Goal: Task Accomplishment & Management: Use online tool/utility

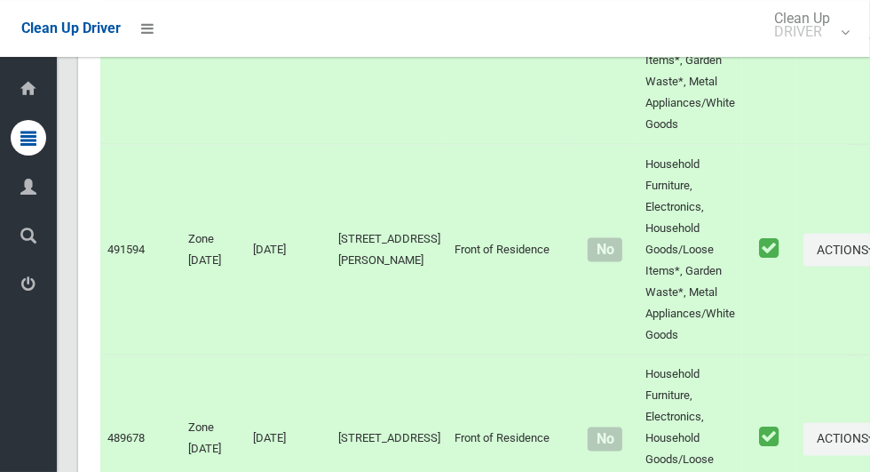
scroll to position [11465, 0]
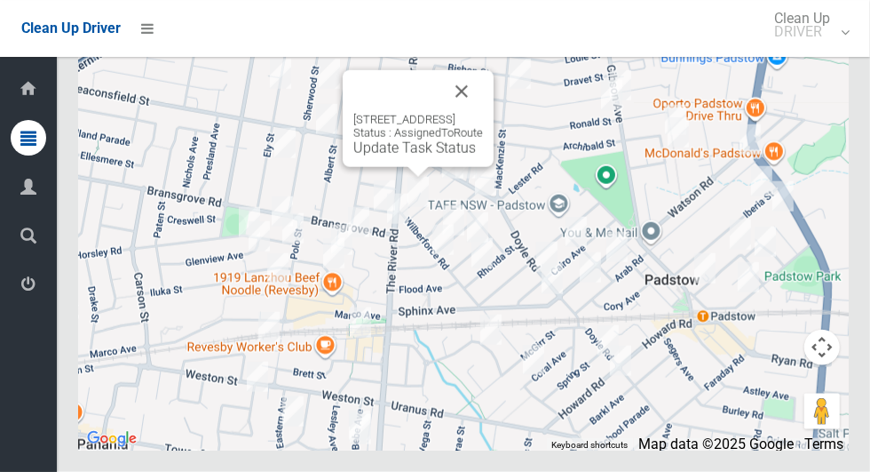
click at [483, 113] on button "Close" at bounding box center [461, 91] width 43 height 43
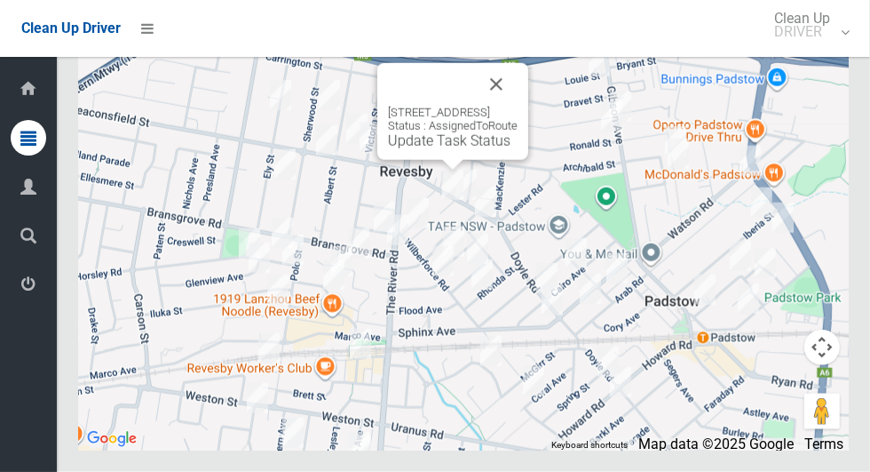
click at [518, 106] on button "Close" at bounding box center [496, 84] width 43 height 43
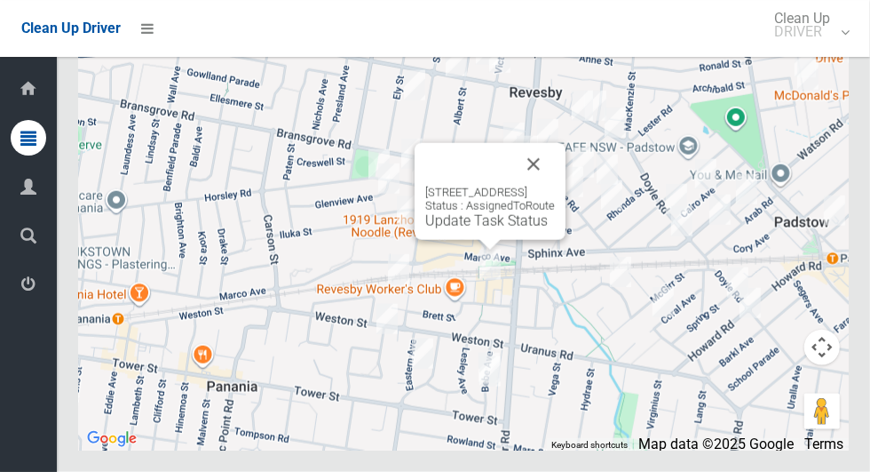
click at [555, 186] on button "Close" at bounding box center [533, 164] width 43 height 43
click at [503, 240] on div "4 Revesby Place, REVESBY NSW 2212 Status : AssignedToRoute Update Task Status" at bounding box center [490, 191] width 151 height 97
click at [460, 229] on div "4 Revesby Place, REVESBY NSW 2212 Status : AssignedToRoute Update Task Status" at bounding box center [490, 208] width 130 height 44
click at [462, 229] on link "Update Task Status" at bounding box center [486, 220] width 123 height 17
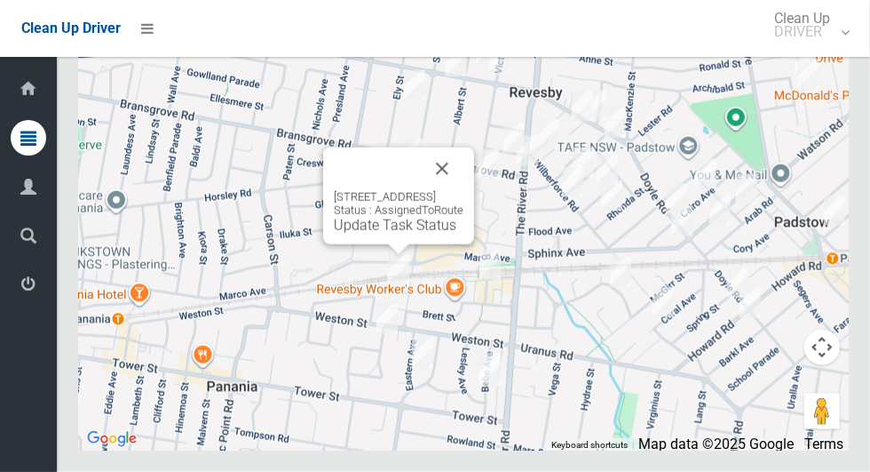
click at [385, 244] on div "6 Pambula Avenue, REVESBY NSW 2212 Status : AssignedToRoute Update Task Status" at bounding box center [398, 195] width 151 height 97
click at [385, 234] on link "Update Task Status" at bounding box center [395, 225] width 123 height 17
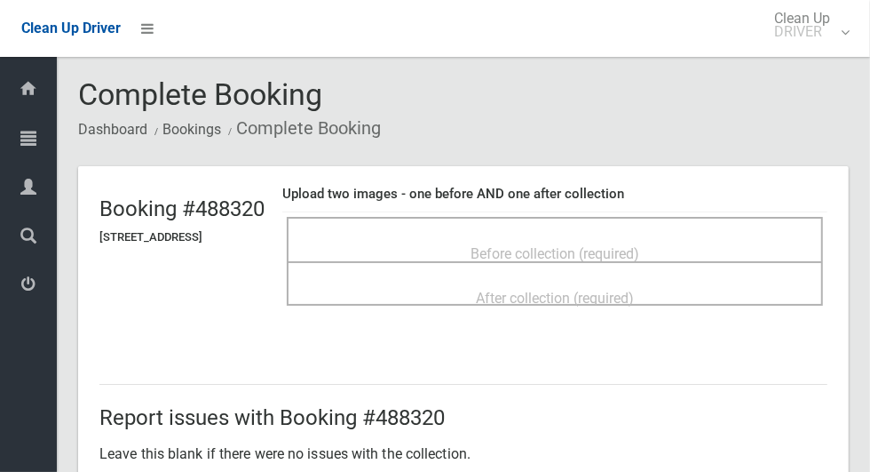
click at [637, 247] on span "Before collection (required)" at bounding box center [555, 253] width 169 height 17
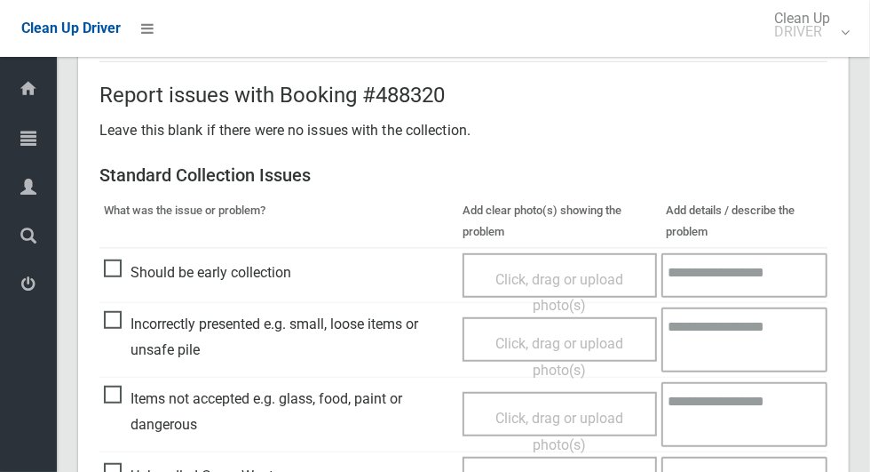
scroll to position [531, 0]
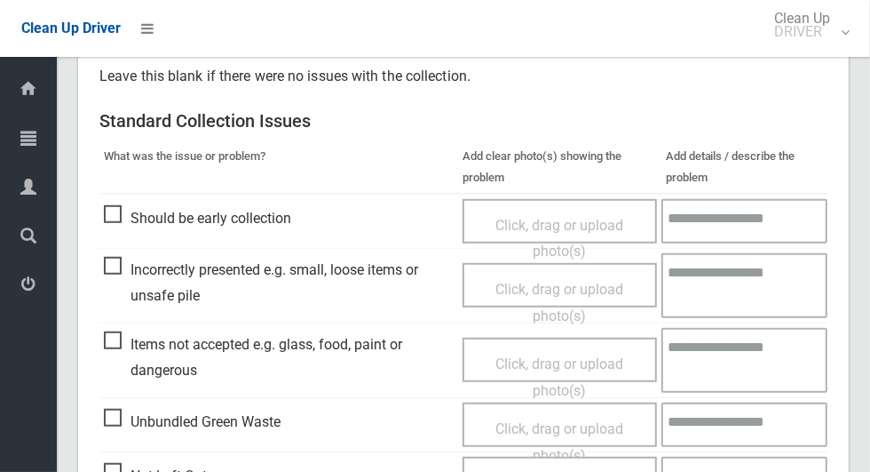
click at [109, 336] on span "Items not accepted e.g. glass, food, paint or dangerous" at bounding box center [279, 357] width 350 height 52
click at [583, 355] on span "Click, drag or upload photo(s)" at bounding box center [560, 377] width 128 height 44
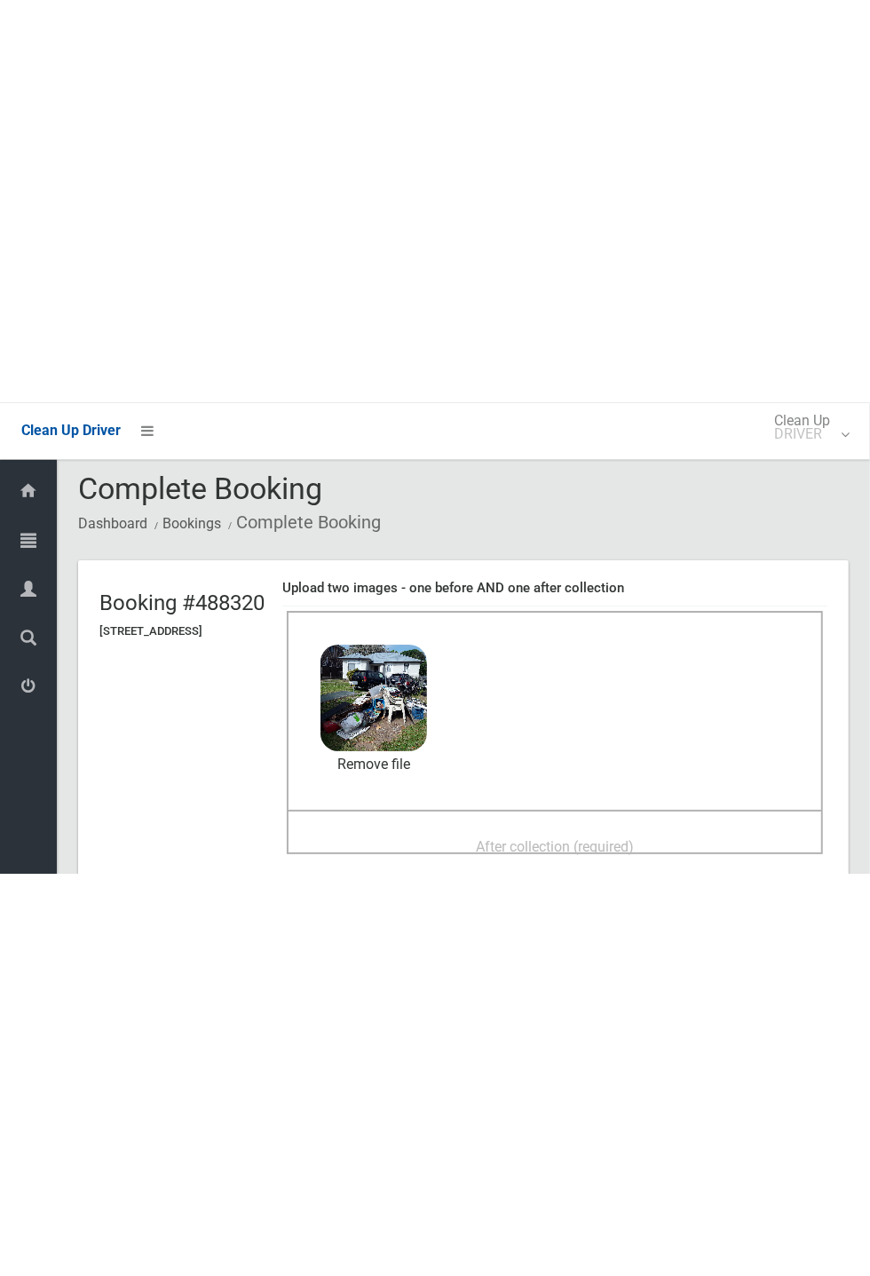
scroll to position [5, 0]
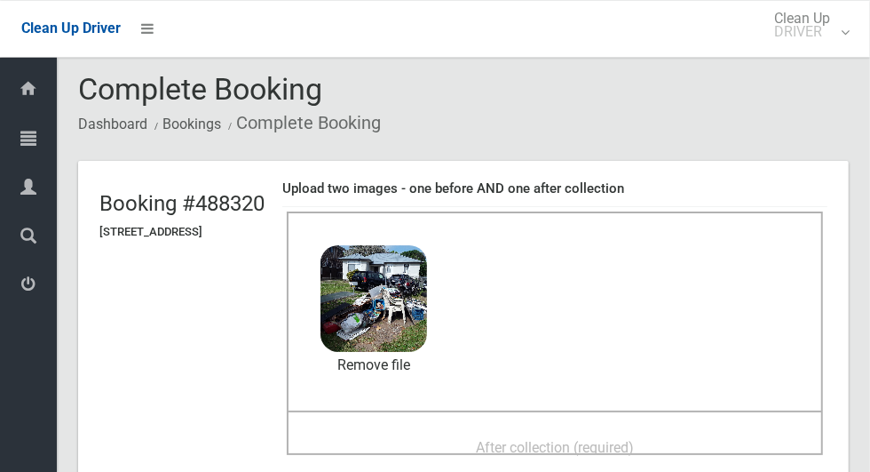
click at [713, 412] on div "After collection (required)" at bounding box center [555, 432] width 536 height 44
click at [721, 430] on div "After collection (required)" at bounding box center [554, 446] width 497 height 33
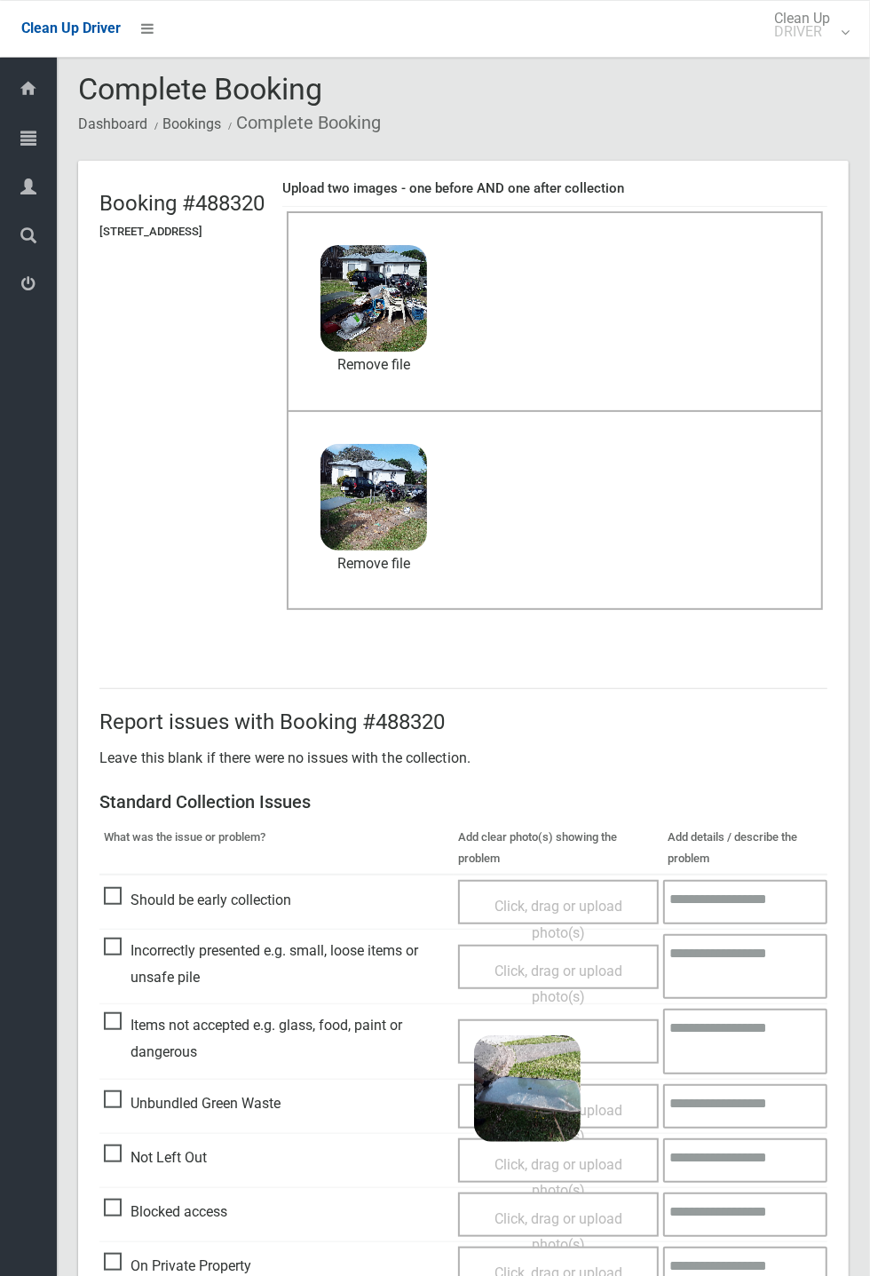
click at [747, 471] on textarea at bounding box center [745, 1041] width 164 height 65
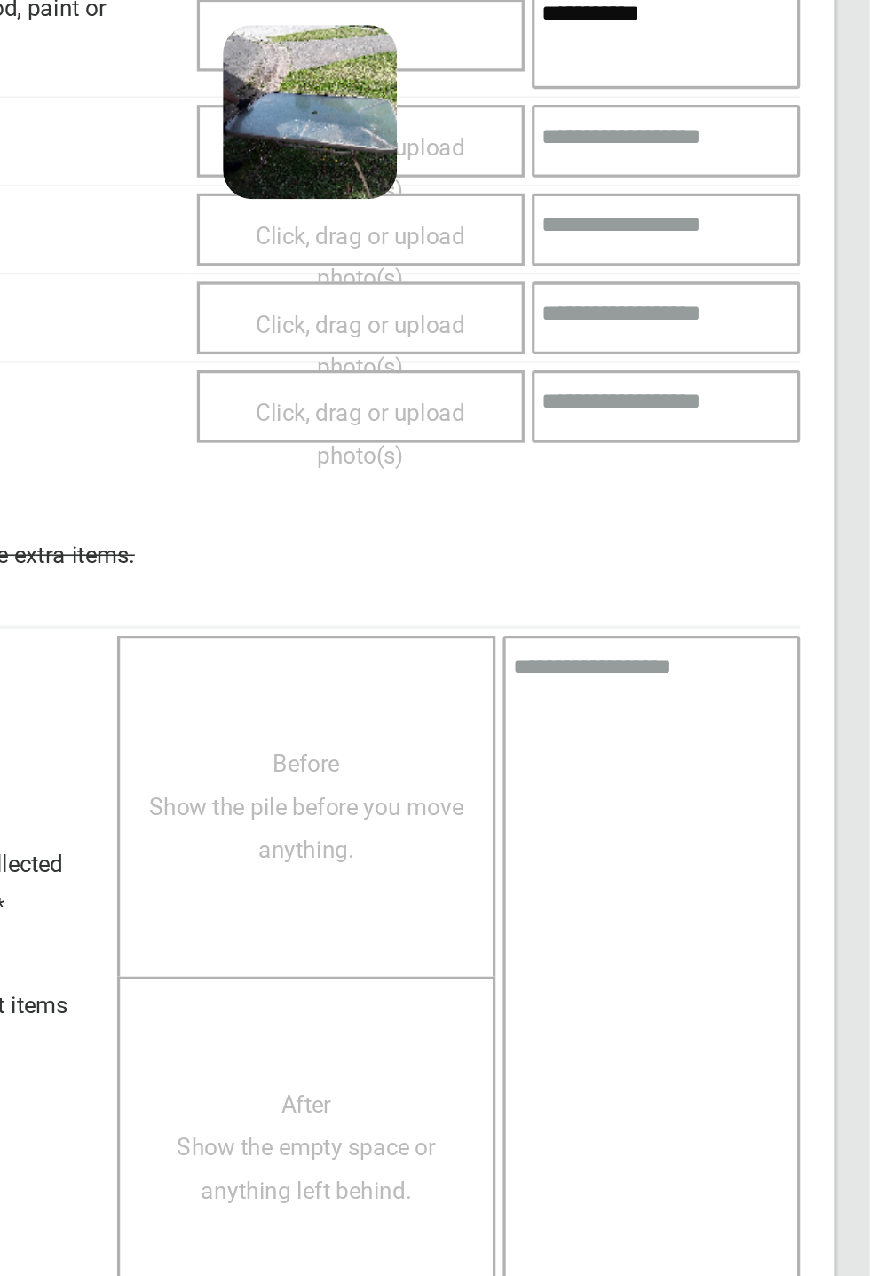
scroll to position [699, 0]
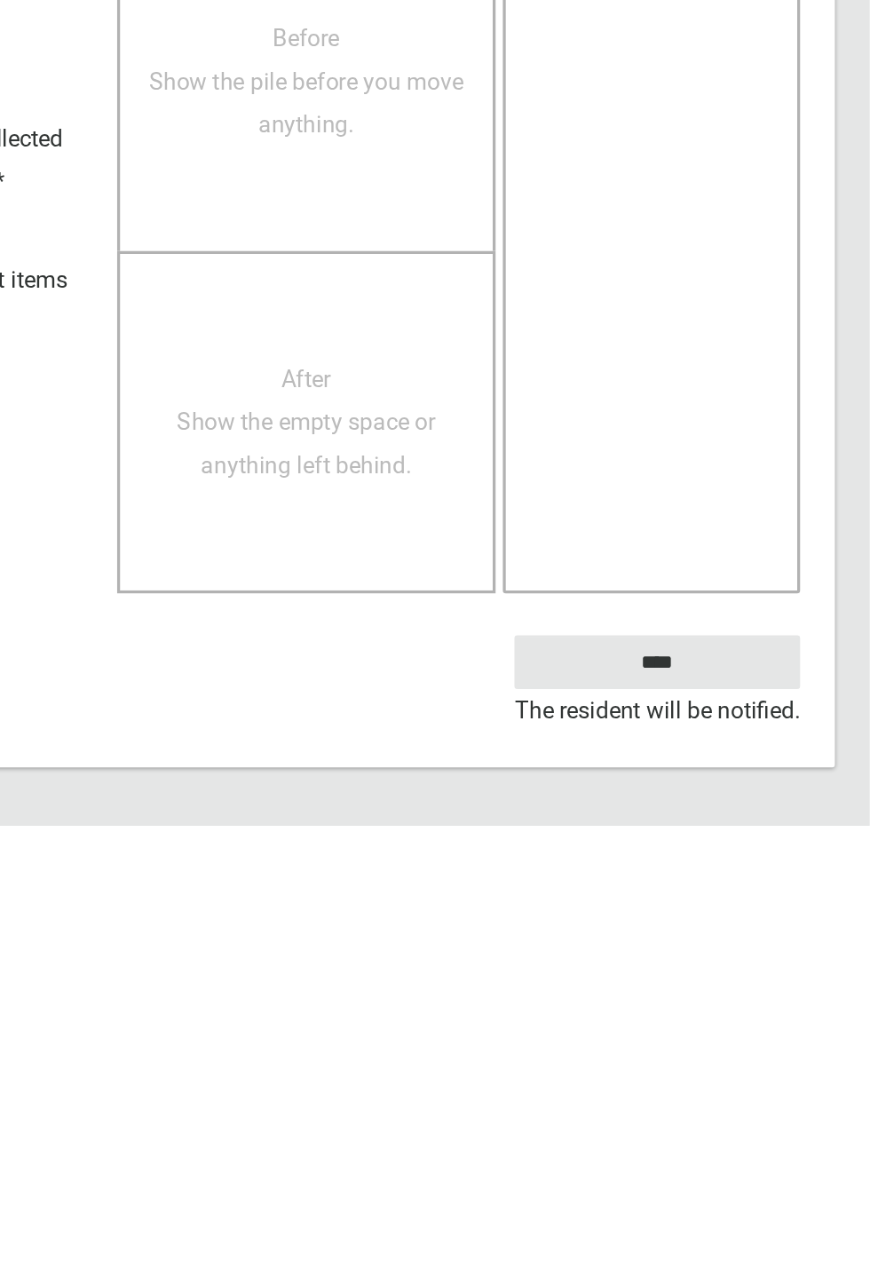
type textarea "**********"
click at [771, 471] on input "****" at bounding box center [740, 1176] width 175 height 33
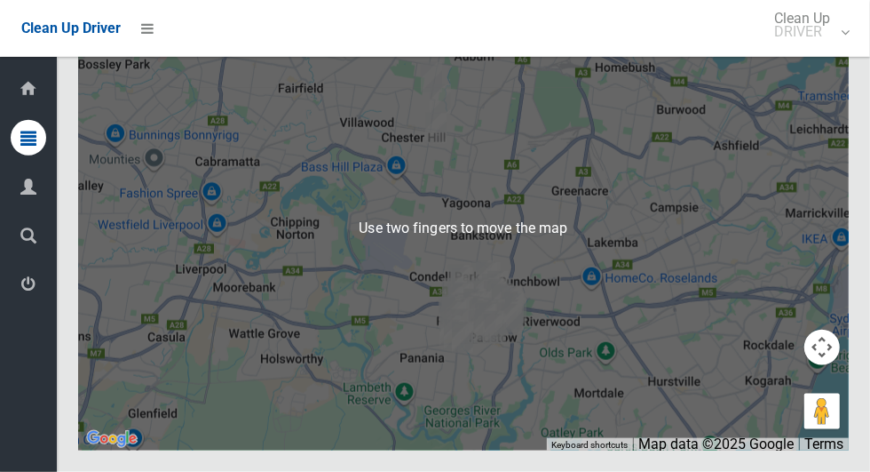
scroll to position [11457, 0]
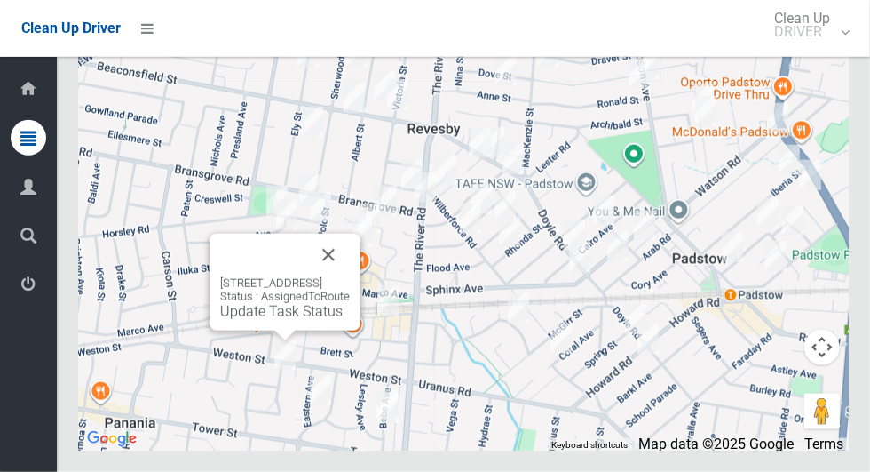
click at [350, 276] on button "Close" at bounding box center [328, 255] width 43 height 43
click at [286, 320] on link "Update Task Status" at bounding box center [281, 311] width 123 height 17
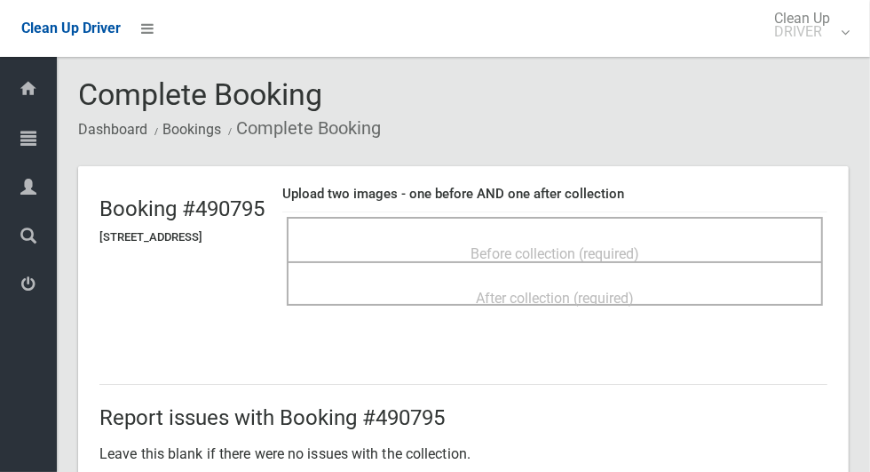
click at [715, 245] on div "Before collection (required)" at bounding box center [554, 252] width 497 height 33
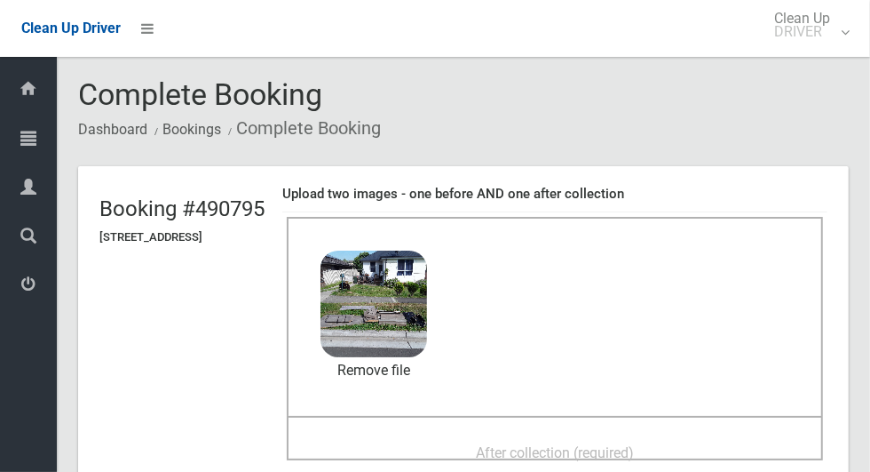
scroll to position [74, 0]
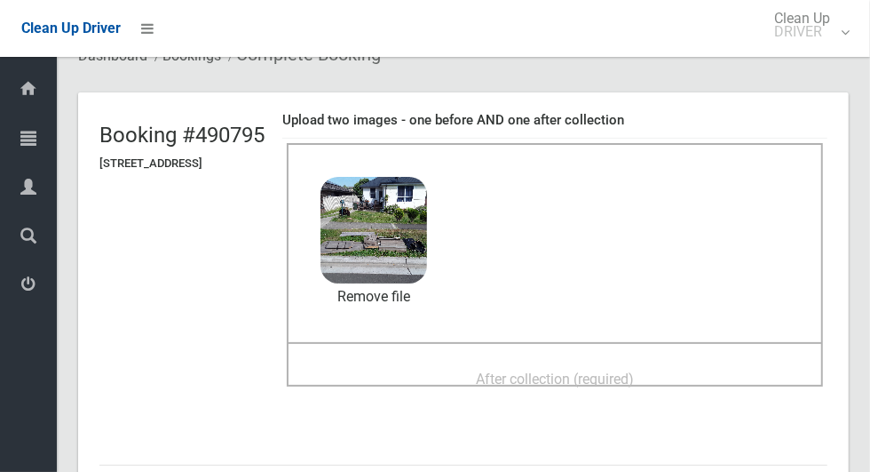
click at [634, 376] on span "After collection (required)" at bounding box center [555, 378] width 158 height 17
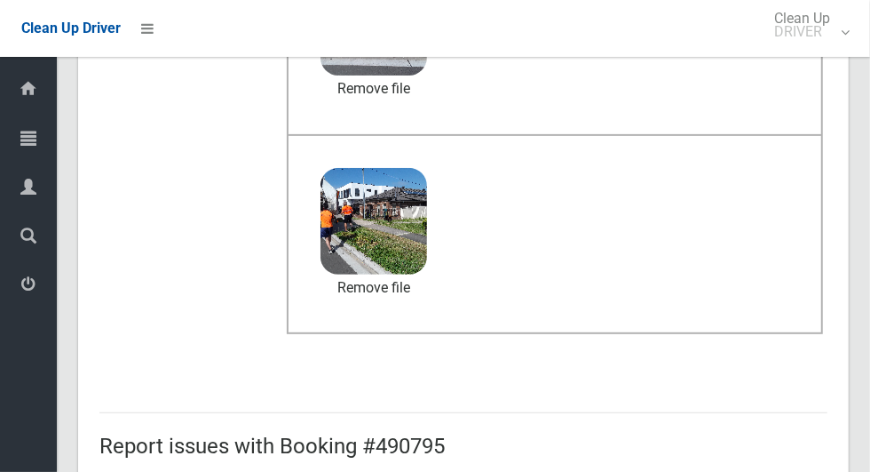
scroll to position [1453, 0]
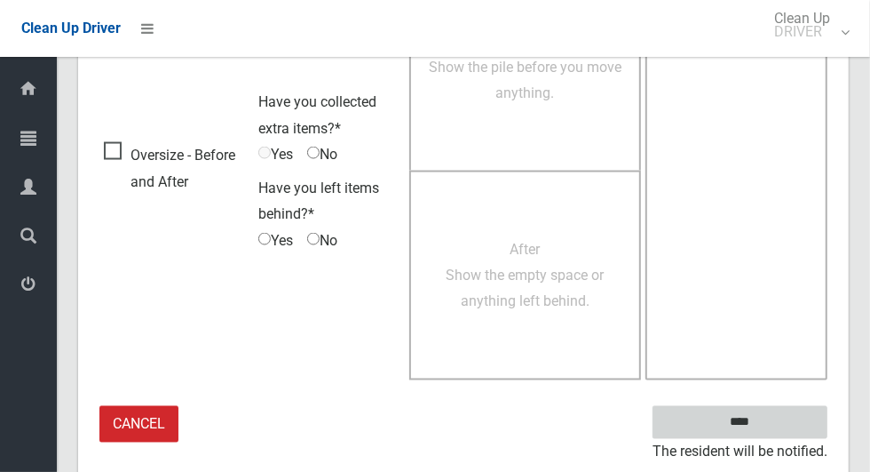
click at [788, 406] on input "****" at bounding box center [740, 422] width 175 height 33
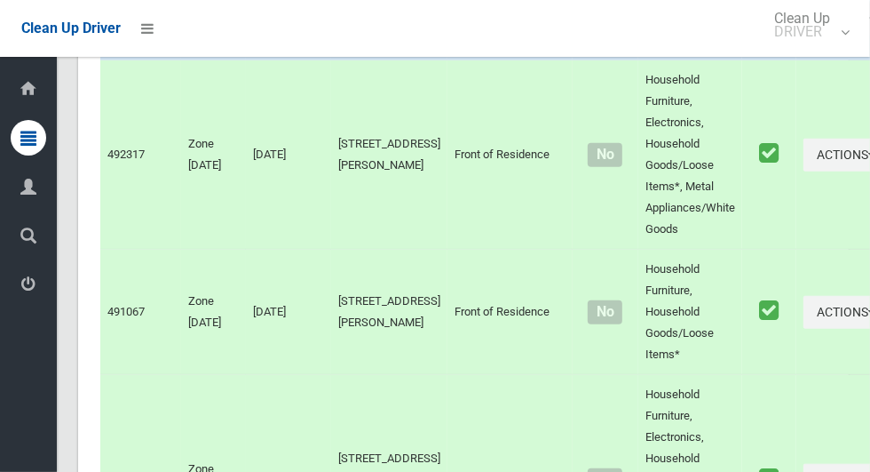
scroll to position [11465, 0]
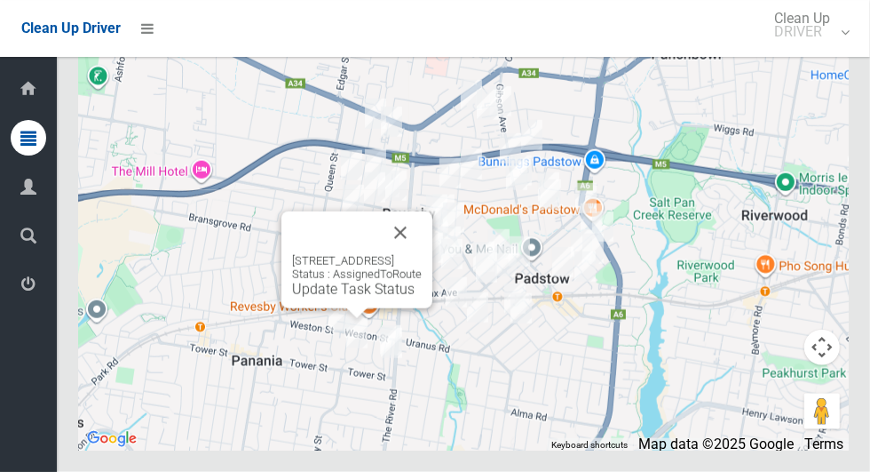
click at [422, 254] on button "Close" at bounding box center [400, 232] width 43 height 43
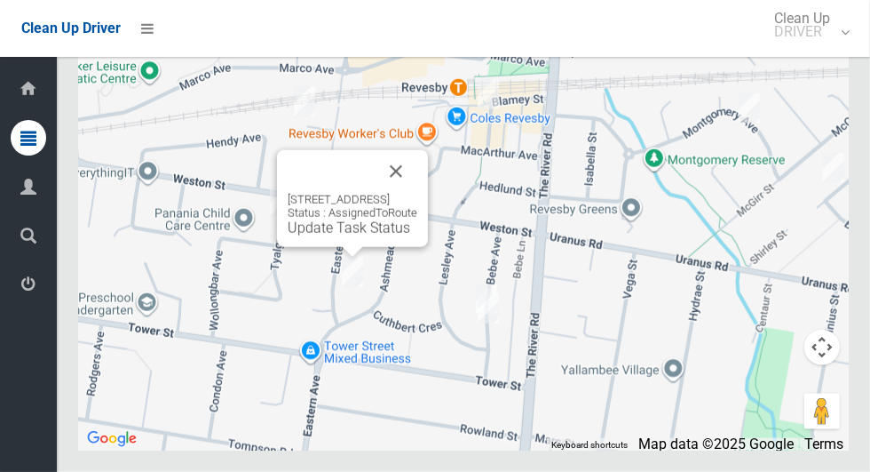
click at [352, 236] on link "Update Task Status" at bounding box center [349, 227] width 123 height 17
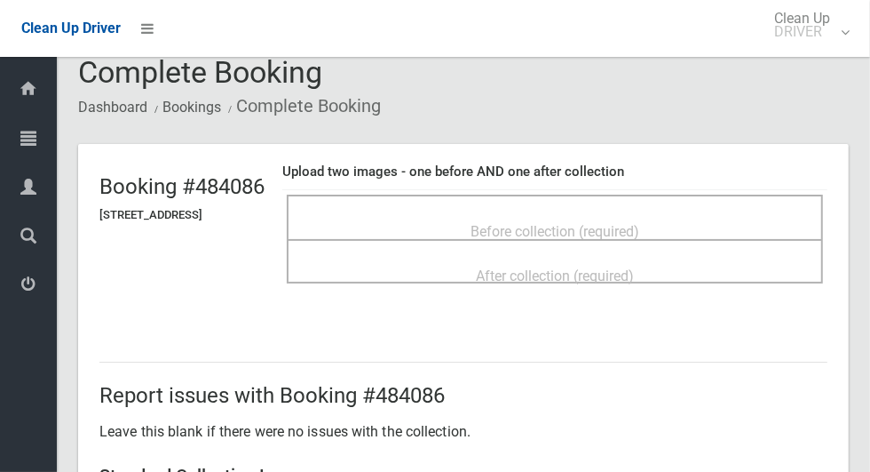
scroll to position [27, 0]
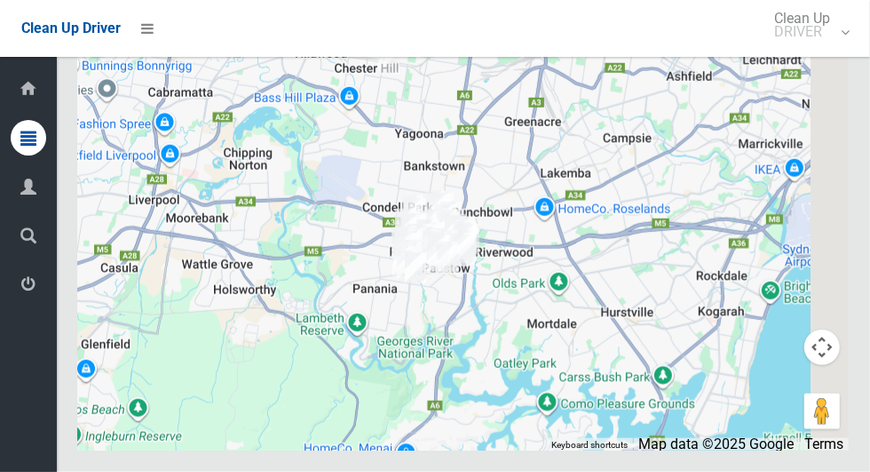
scroll to position [11465, 0]
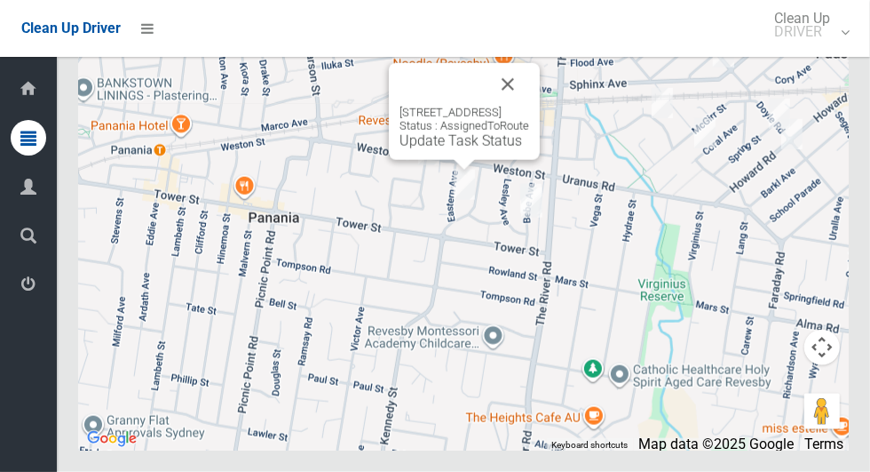
click at [454, 149] on link "Update Task Status" at bounding box center [461, 140] width 123 height 17
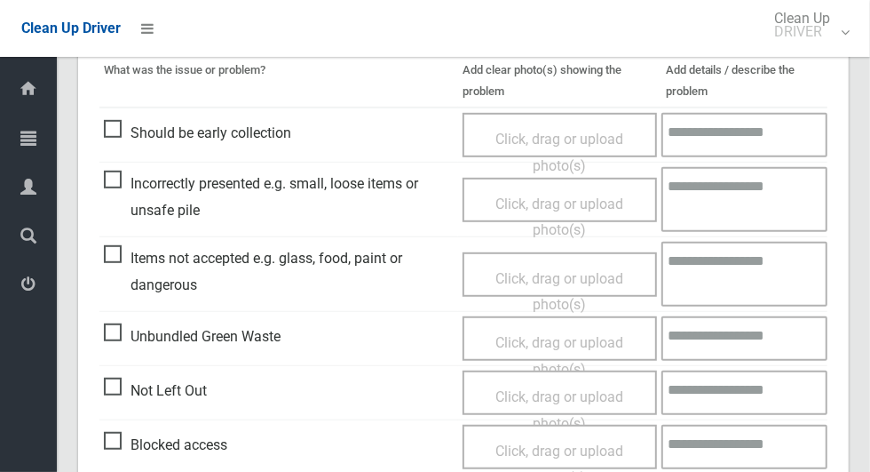
scroll to position [462, 0]
click at [119, 401] on span "Not Left Out" at bounding box center [155, 391] width 103 height 27
click at [574, 389] on span "Click, drag or upload photo(s)" at bounding box center [560, 411] width 128 height 44
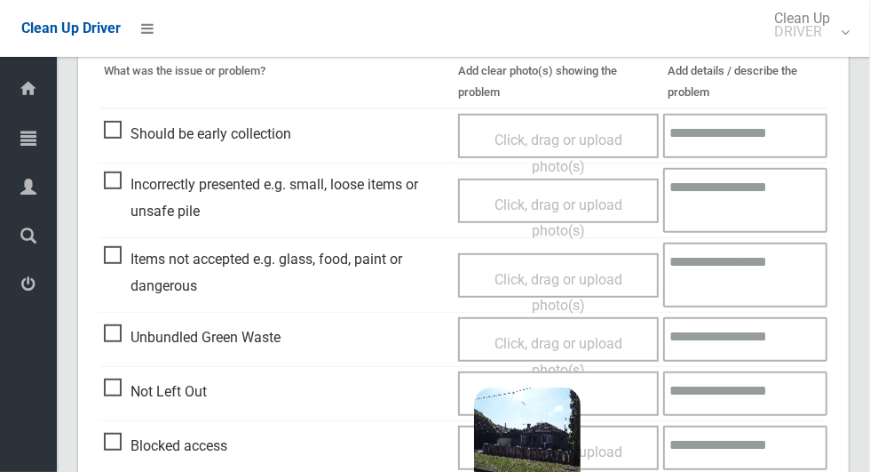
scroll to position [1144, 0]
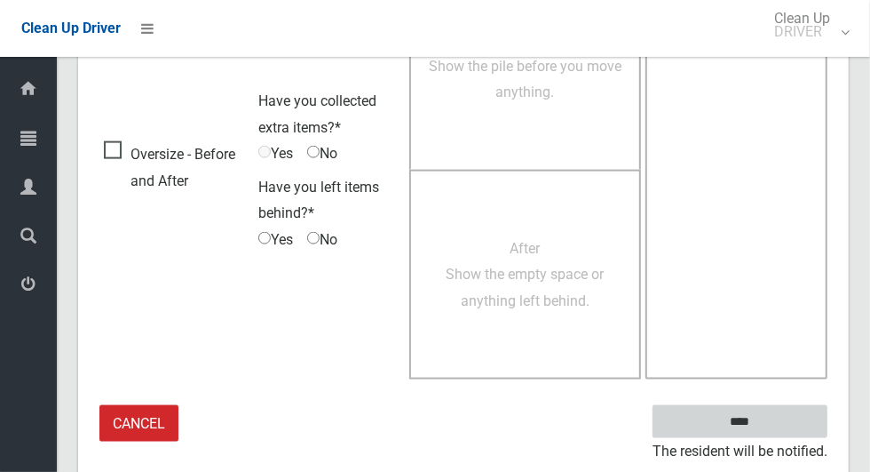
click at [798, 415] on input "****" at bounding box center [740, 421] width 175 height 33
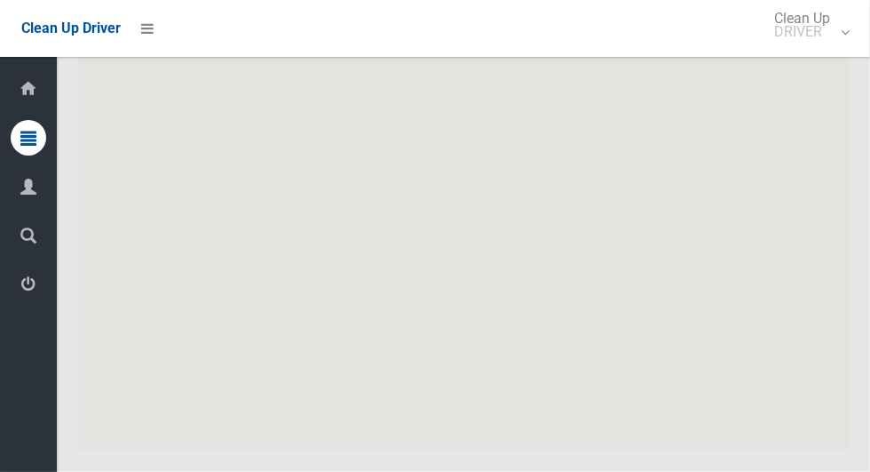
scroll to position [11465, 0]
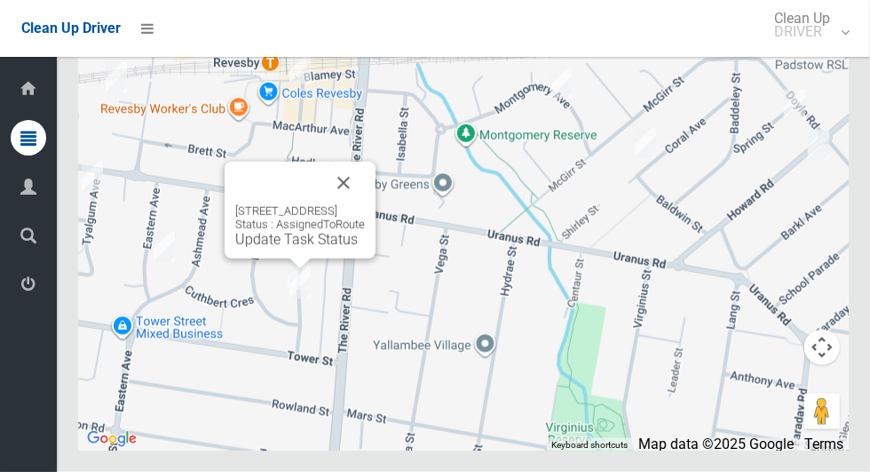
click at [365, 204] on button "Close" at bounding box center [343, 183] width 43 height 43
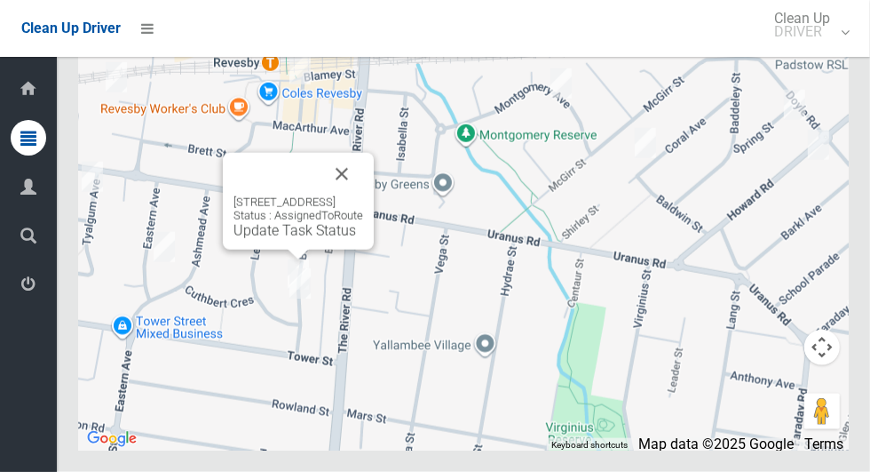
click at [363, 195] on button "Close" at bounding box center [342, 174] width 43 height 43
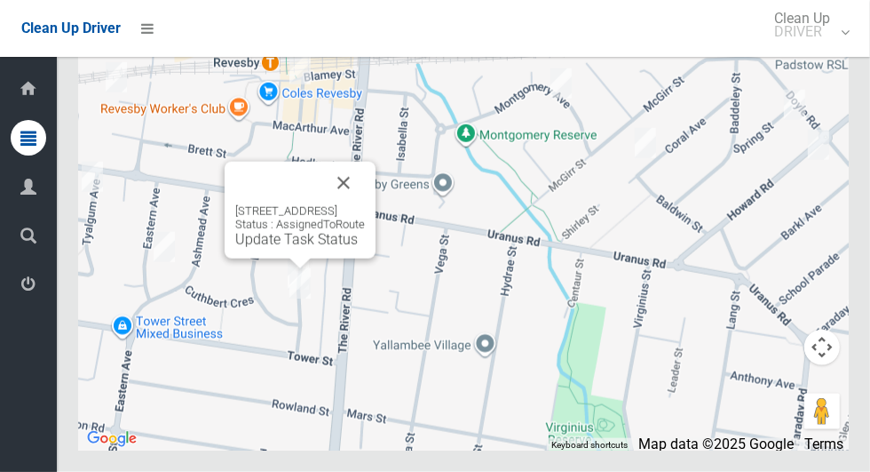
click at [309, 258] on div "28 Bebe Avenue, REVESBY NSW 2212 Status : AssignedToRoute Update Task Status" at bounding box center [300, 210] width 151 height 97
click at [306, 248] on link "Update Task Status" at bounding box center [296, 239] width 123 height 17
click at [365, 204] on button "Close" at bounding box center [343, 183] width 43 height 43
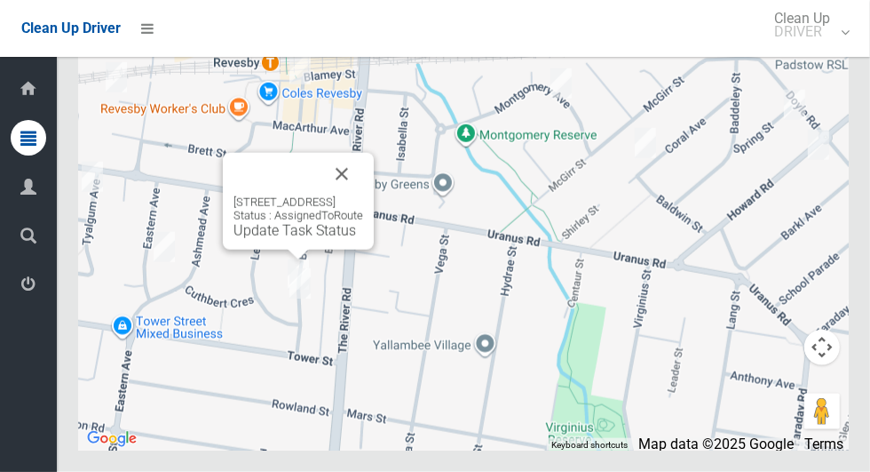
click at [295, 250] on div "26 Bebe Avenue, REVESBY NSW 2212 Status : AssignedToRoute Update Task Status" at bounding box center [298, 201] width 151 height 97
click at [294, 239] on link "Update Task Status" at bounding box center [295, 230] width 123 height 17
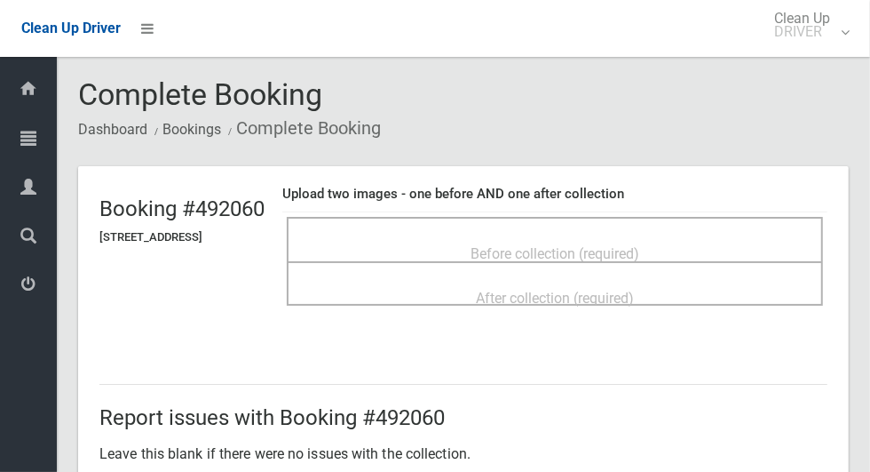
click at [707, 242] on div "Before collection (required)" at bounding box center [554, 252] width 497 height 33
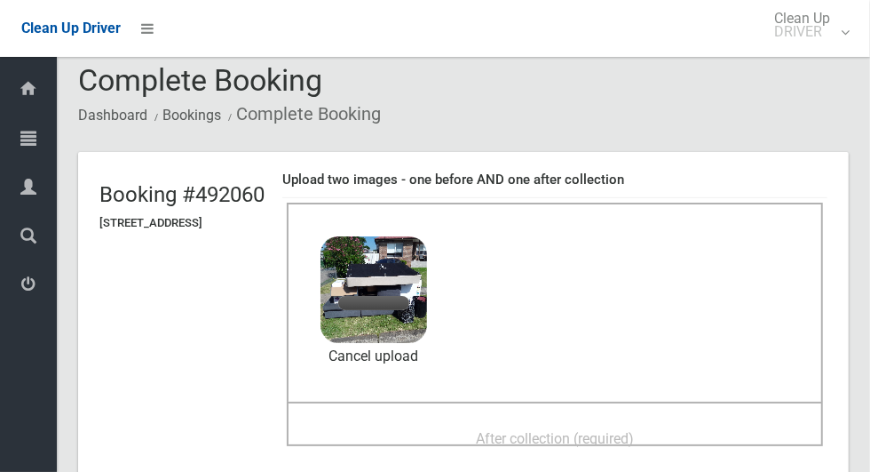
scroll to position [21, 0]
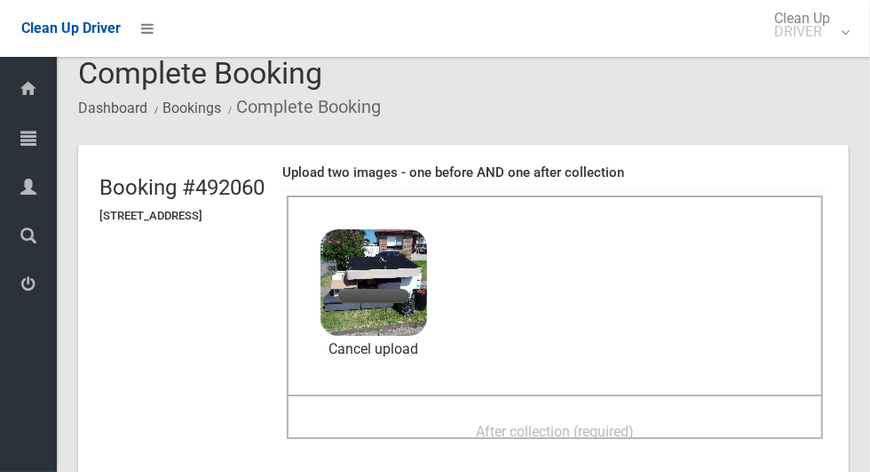
click at [680, 424] on div "After collection (required)" at bounding box center [554, 430] width 497 height 33
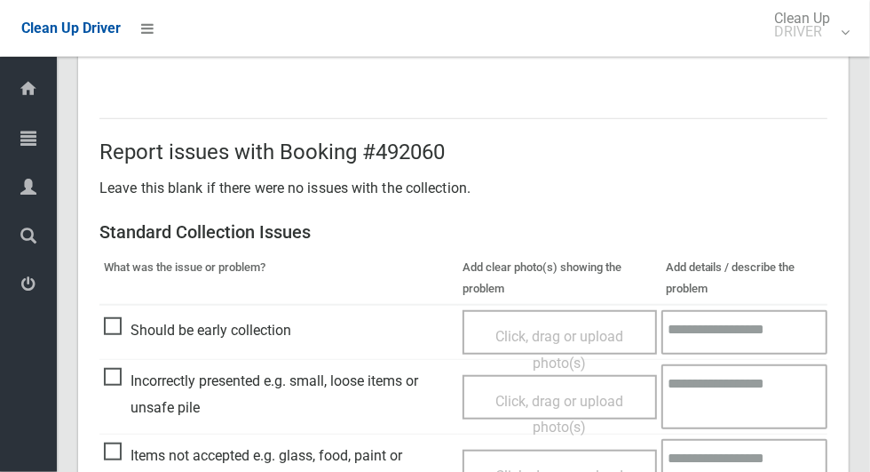
scroll to position [1453, 0]
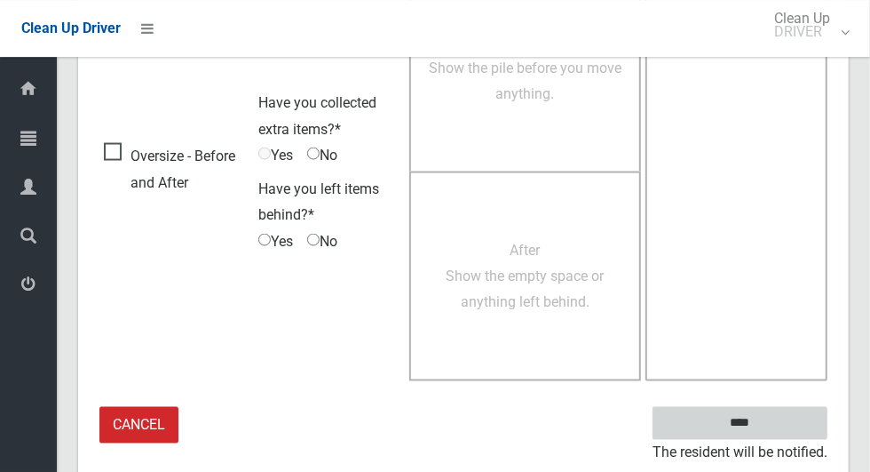
click at [789, 417] on input "****" at bounding box center [740, 422] width 175 height 33
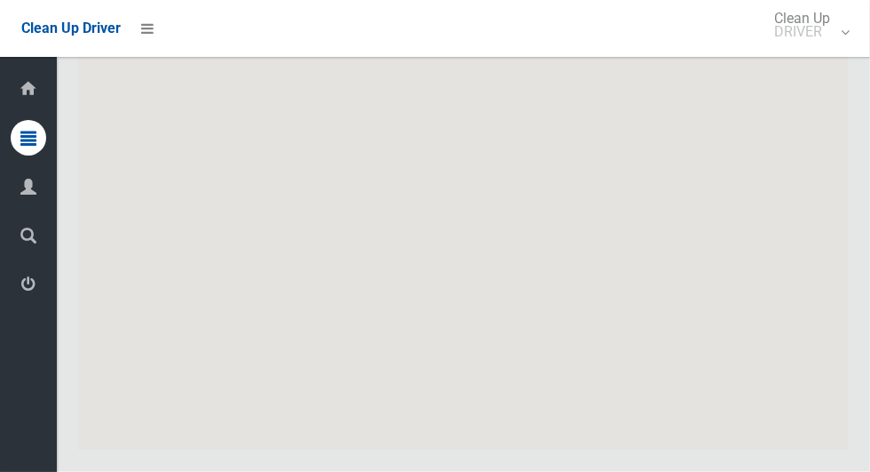
scroll to position [11463, 0]
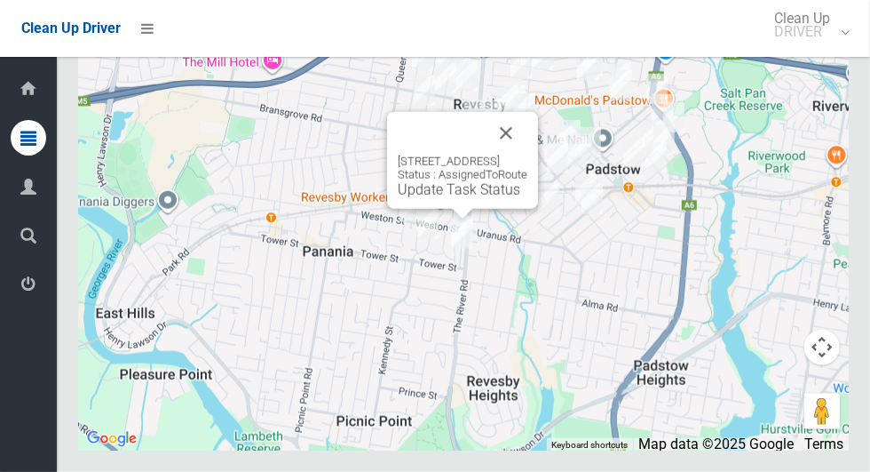
click at [469, 198] on link "Update Task Status" at bounding box center [459, 189] width 123 height 17
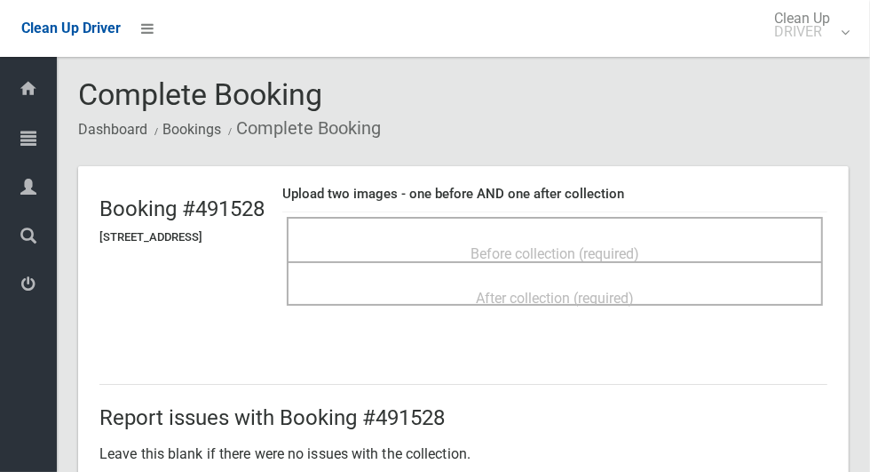
click at [565, 252] on span "Before collection (required)" at bounding box center [555, 253] width 169 height 17
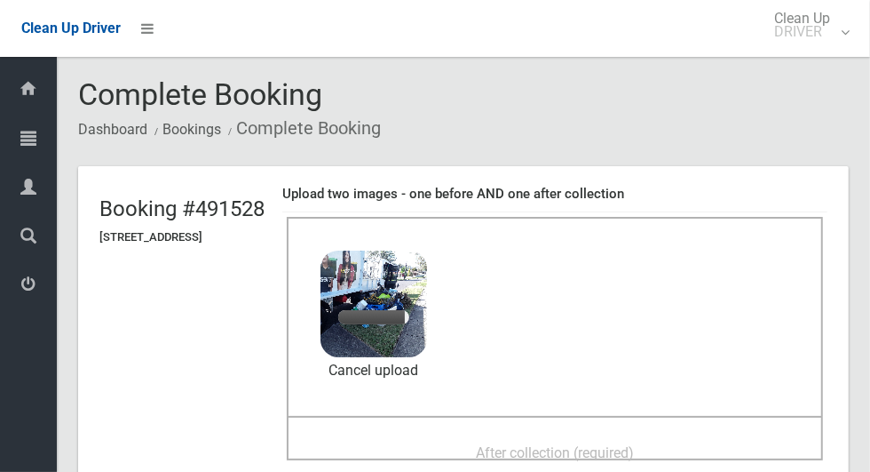
click at [698, 435] on div "After collection (required)" at bounding box center [554, 451] width 497 height 33
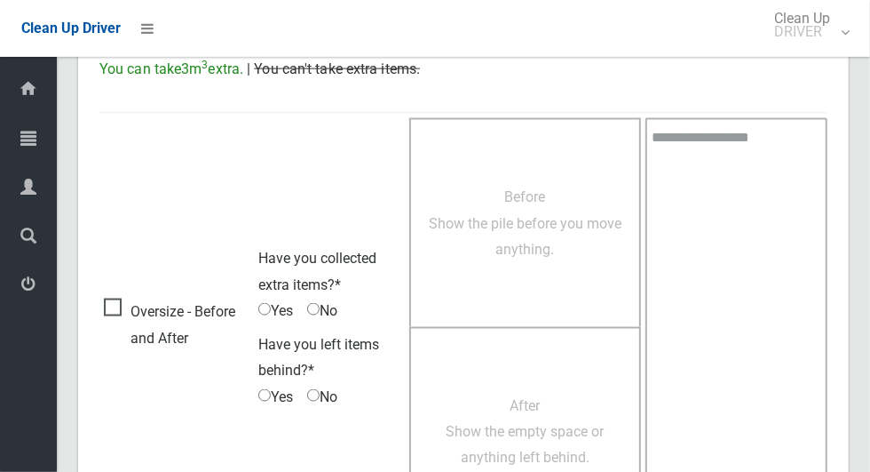
scroll to position [1453, 0]
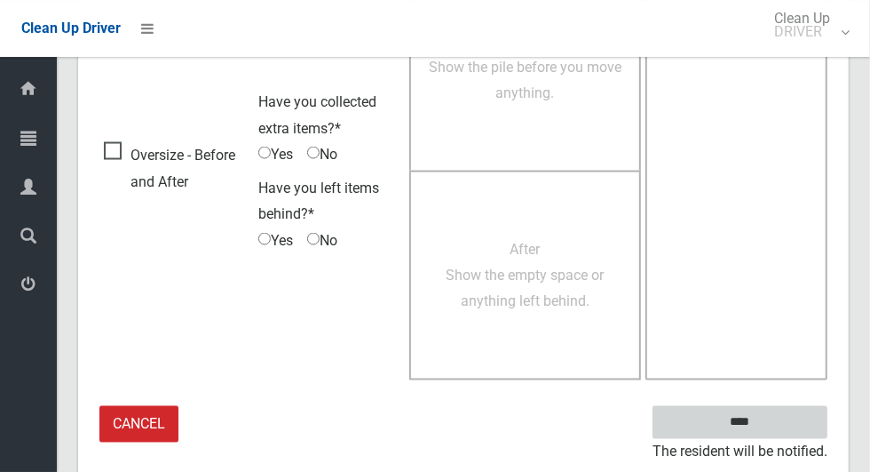
click at [816, 414] on input "****" at bounding box center [740, 422] width 175 height 33
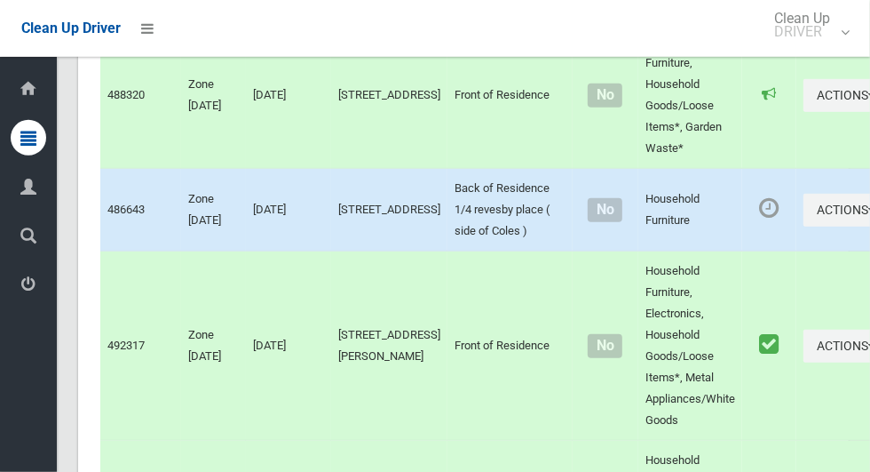
scroll to position [7501, 0]
click at [869, 217] on icon "button" at bounding box center [872, 210] width 7 height 12
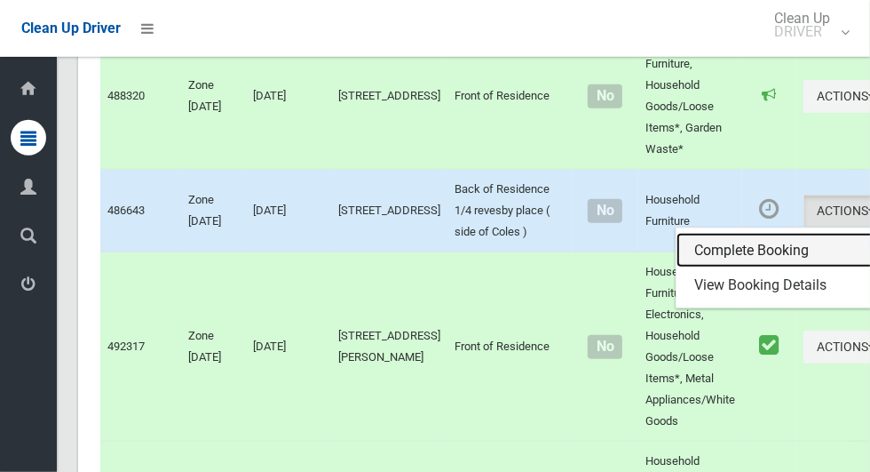
click at [771, 268] on link "Complete Booking" at bounding box center [782, 251] width 211 height 36
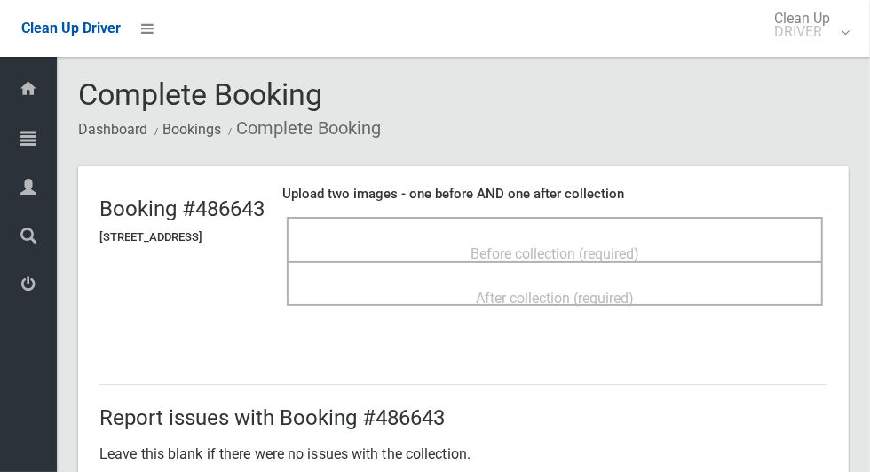
click at [787, 223] on div "Before collection (required)" at bounding box center [555, 239] width 536 height 44
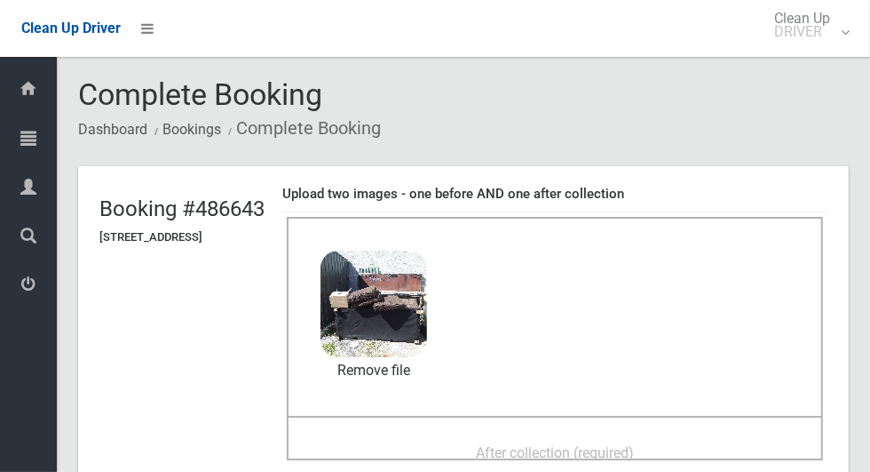
click at [643, 435] on div "After collection (required)" at bounding box center [554, 451] width 497 height 33
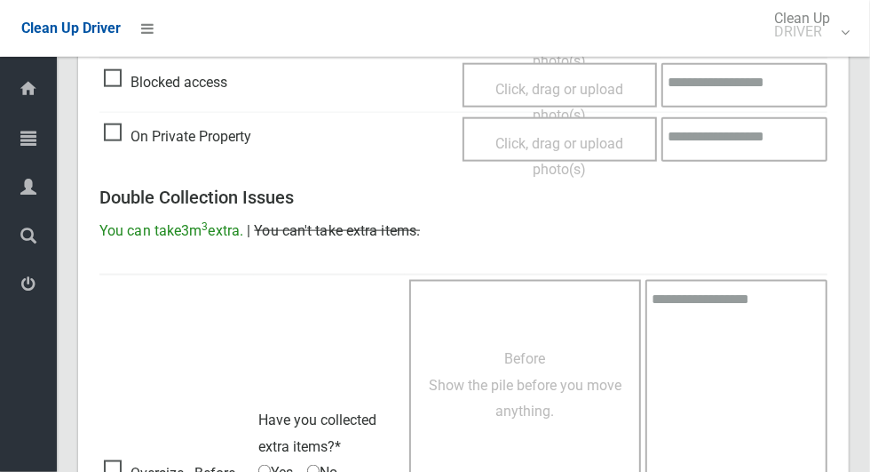
scroll to position [1453, 0]
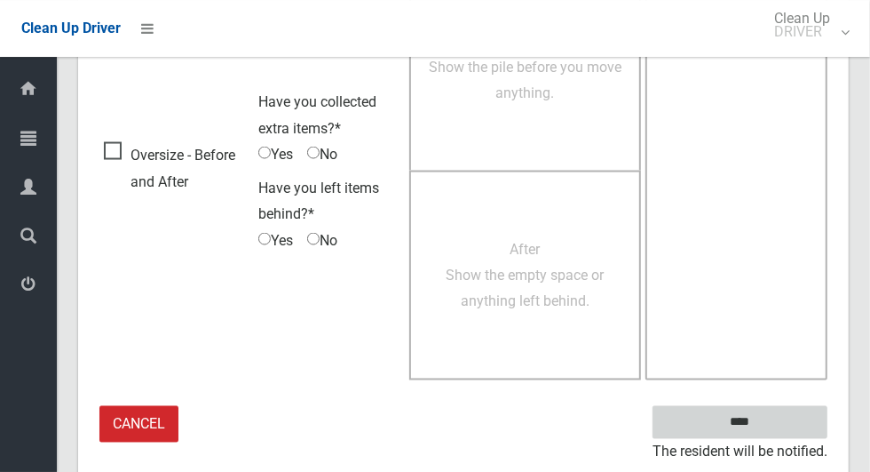
click at [794, 421] on input "****" at bounding box center [740, 422] width 175 height 33
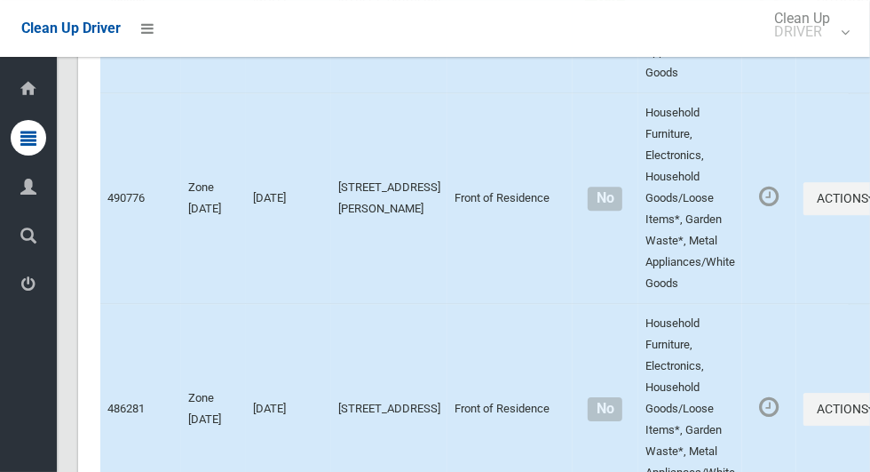
scroll to position [11465, 0]
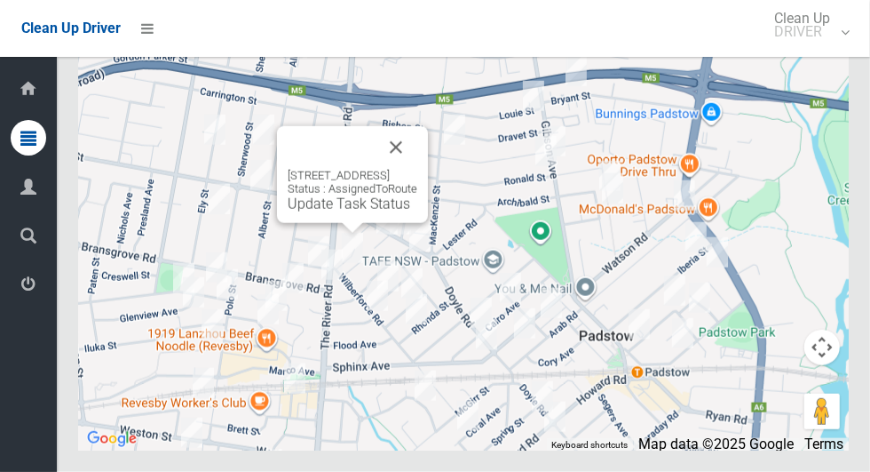
click at [417, 169] on button "Close" at bounding box center [396, 147] width 43 height 43
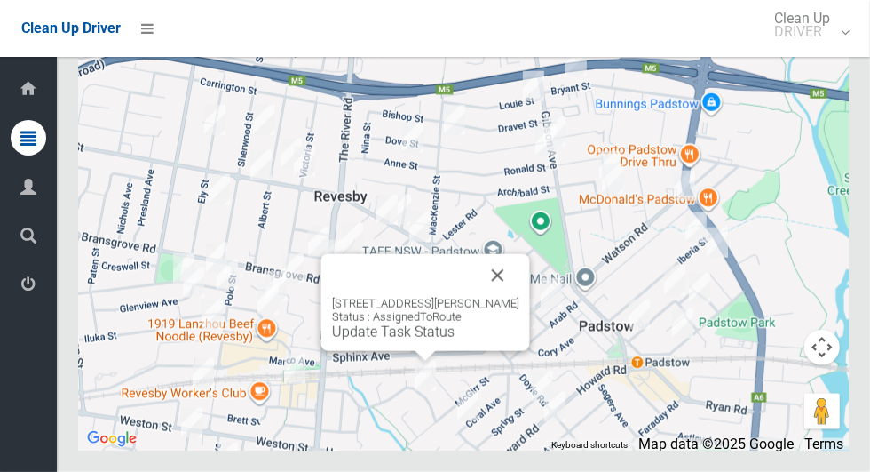
click at [396, 340] on link "Update Task Status" at bounding box center [393, 331] width 123 height 17
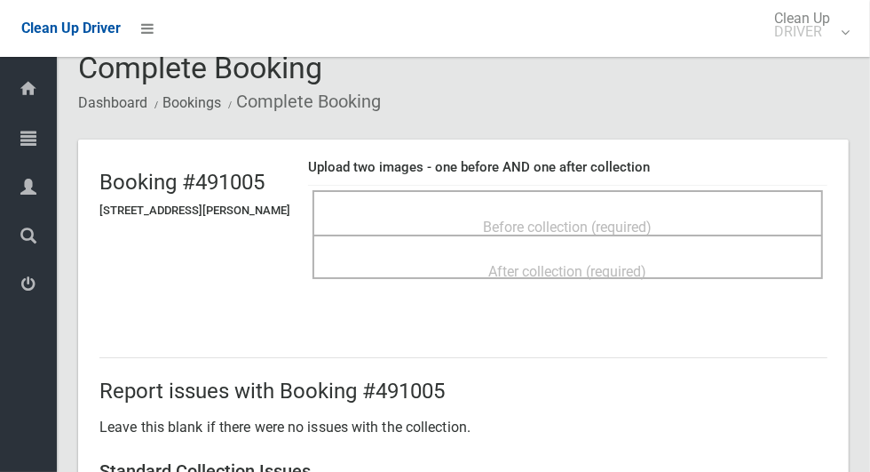
scroll to position [26, 0]
click at [653, 219] on span "Before collection (required)" at bounding box center [568, 227] width 169 height 17
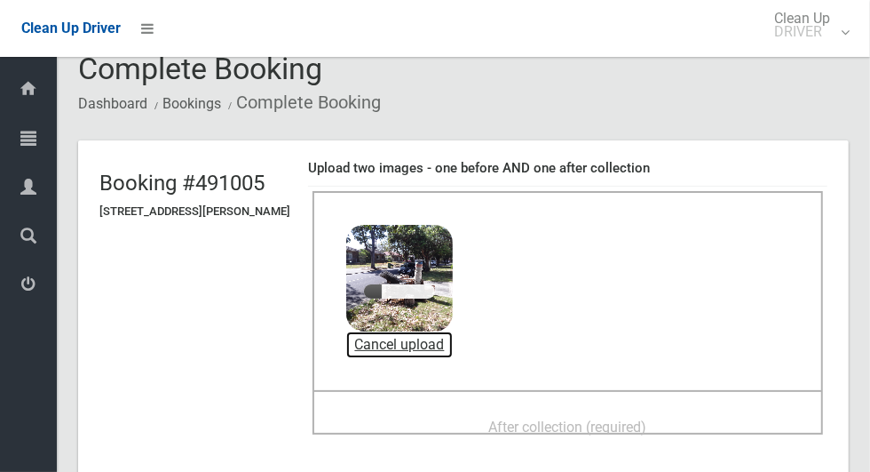
click at [453, 339] on link "Cancel upload" at bounding box center [399, 344] width 107 height 27
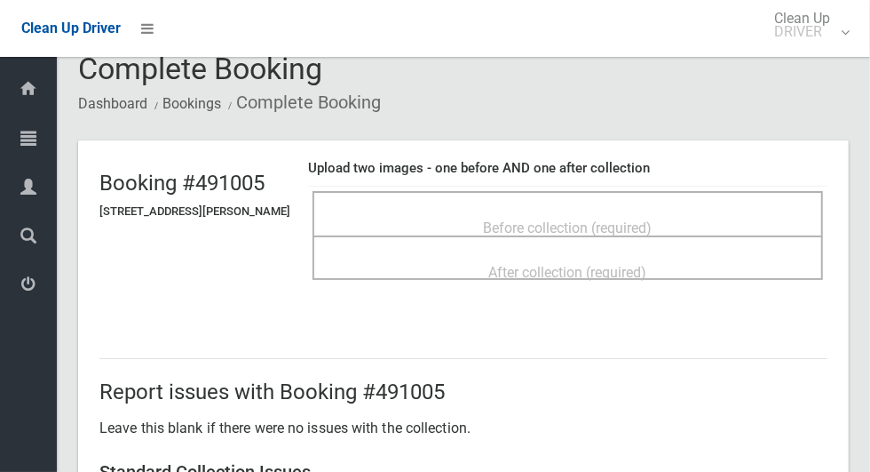
click at [653, 219] on span "Before collection (required)" at bounding box center [568, 227] width 169 height 17
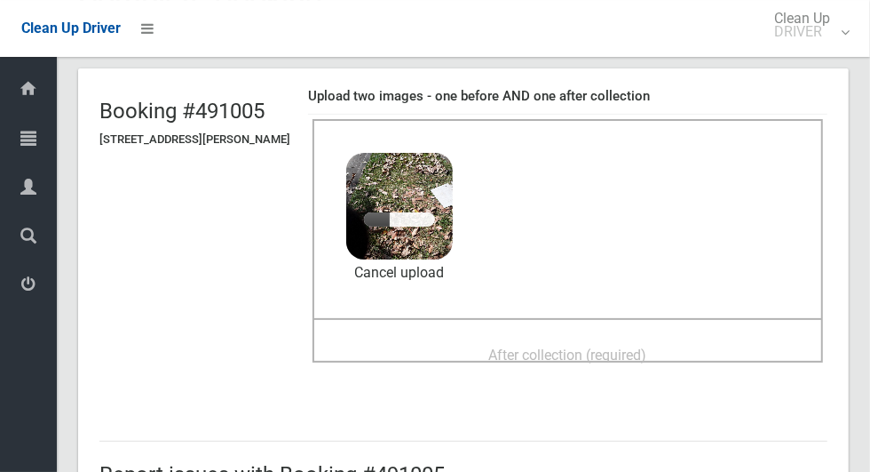
scroll to position [102, 0]
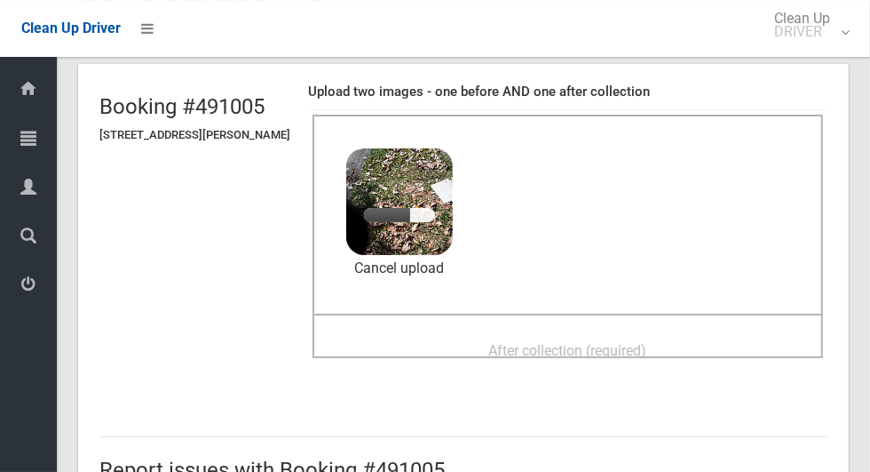
click at [690, 347] on div "After collection (required)" at bounding box center [568, 349] width 472 height 33
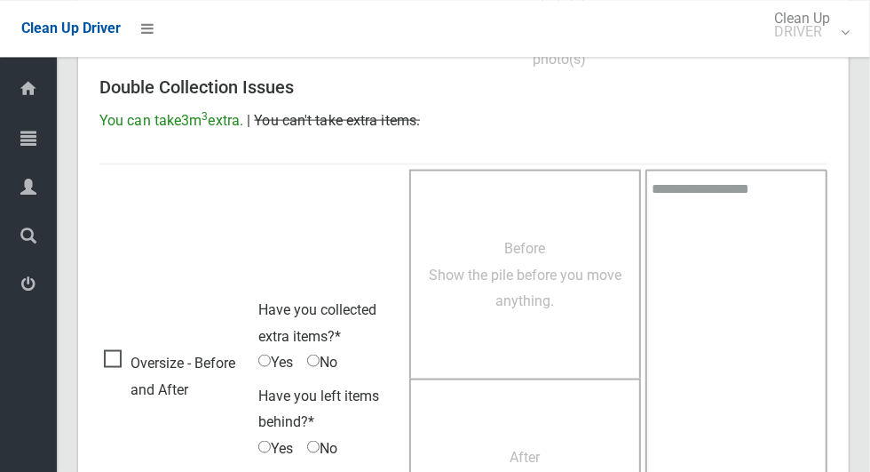
scroll to position [1453, 0]
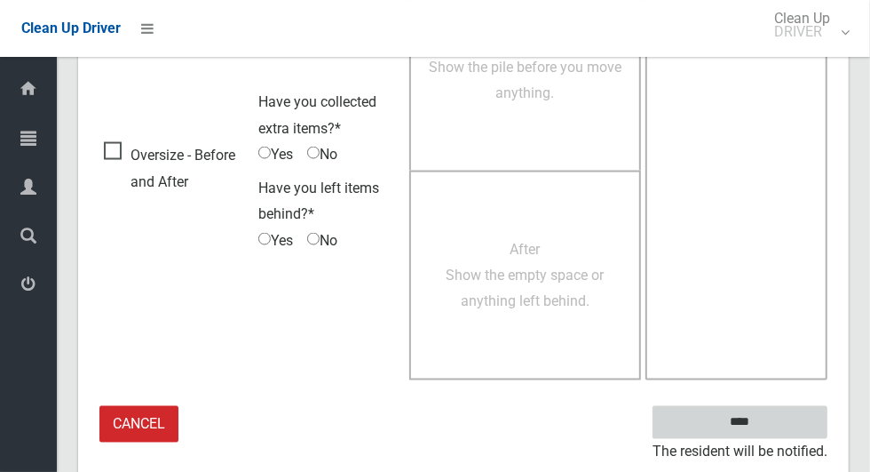
click at [790, 417] on input "****" at bounding box center [740, 422] width 175 height 33
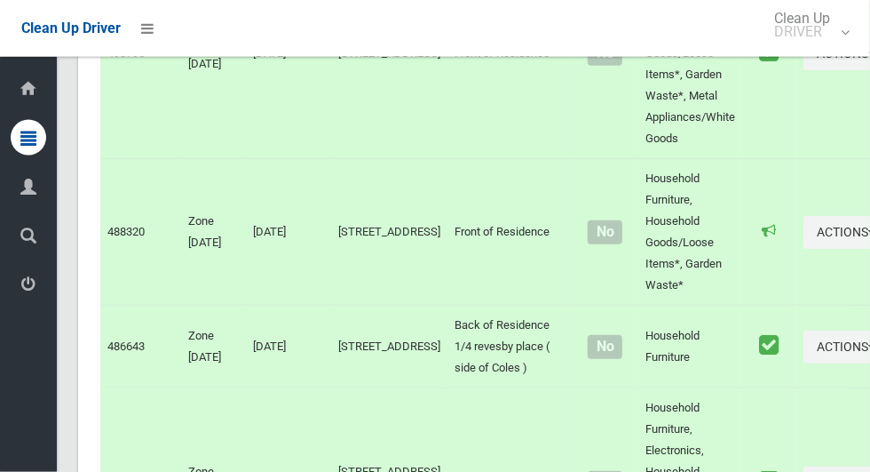
scroll to position [11465, 0]
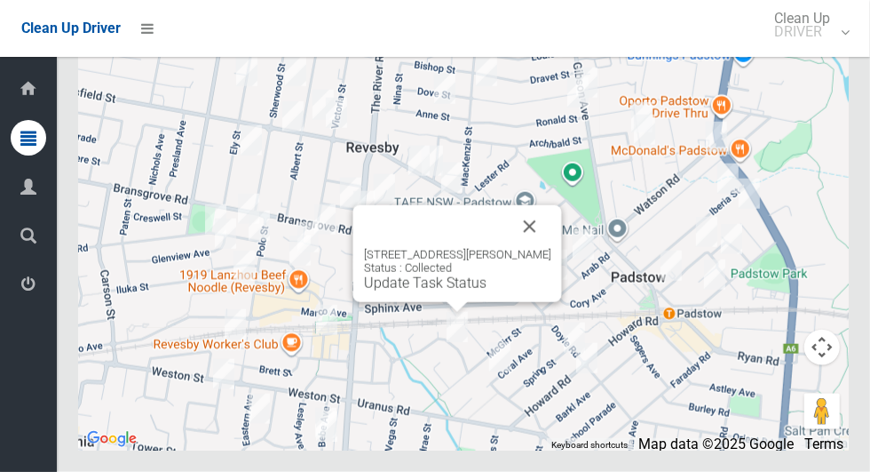
click at [552, 248] on button "Close" at bounding box center [530, 226] width 43 height 43
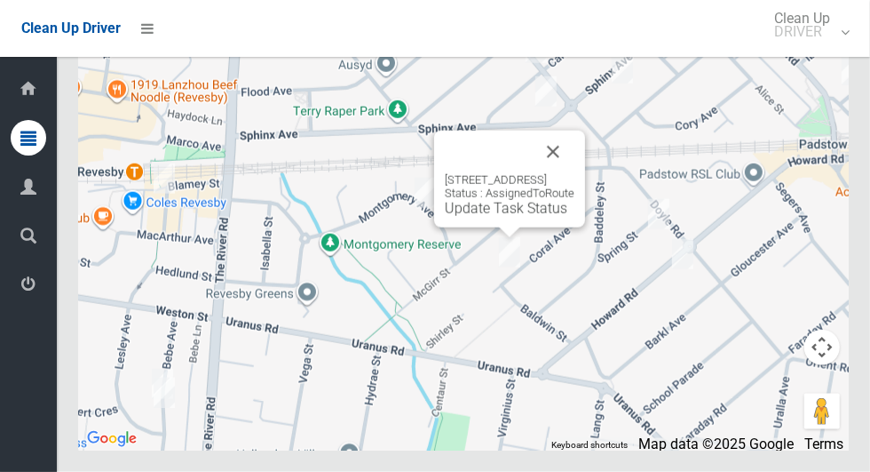
click at [575, 173] on button "Close" at bounding box center [553, 152] width 43 height 43
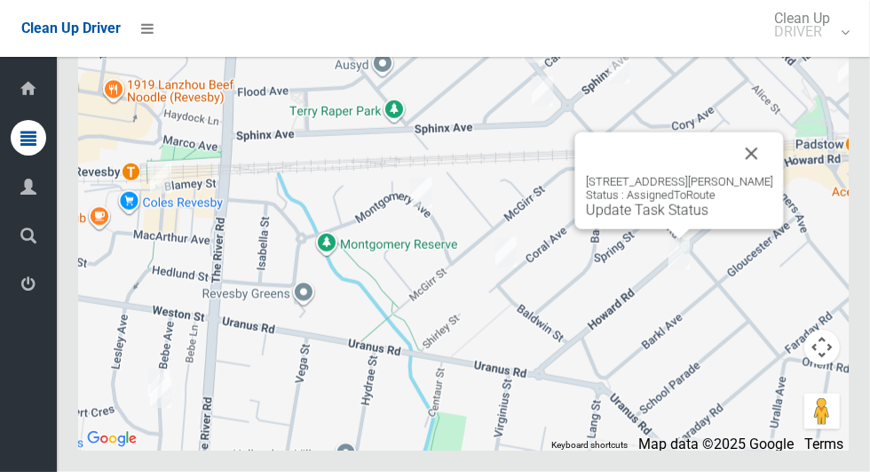
click at [764, 175] on button "Close" at bounding box center [752, 153] width 43 height 43
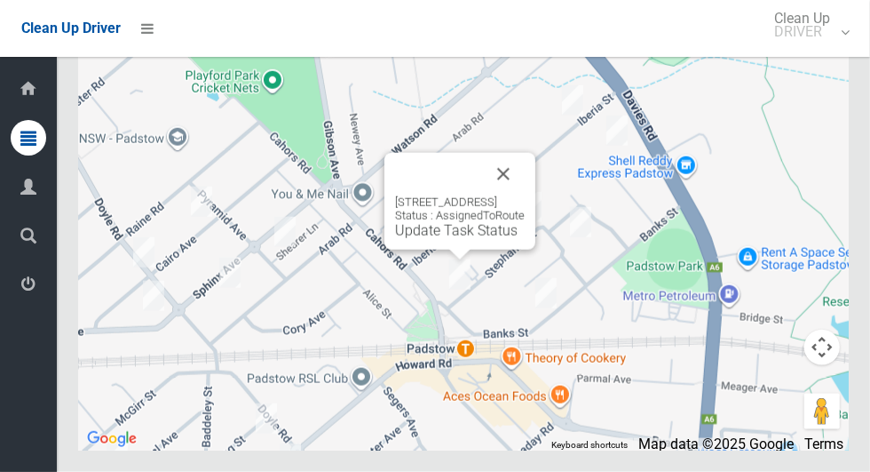
click at [525, 195] on button "Close" at bounding box center [503, 174] width 43 height 43
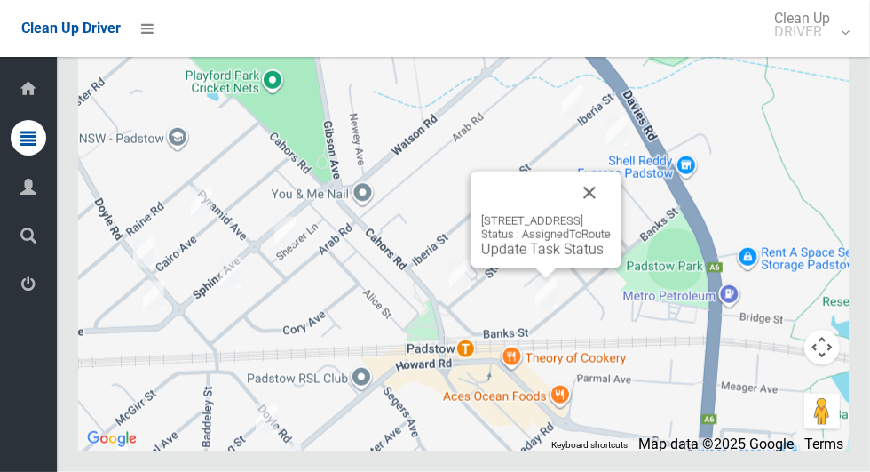
click at [611, 214] on button "Close" at bounding box center [589, 192] width 43 height 43
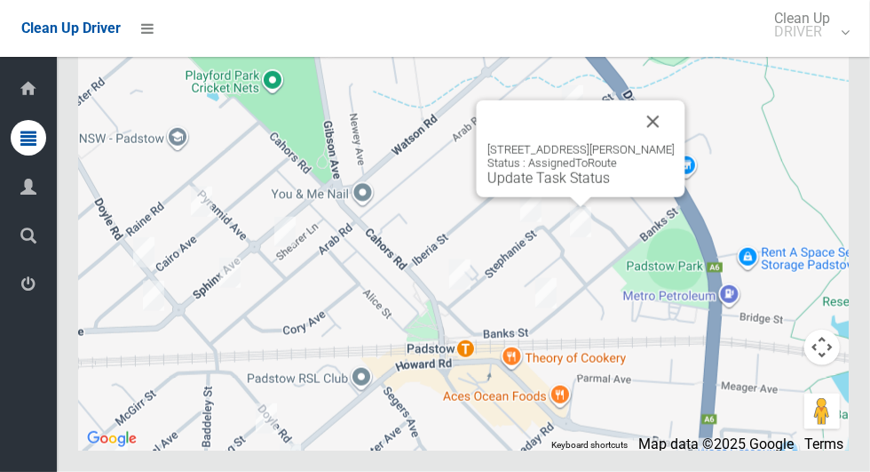
click at [658, 143] on button "Close" at bounding box center [653, 121] width 43 height 43
click at [661, 143] on button "Close" at bounding box center [653, 121] width 43 height 43
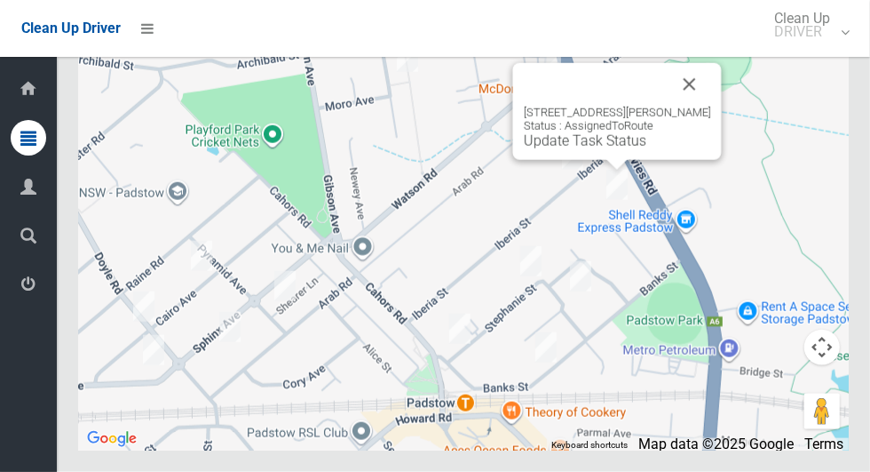
click at [703, 106] on button "Close" at bounding box center [690, 84] width 43 height 43
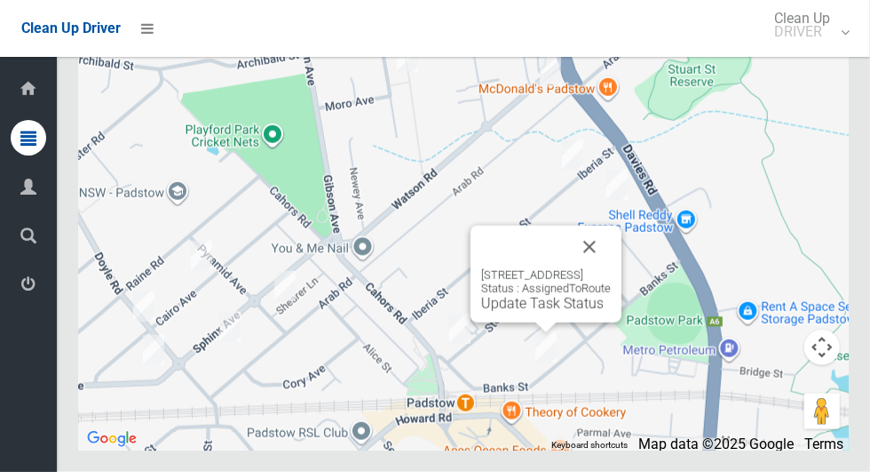
click at [611, 268] on button "Close" at bounding box center [589, 247] width 43 height 43
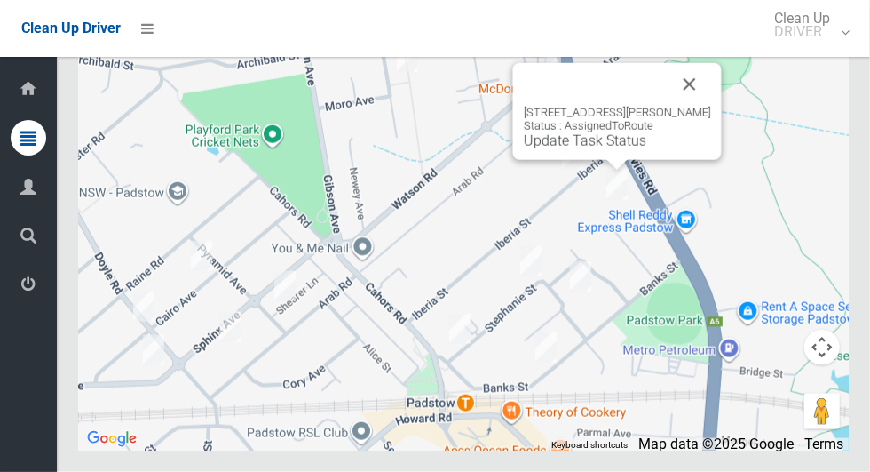
click at [722, 123] on div "2/10A Mc Evoy Road, PADSTOW NSW 2211 Status : AssignedToRoute Update Task Status" at bounding box center [617, 111] width 209 height 97
click at [698, 106] on button "Close" at bounding box center [690, 84] width 43 height 43
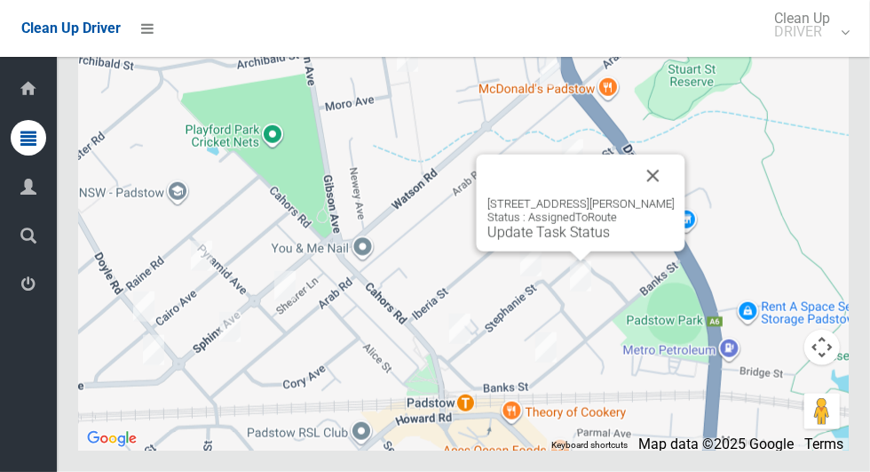
click at [675, 197] on button "Close" at bounding box center [653, 176] width 43 height 43
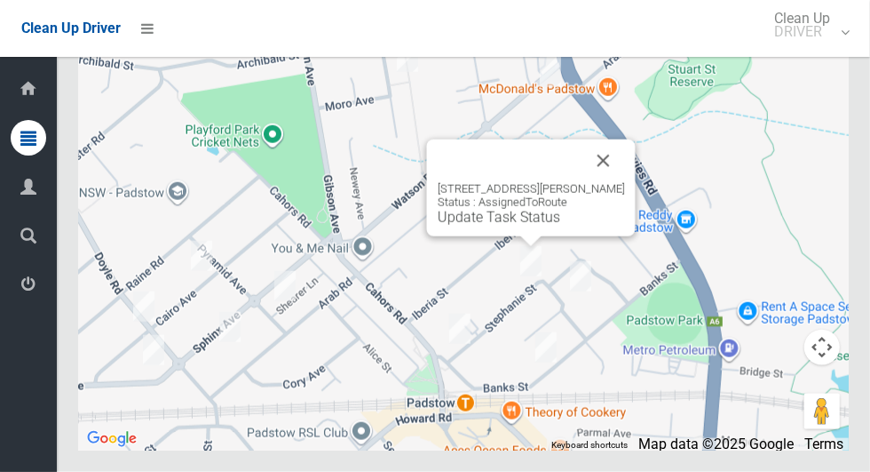
click at [620, 182] on button "Close" at bounding box center [604, 160] width 43 height 43
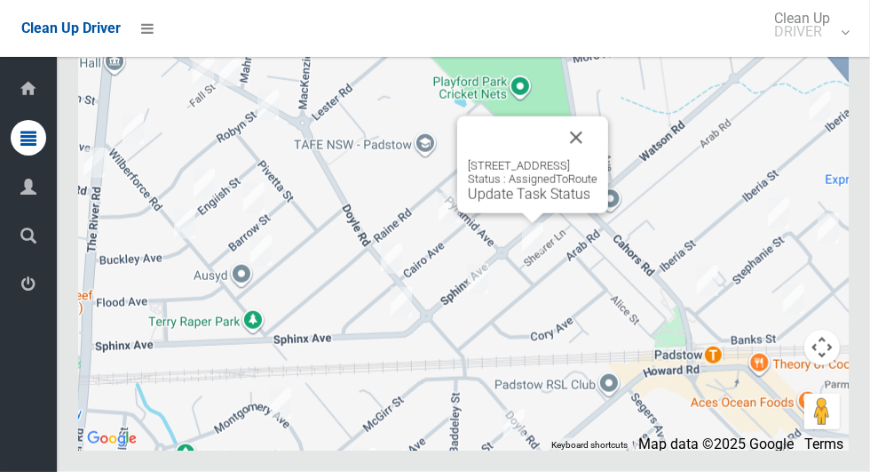
click at [598, 159] on button "Close" at bounding box center [576, 137] width 43 height 43
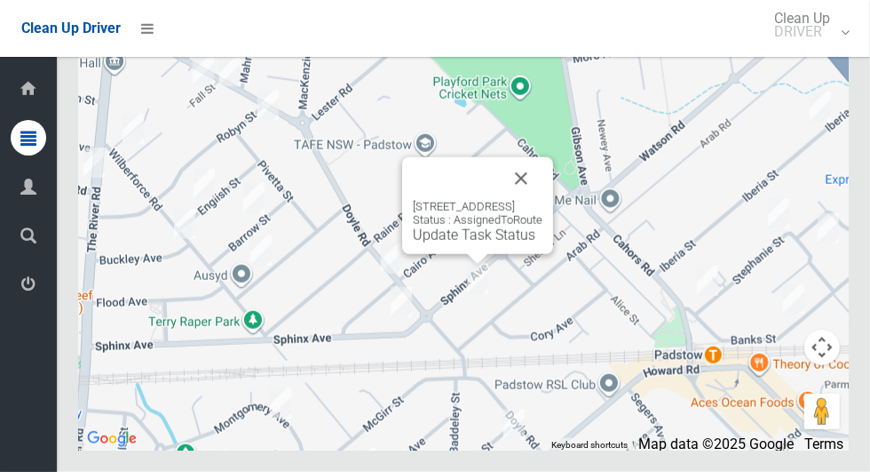
click at [543, 200] on button "Close" at bounding box center [521, 178] width 43 height 43
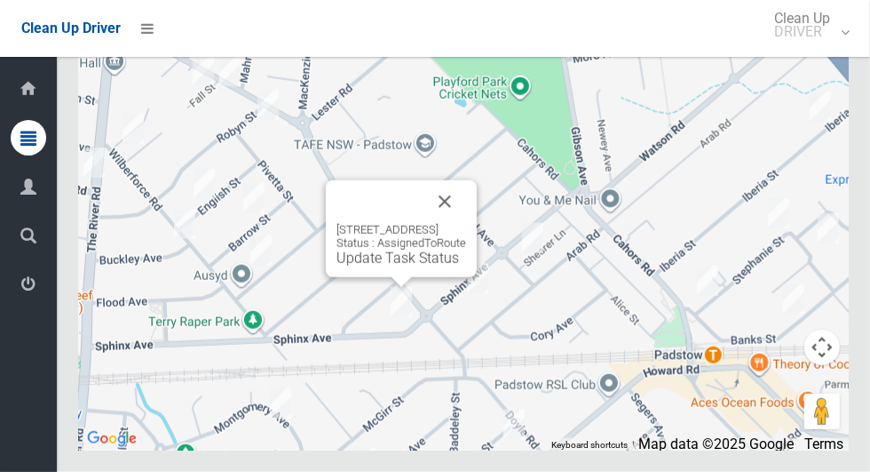
click at [477, 236] on div "40 Sphinx Avenue, REVESBY NSW 2212 Status : AssignedToRoute Update Task Status" at bounding box center [401, 228] width 151 height 97
click at [466, 223] on button "Close" at bounding box center [445, 201] width 43 height 43
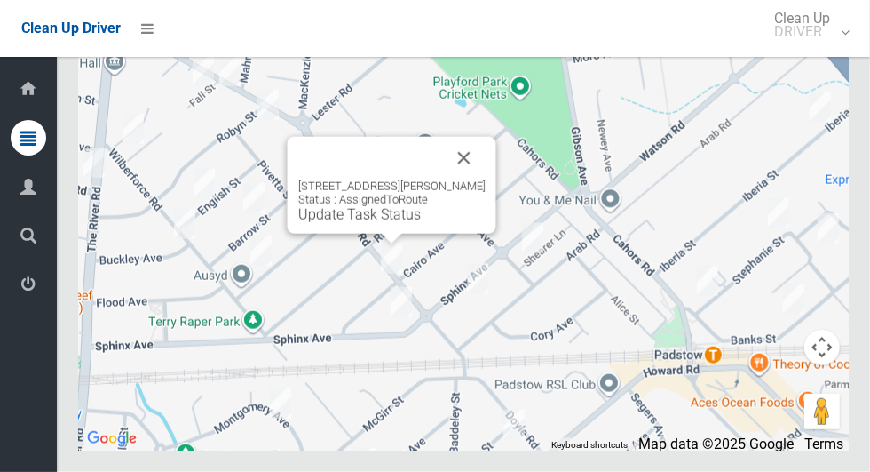
click at [468, 179] on button "Close" at bounding box center [464, 158] width 43 height 43
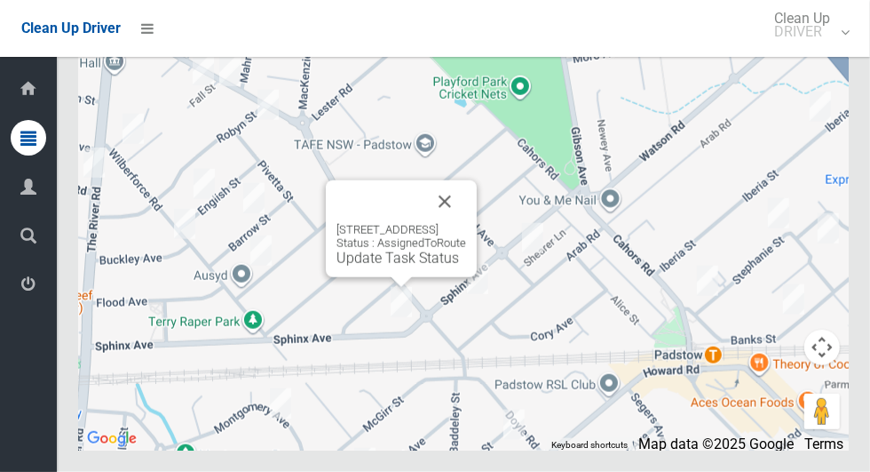
click at [466, 223] on button "Close" at bounding box center [445, 201] width 43 height 43
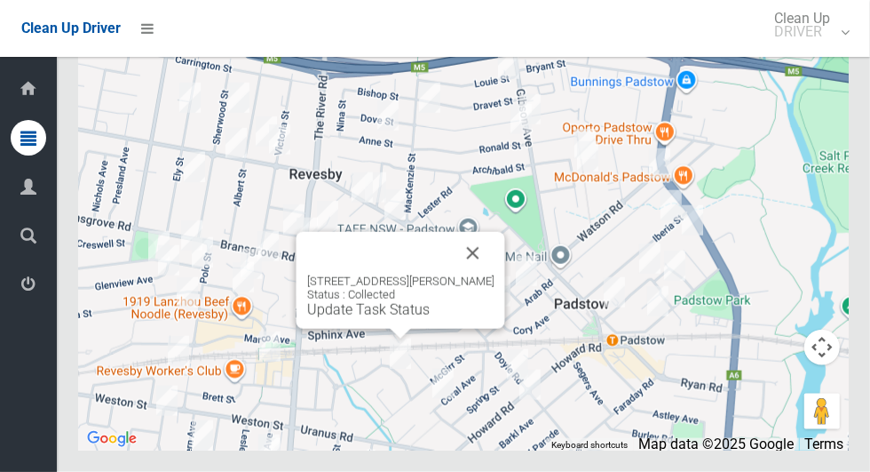
click at [491, 274] on button "Close" at bounding box center [473, 253] width 43 height 43
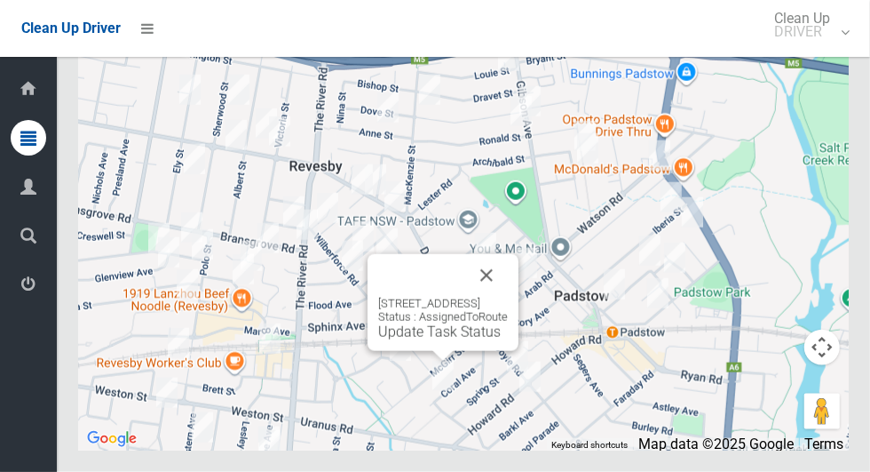
click at [508, 297] on button "Close" at bounding box center [486, 275] width 43 height 43
click at [440, 339] on link "Update Task Status" at bounding box center [439, 330] width 123 height 17
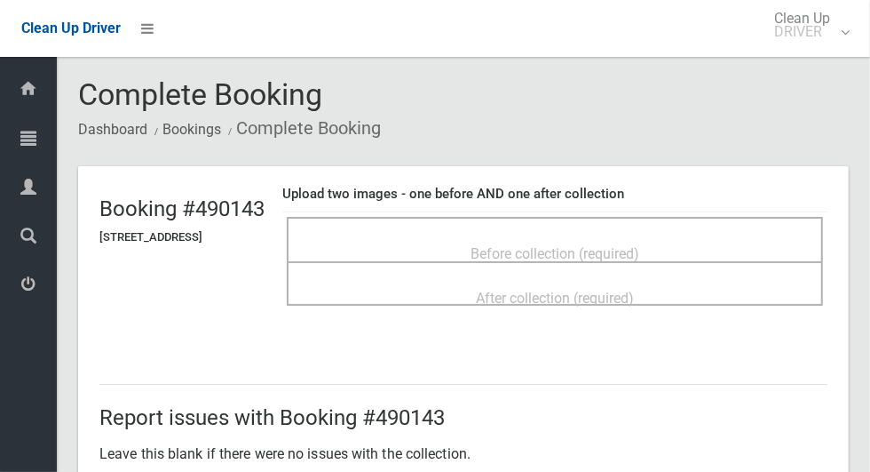
click at [632, 245] on span "Before collection (required)" at bounding box center [555, 253] width 169 height 17
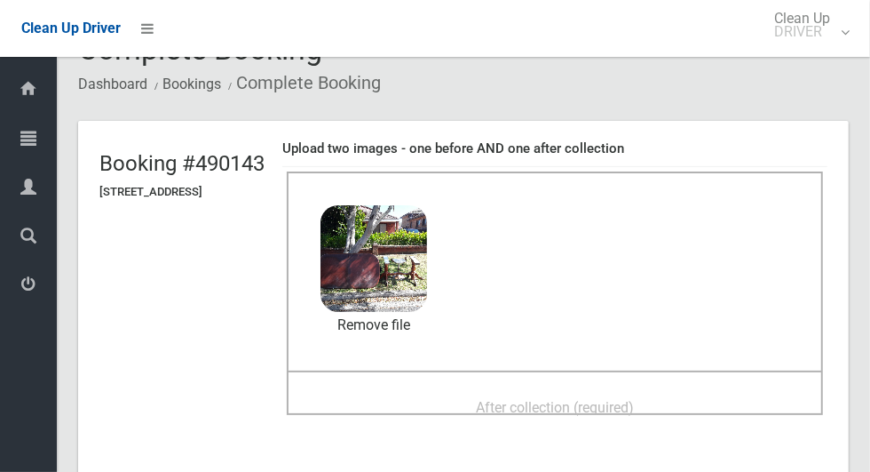
scroll to position [55, 0]
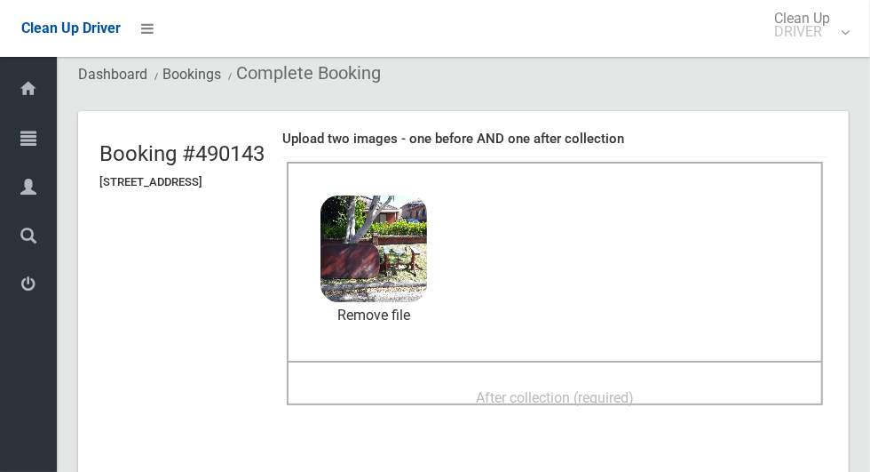
click at [468, 380] on div "After collection (required)" at bounding box center [554, 396] width 497 height 33
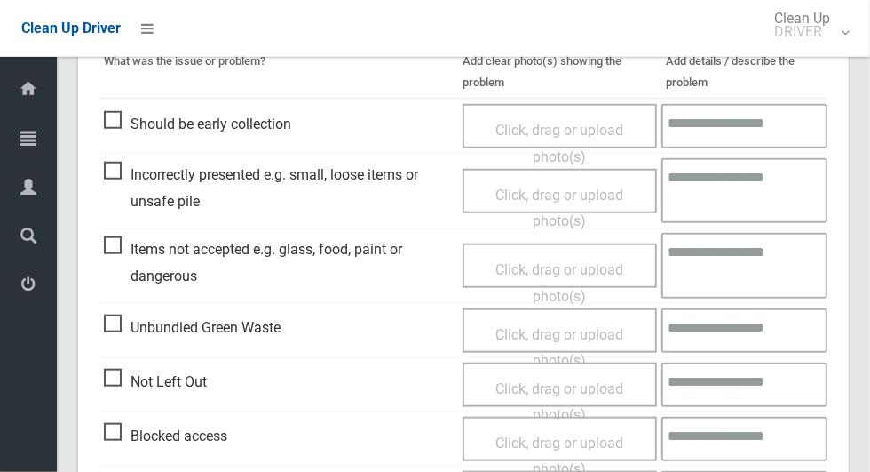
scroll to position [1453, 0]
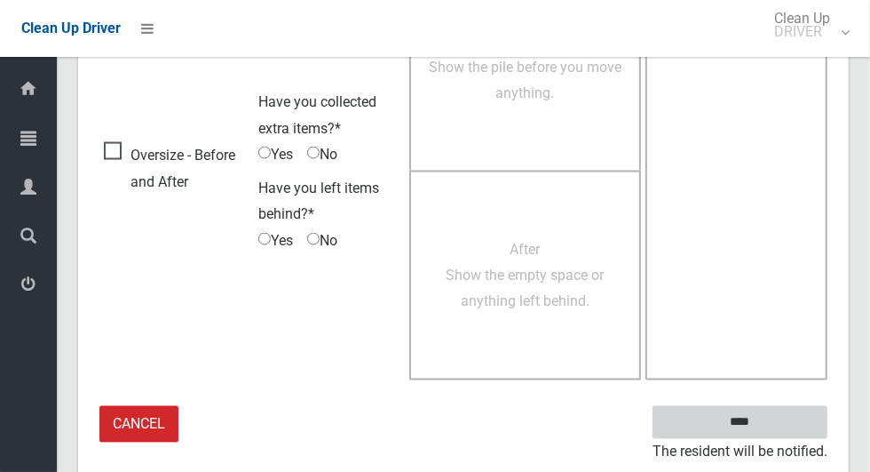
click at [786, 420] on input "****" at bounding box center [740, 422] width 175 height 33
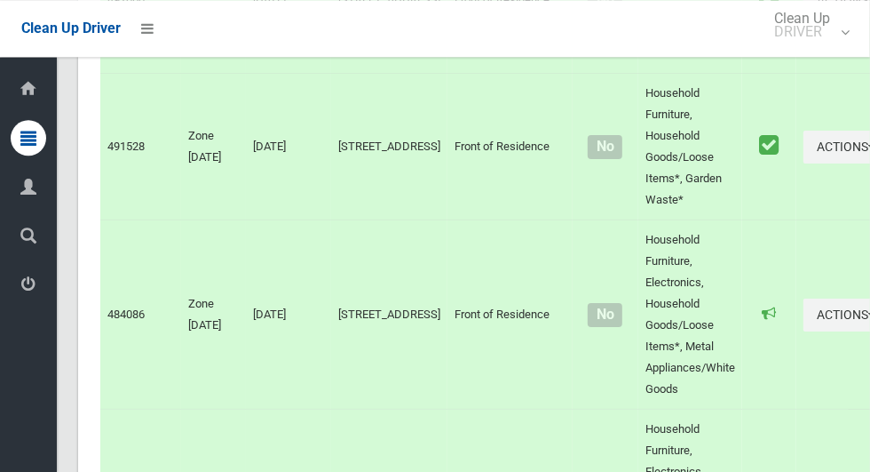
scroll to position [11465, 0]
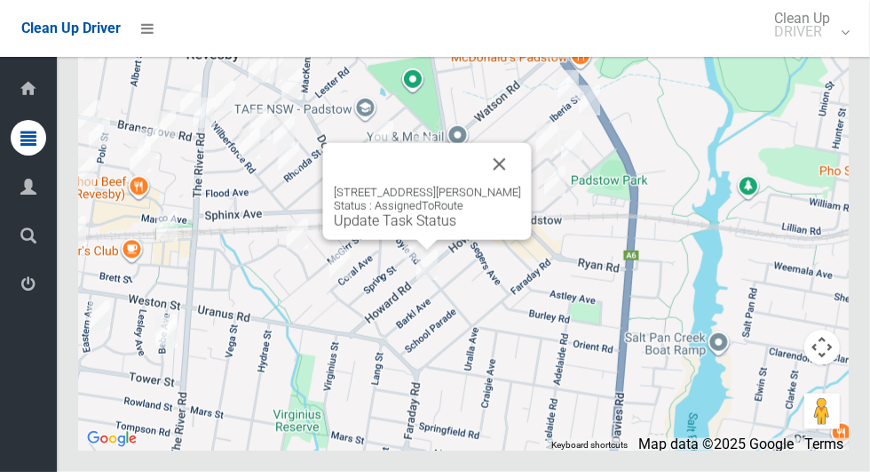
click at [510, 186] on button "Close" at bounding box center [500, 164] width 43 height 43
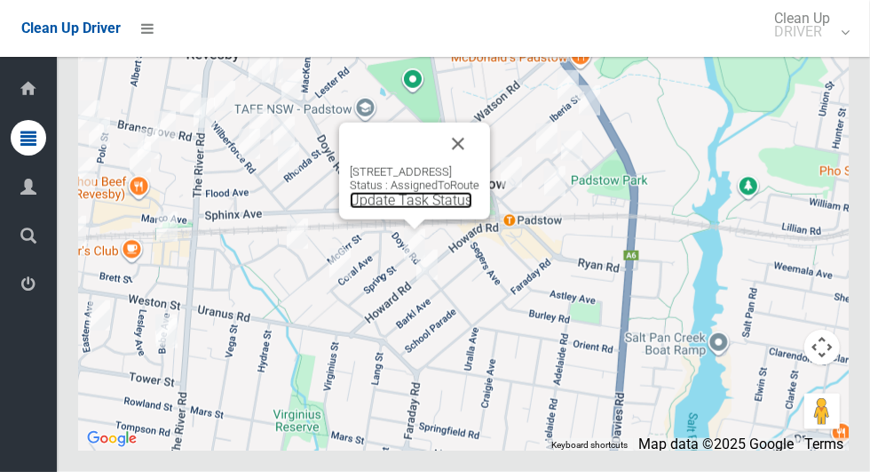
click at [401, 209] on link "Update Task Status" at bounding box center [411, 200] width 123 height 17
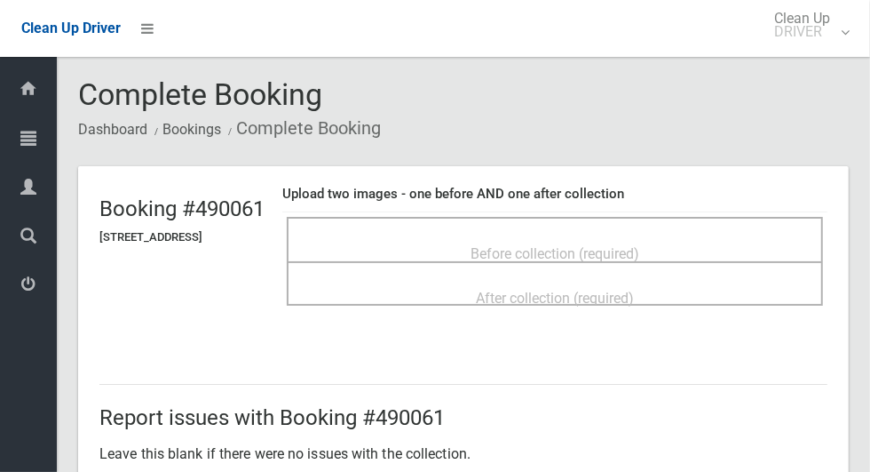
click at [711, 236] on div "Before collection (required)" at bounding box center [554, 252] width 497 height 33
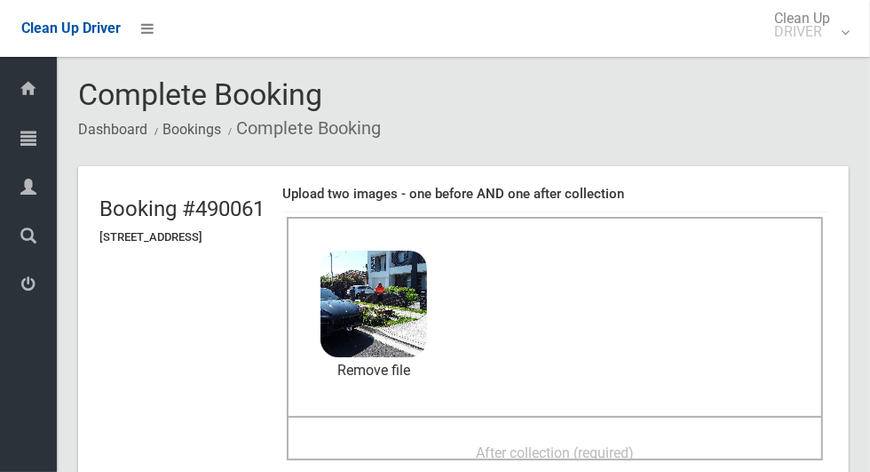
click at [615, 450] on span "After collection (required)" at bounding box center [555, 452] width 158 height 17
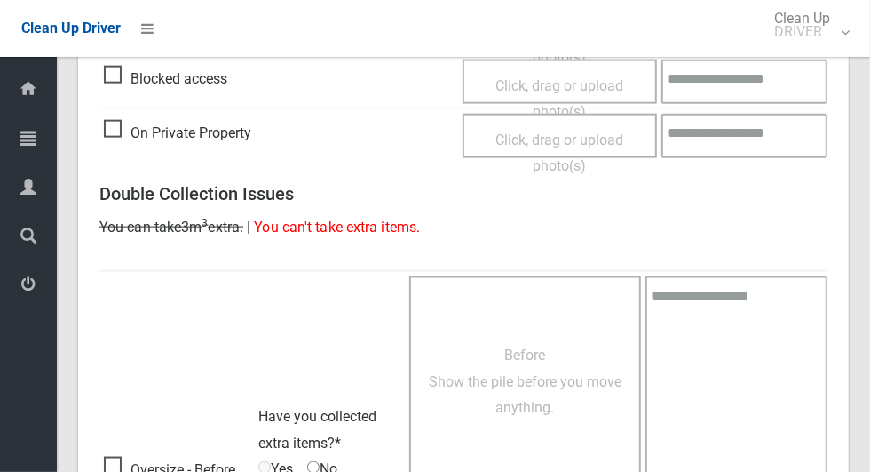
scroll to position [1453, 0]
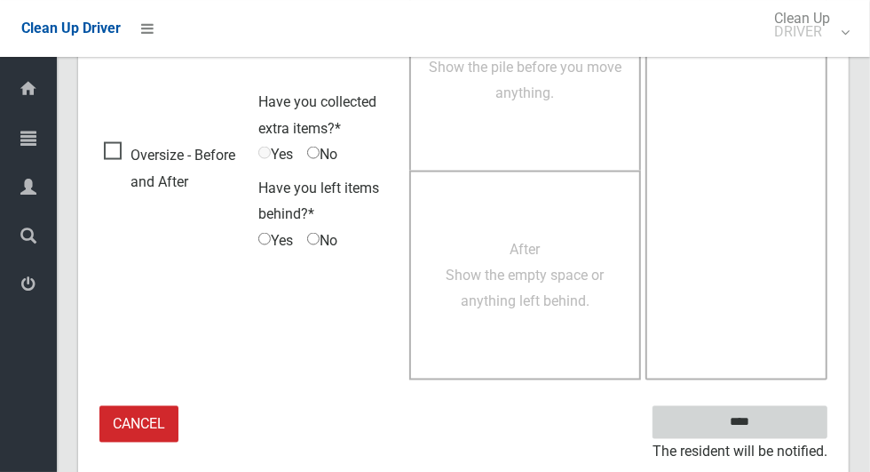
click at [777, 415] on input "****" at bounding box center [740, 422] width 175 height 33
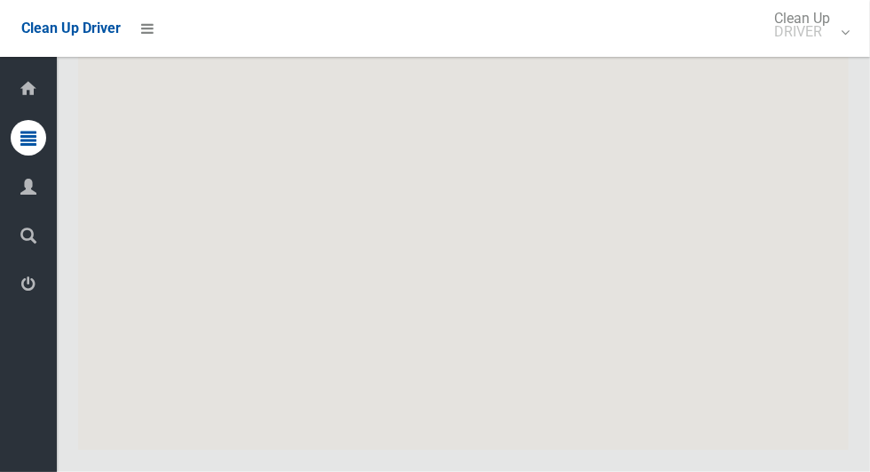
scroll to position [11465, 0]
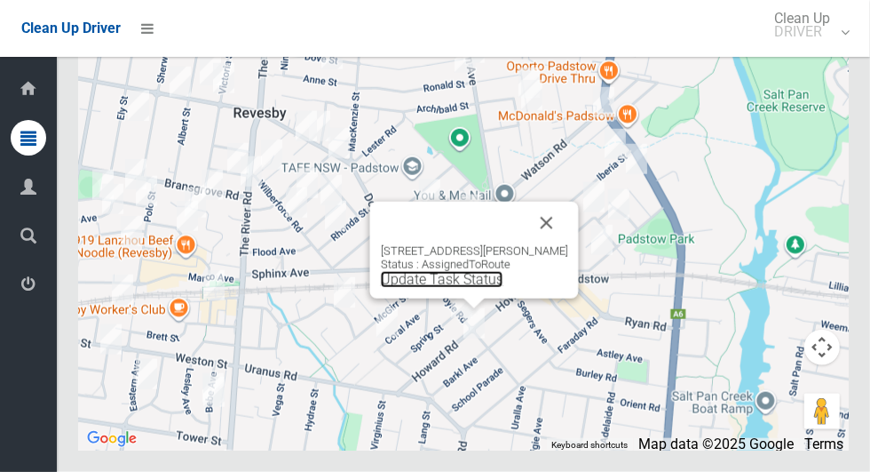
click at [477, 288] on link "Update Task Status" at bounding box center [442, 279] width 123 height 17
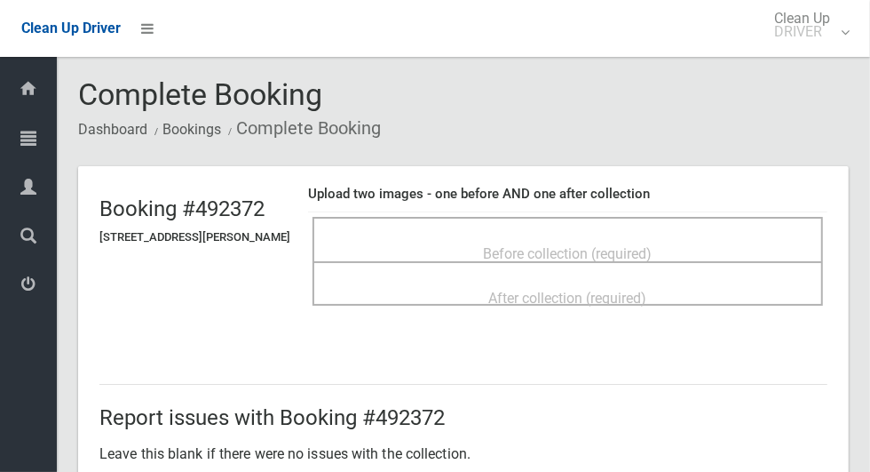
scroll to position [14, 0]
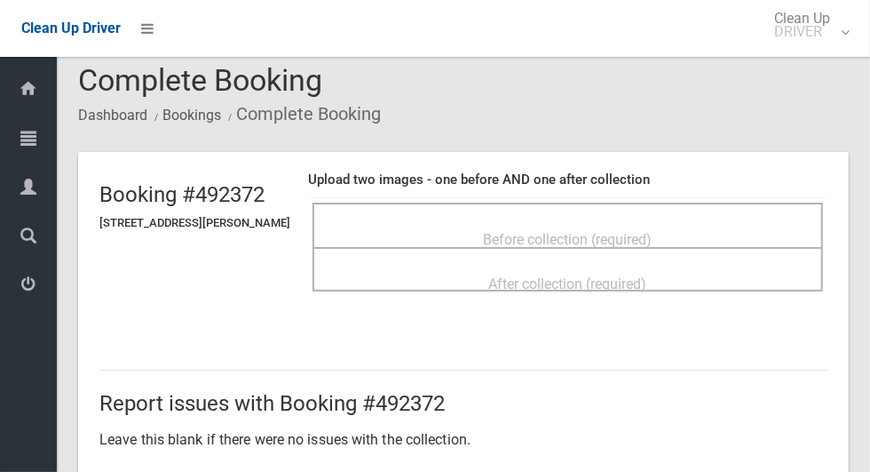
click at [739, 225] on div "Before collection (required)" at bounding box center [568, 238] width 472 height 33
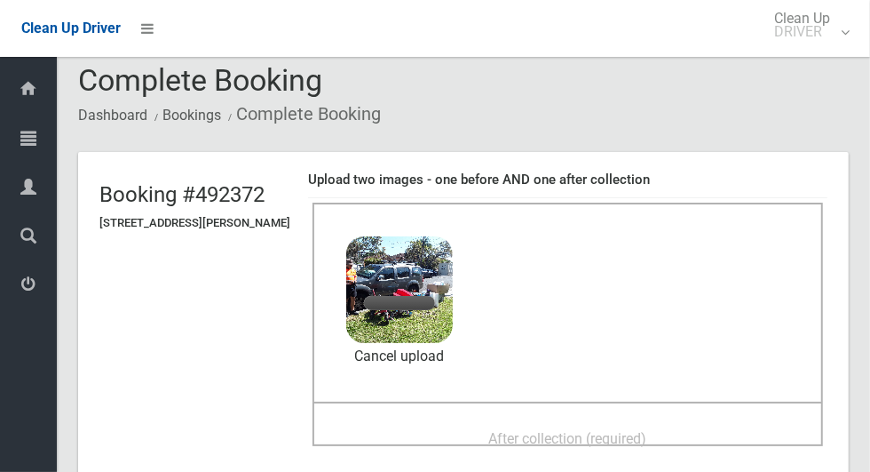
click at [575, 430] on span "After collection (required)" at bounding box center [568, 438] width 158 height 17
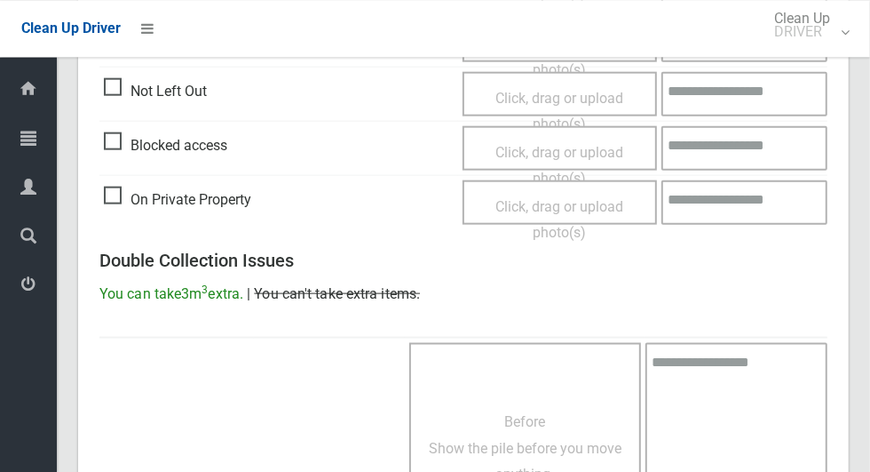
scroll to position [1453, 0]
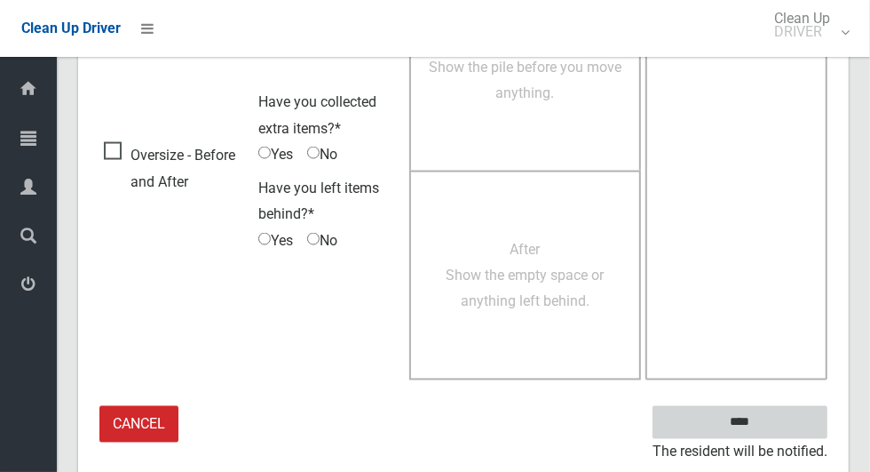
click at [785, 417] on input "****" at bounding box center [740, 422] width 175 height 33
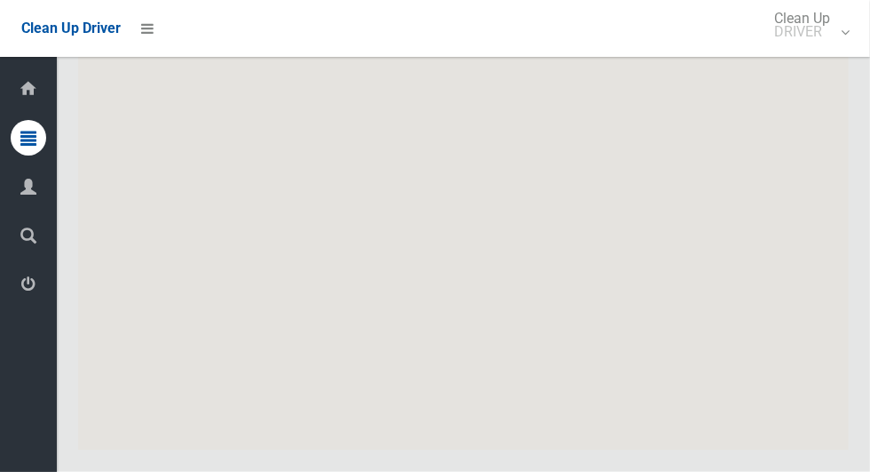
scroll to position [11465, 0]
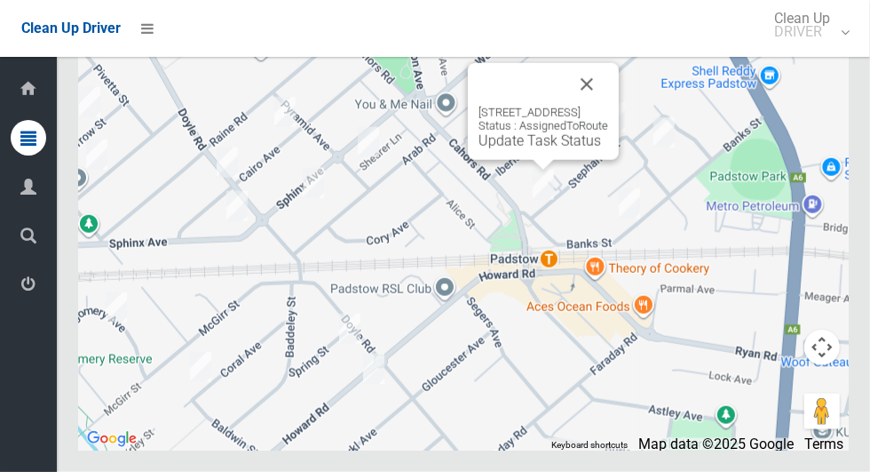
click at [533, 149] on link "Update Task Status" at bounding box center [540, 140] width 123 height 17
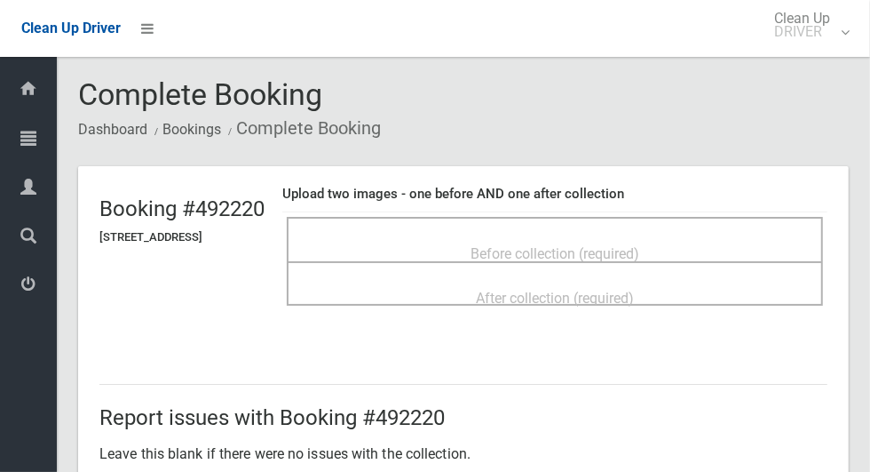
click at [615, 245] on span "Before collection (required)" at bounding box center [555, 253] width 169 height 17
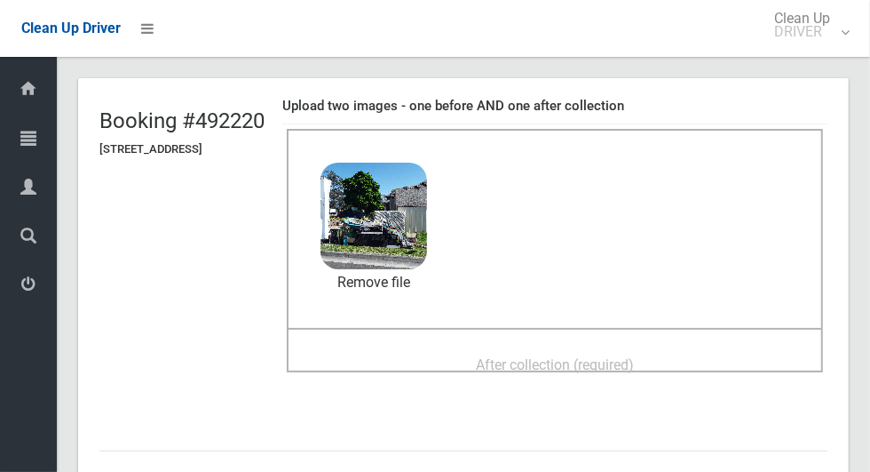
scroll to position [99, 0]
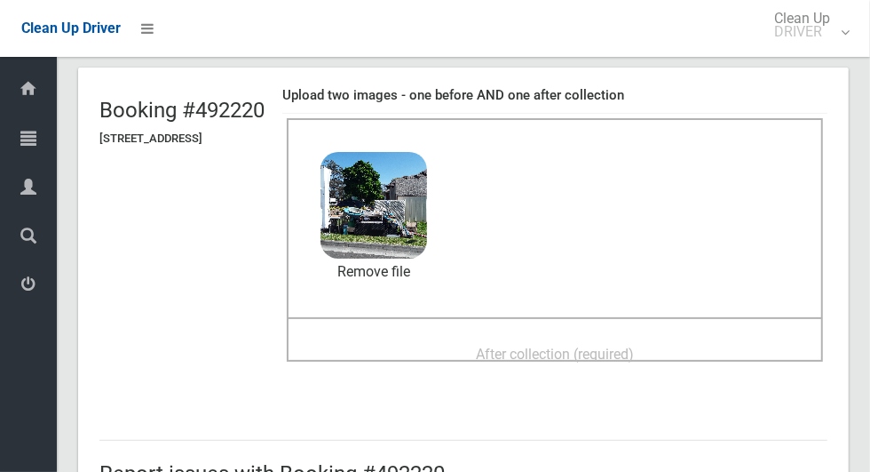
click at [693, 341] on div "After collection (required)" at bounding box center [554, 353] width 497 height 33
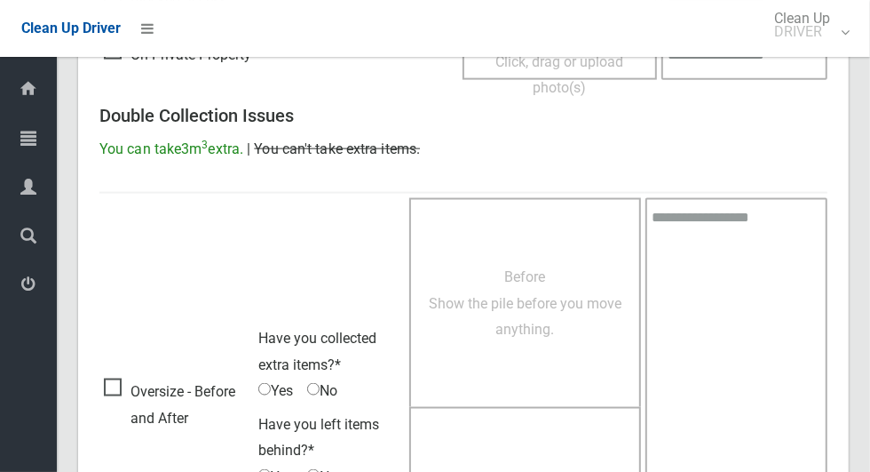
scroll to position [1453, 0]
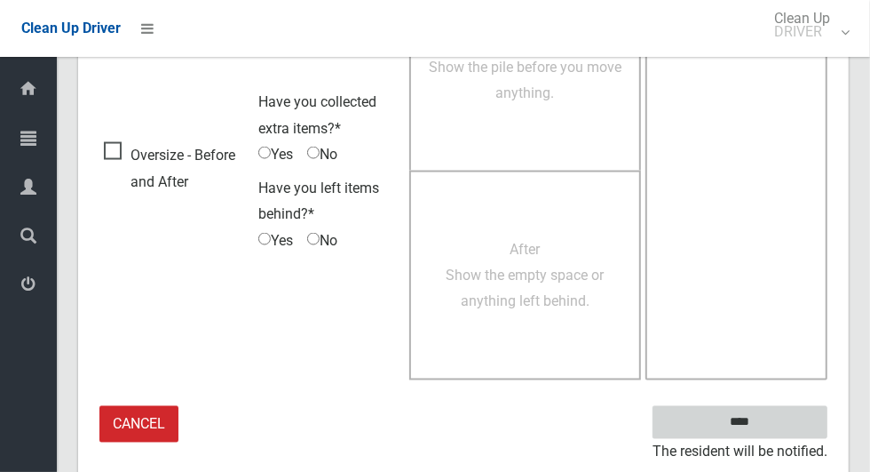
click at [800, 425] on input "****" at bounding box center [740, 422] width 175 height 33
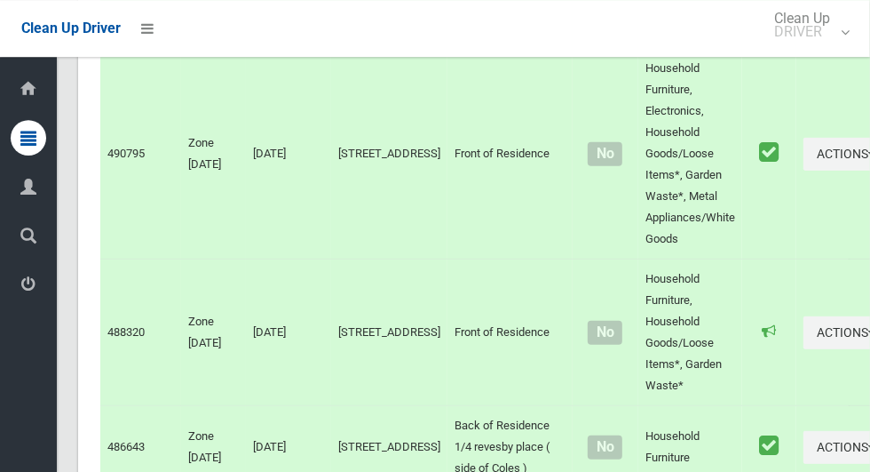
scroll to position [11465, 0]
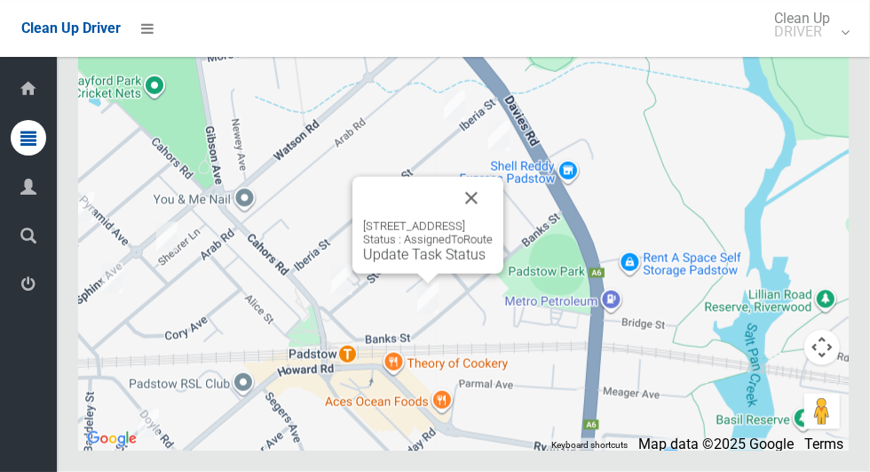
click at [430, 263] on link "Update Task Status" at bounding box center [424, 254] width 123 height 17
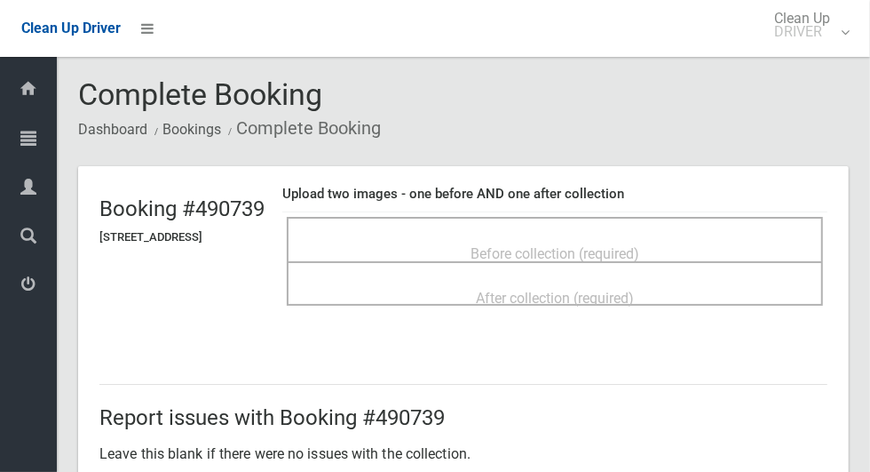
click at [702, 247] on div "Before collection (required)" at bounding box center [554, 252] width 497 height 33
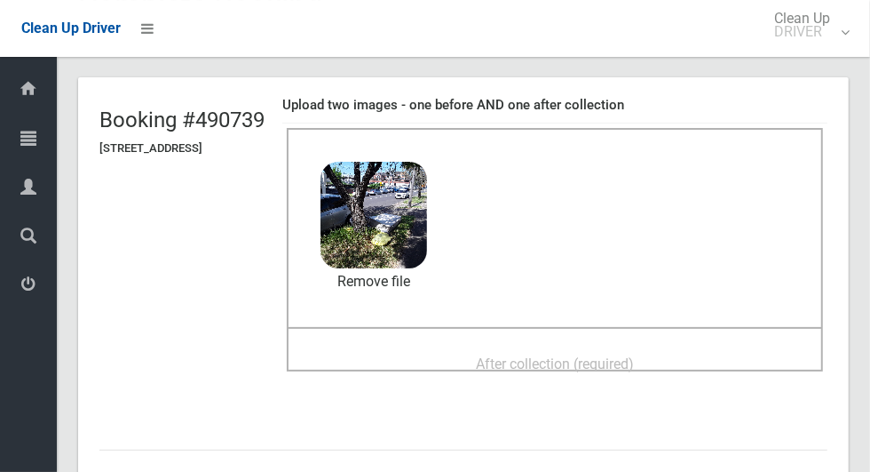
scroll to position [84, 0]
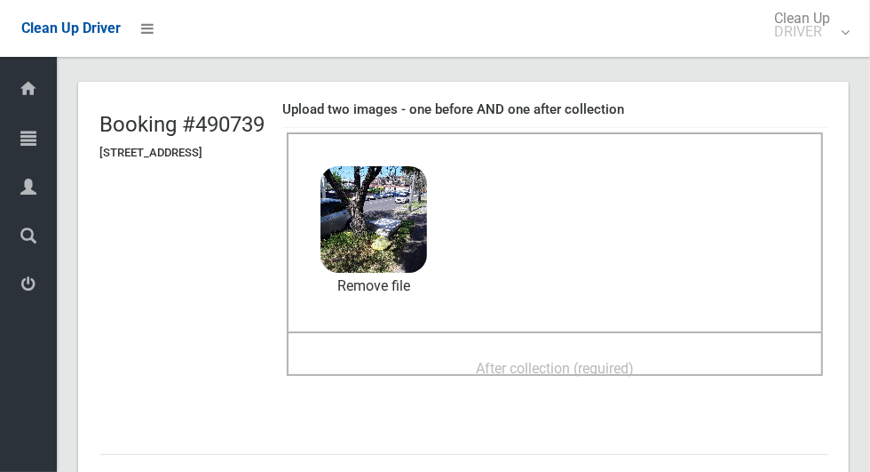
click at [727, 351] on div "After collection (required)" at bounding box center [554, 367] width 497 height 33
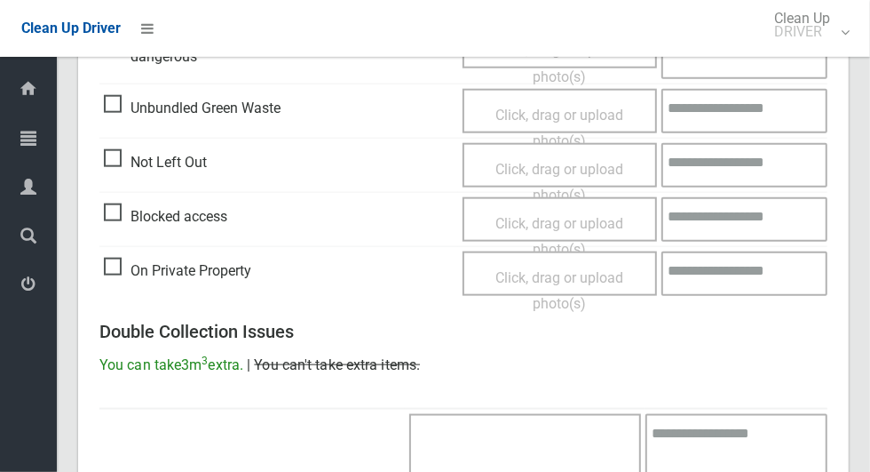
scroll to position [1453, 0]
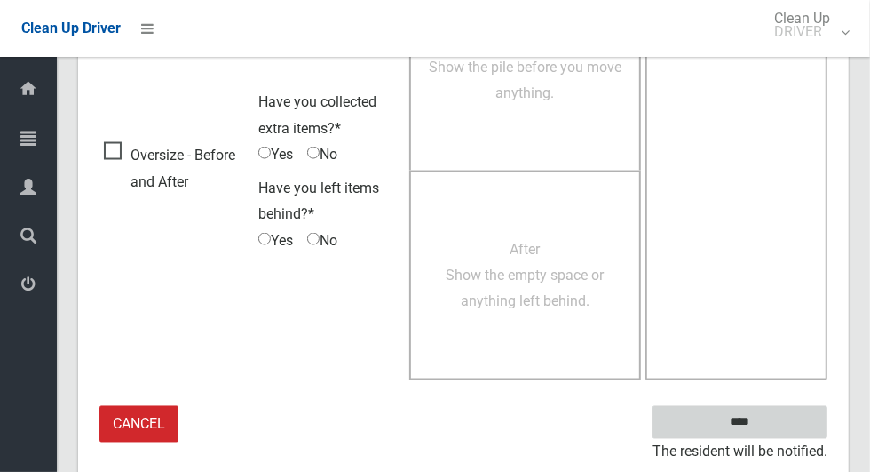
click at [798, 418] on input "****" at bounding box center [740, 422] width 175 height 33
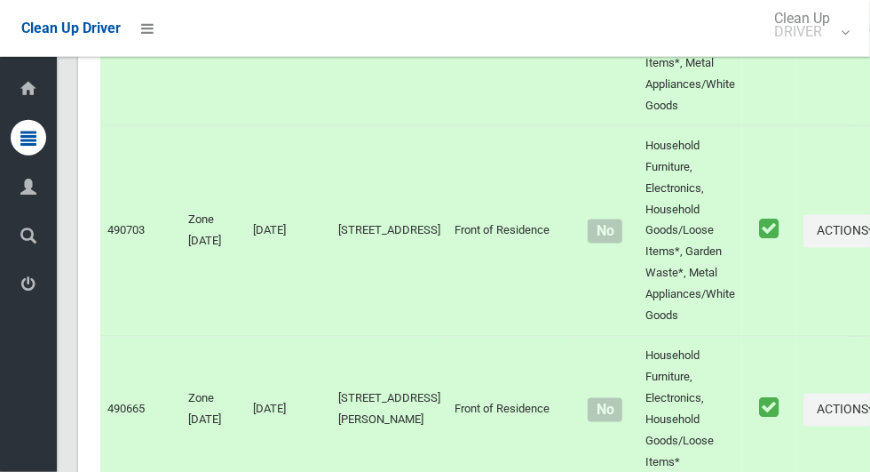
scroll to position [11465, 0]
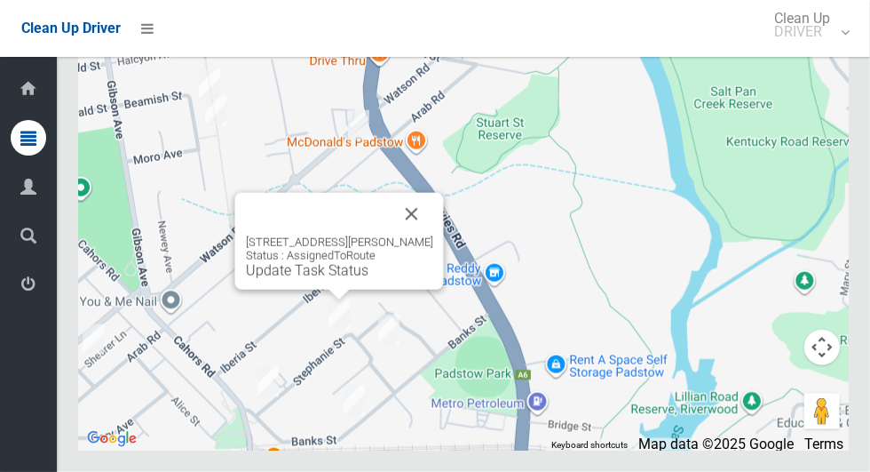
click at [429, 235] on button "Close" at bounding box center [412, 214] width 43 height 43
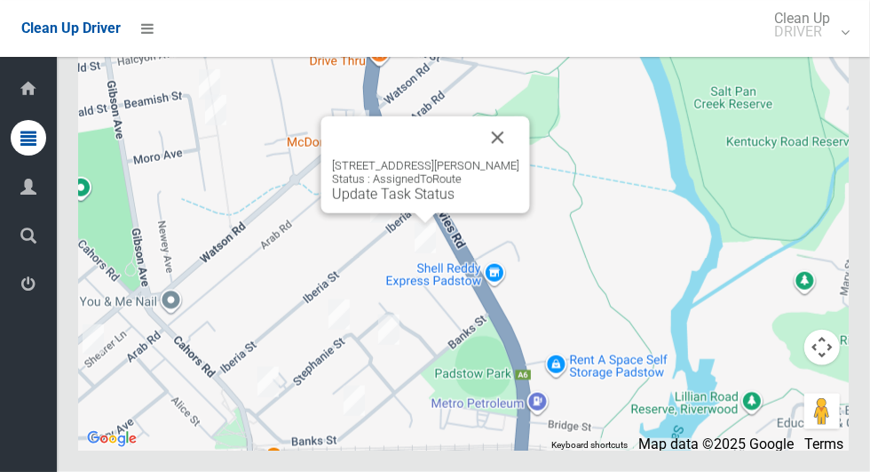
click at [512, 159] on button "Close" at bounding box center [498, 137] width 43 height 43
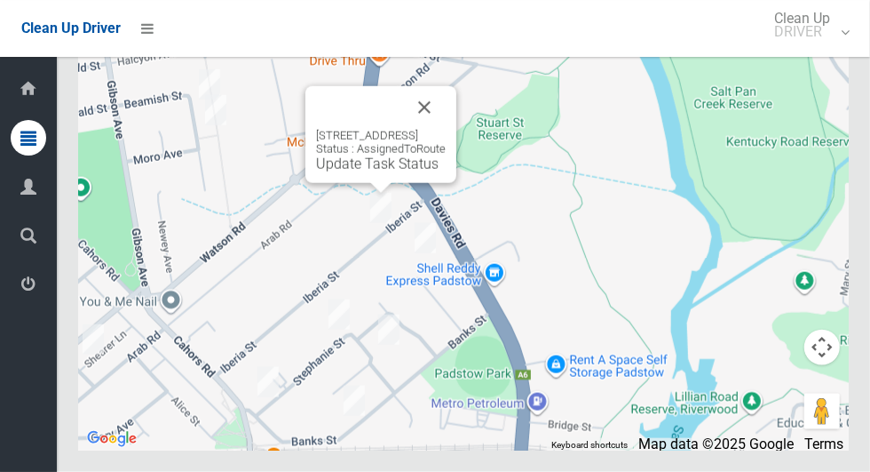
click at [446, 129] on button "Close" at bounding box center [424, 107] width 43 height 43
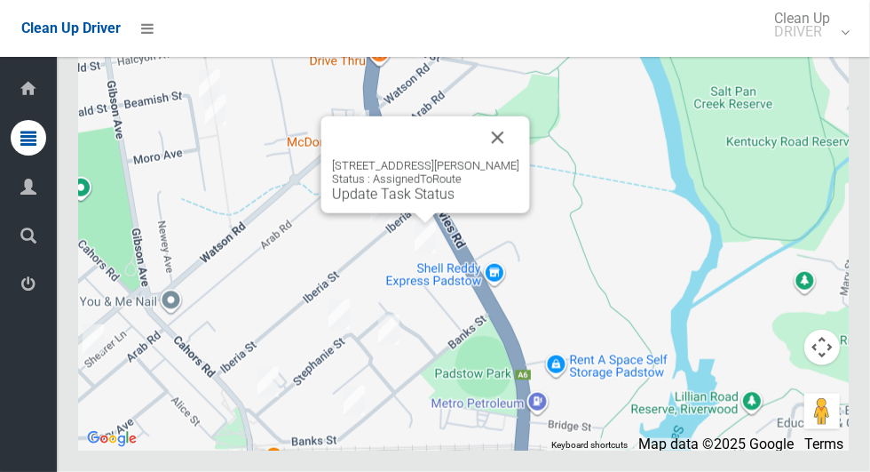
click at [407, 213] on div "2/10A Mc Evoy Road, PADSTOW NSW 2211 Status : AssignedToRoute Update Task Status" at bounding box center [425, 164] width 209 height 97
click at [409, 202] on link "Update Task Status" at bounding box center [393, 194] width 123 height 17
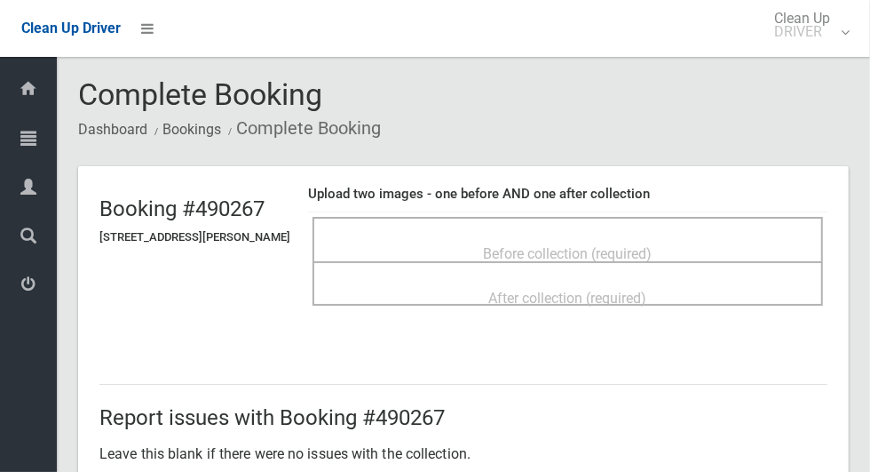
click at [735, 222] on div "Before collection (required)" at bounding box center [568, 239] width 511 height 44
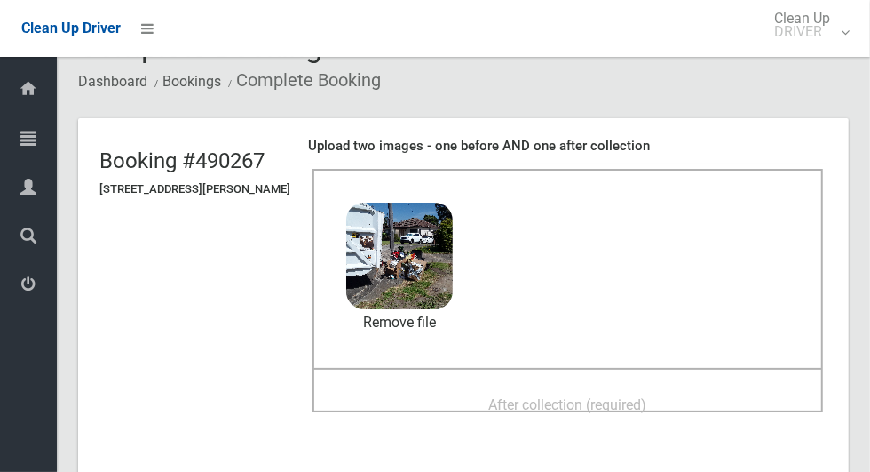
scroll to position [53, 0]
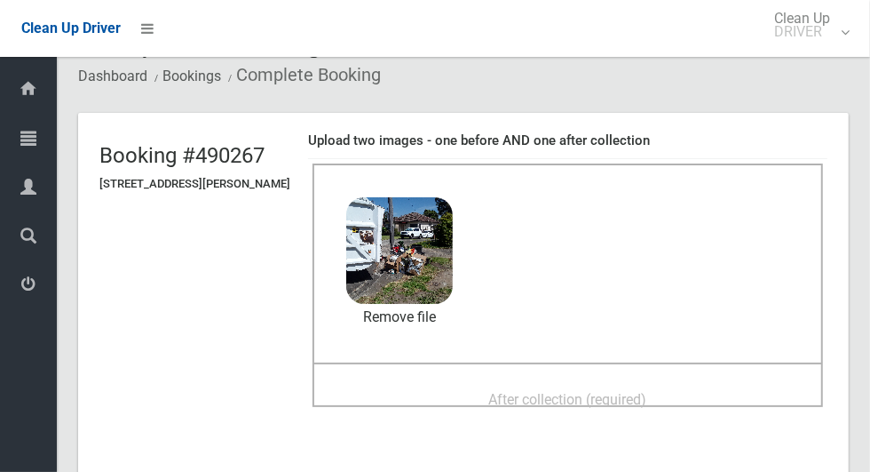
click at [647, 391] on span "After collection (required)" at bounding box center [568, 399] width 158 height 17
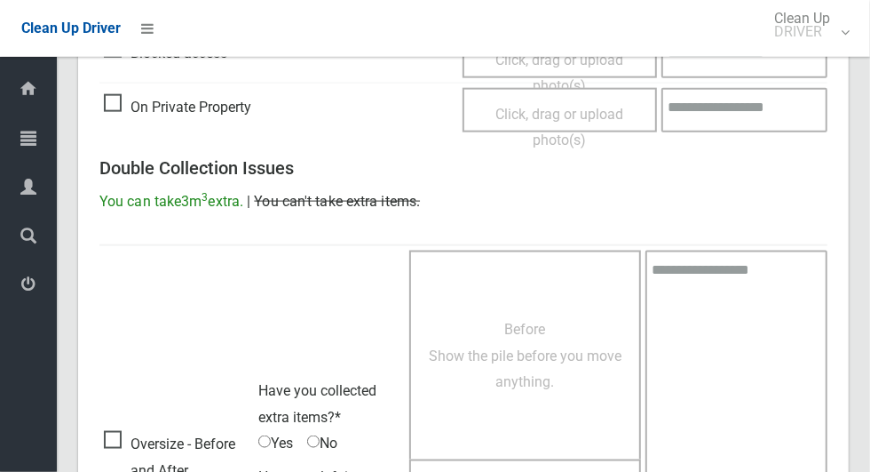
scroll to position [1453, 0]
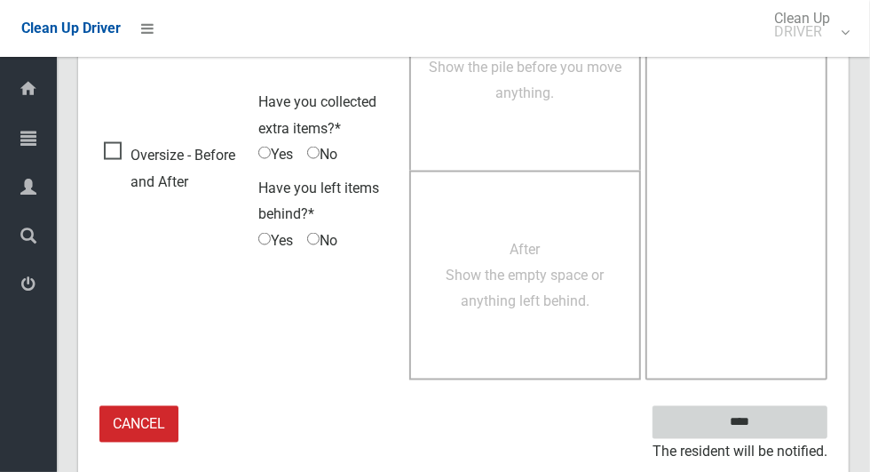
click at [794, 415] on input "****" at bounding box center [740, 422] width 175 height 33
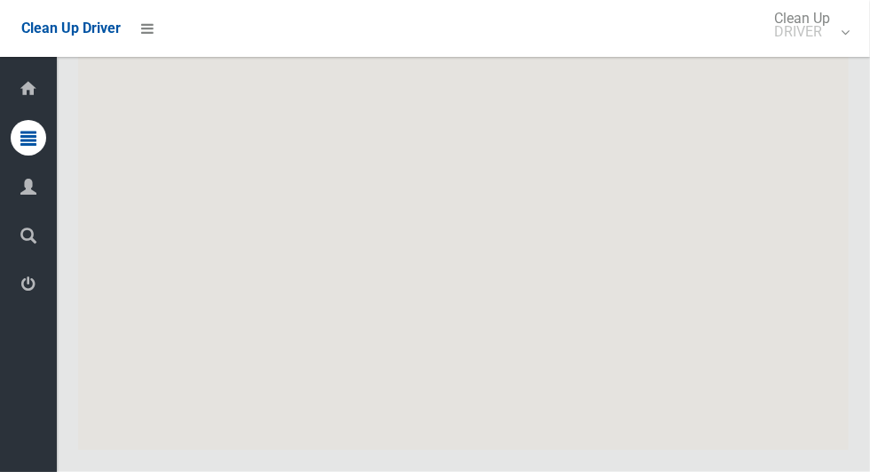
scroll to position [11465, 0]
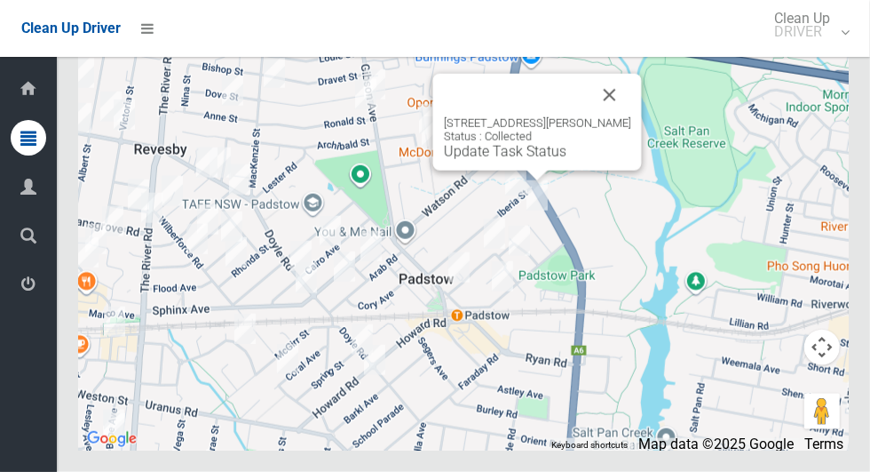
click at [631, 116] on button "Close" at bounding box center [610, 95] width 43 height 43
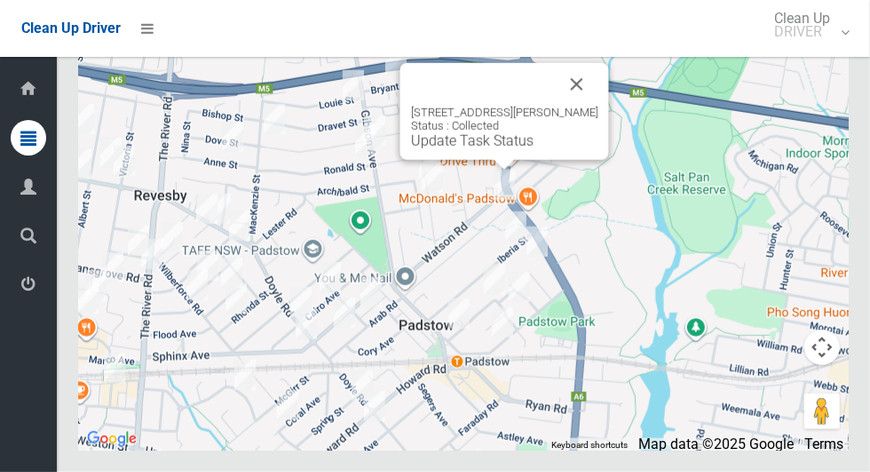
click at [585, 106] on button "Close" at bounding box center [577, 84] width 43 height 43
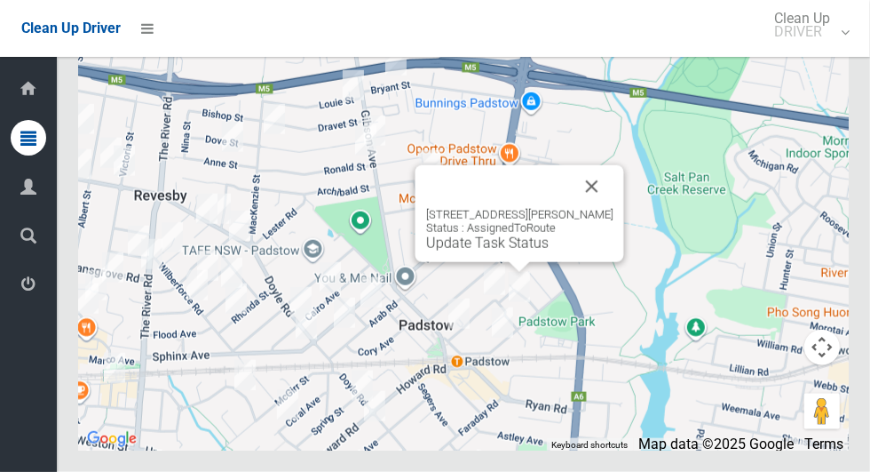
click at [605, 208] on button "Close" at bounding box center [592, 186] width 43 height 43
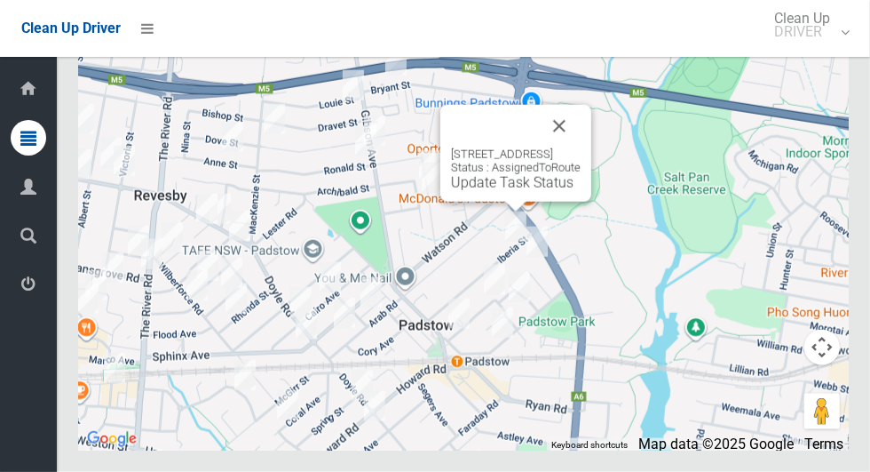
click at [581, 147] on button "Close" at bounding box center [559, 126] width 43 height 43
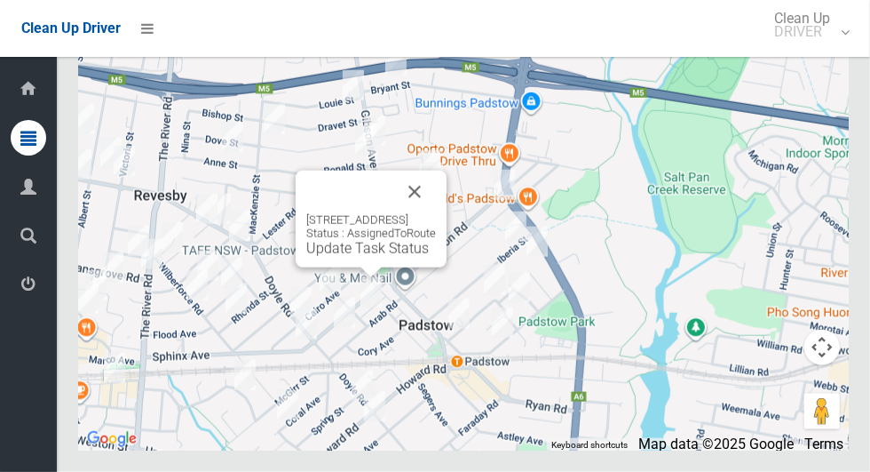
click at [436, 213] on button "Close" at bounding box center [414, 192] width 43 height 43
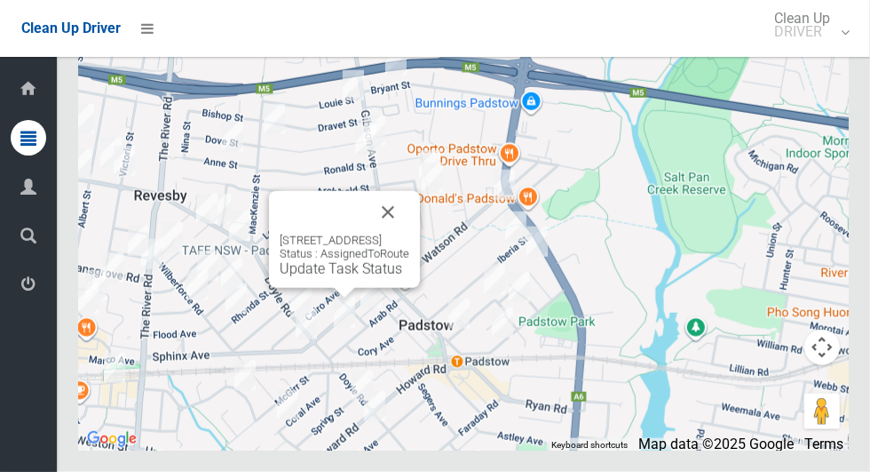
click at [409, 234] on button "Close" at bounding box center [388, 212] width 43 height 43
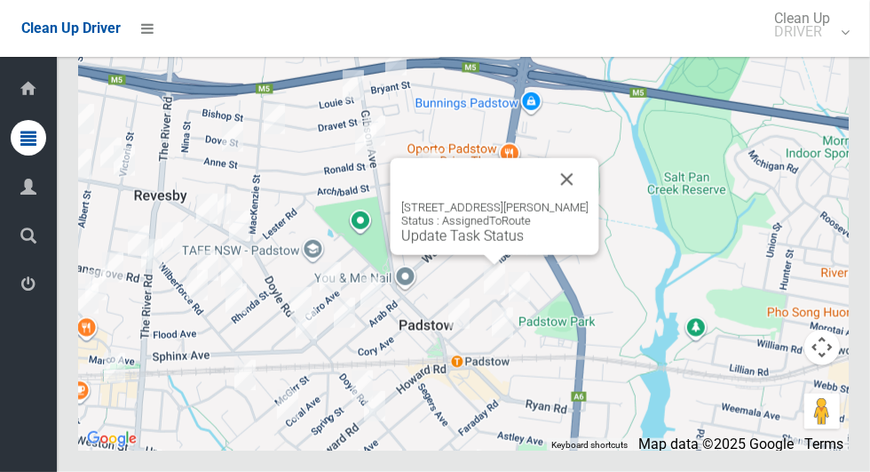
click at [576, 201] on button "Close" at bounding box center [567, 179] width 43 height 43
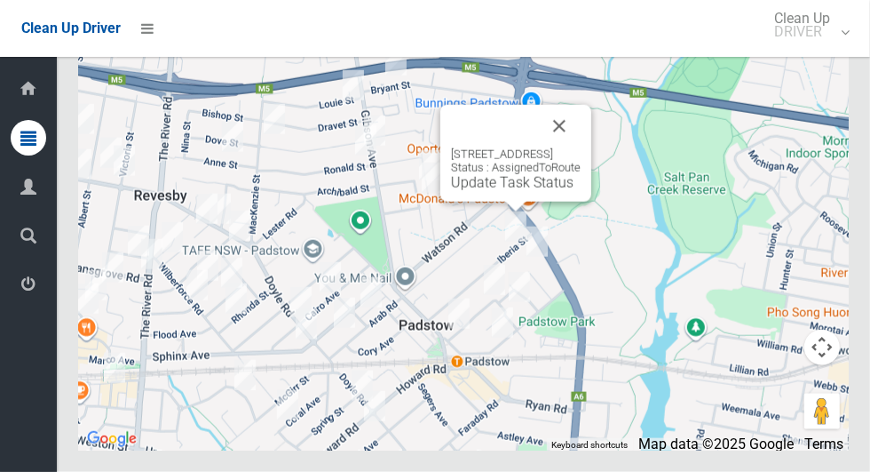
click at [581, 147] on button "Close" at bounding box center [559, 126] width 43 height 43
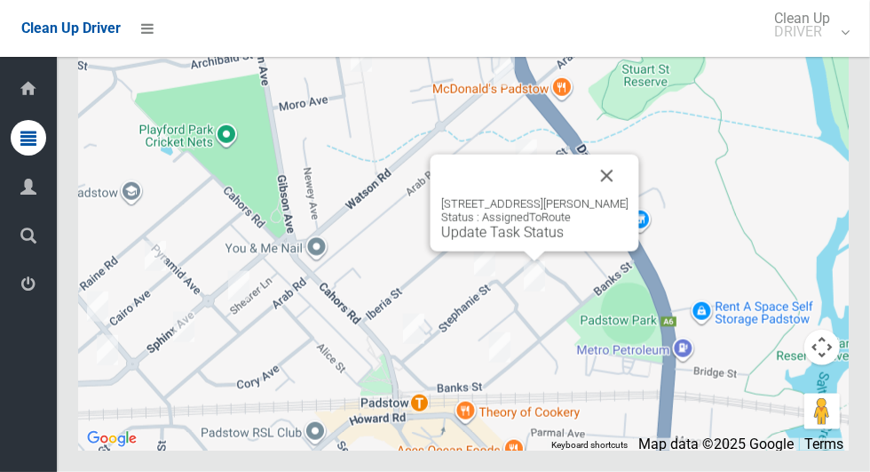
click at [617, 197] on button "Close" at bounding box center [607, 176] width 43 height 43
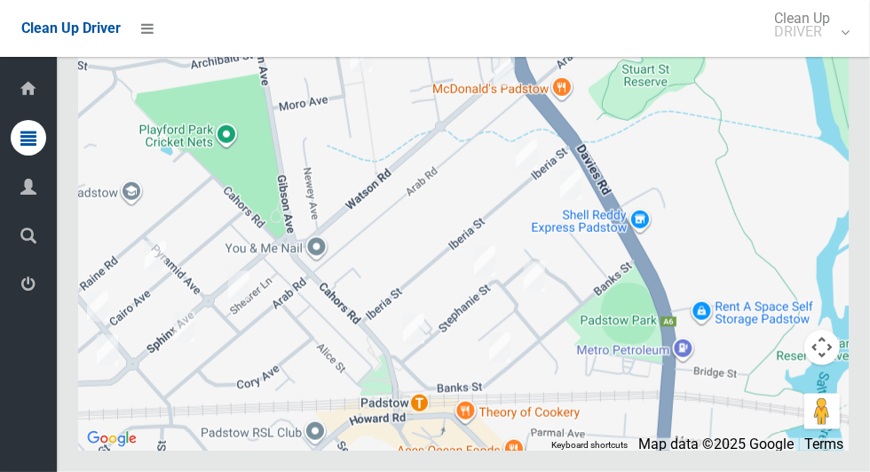
scroll to position [11463, 0]
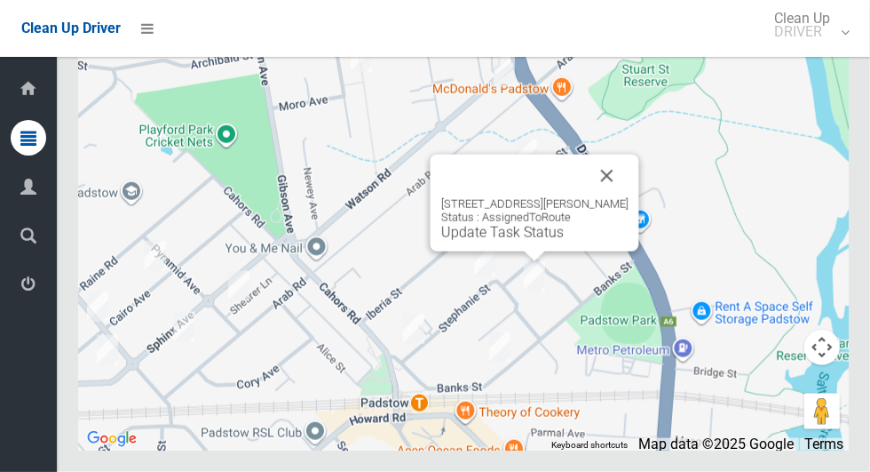
click at [623, 197] on button "Close" at bounding box center [607, 176] width 43 height 43
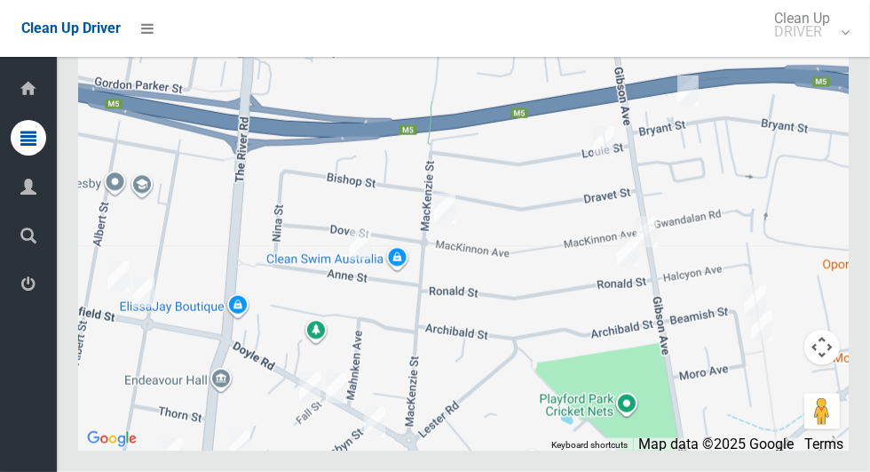
click at [331, 347] on div at bounding box center [463, 228] width 771 height 444
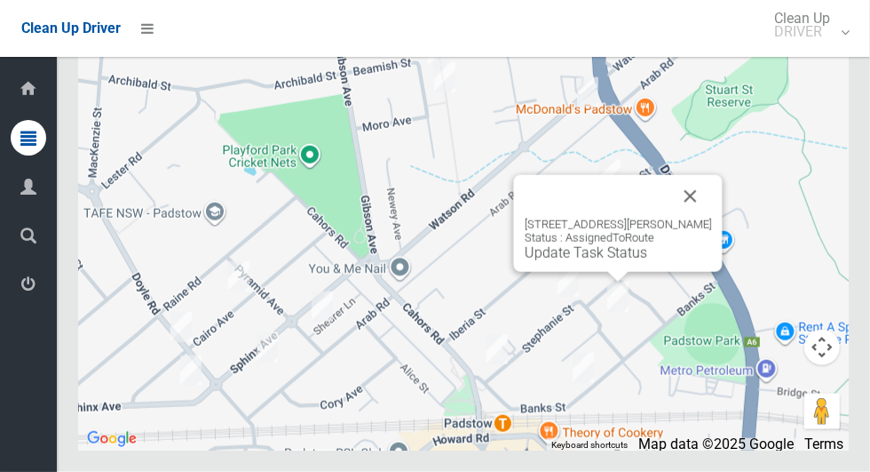
click at [566, 261] on link "Update Task Status" at bounding box center [586, 252] width 123 height 17
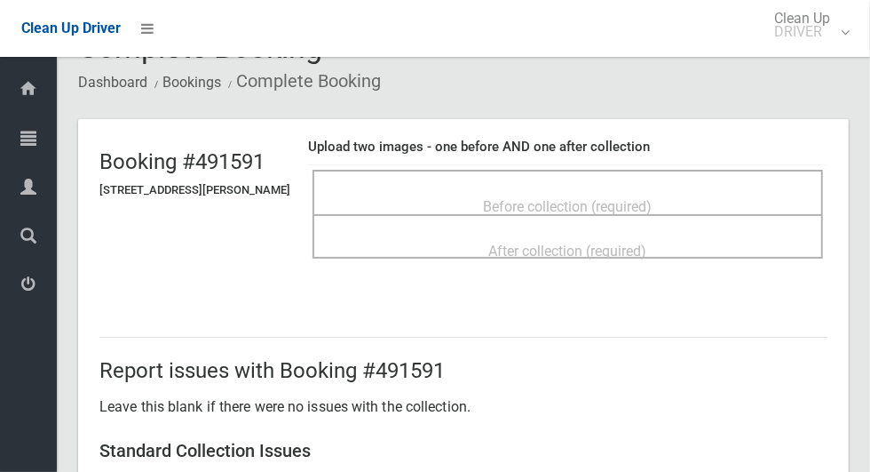
scroll to position [46, 0]
click at [745, 194] on div "Before collection (required)" at bounding box center [568, 206] width 472 height 33
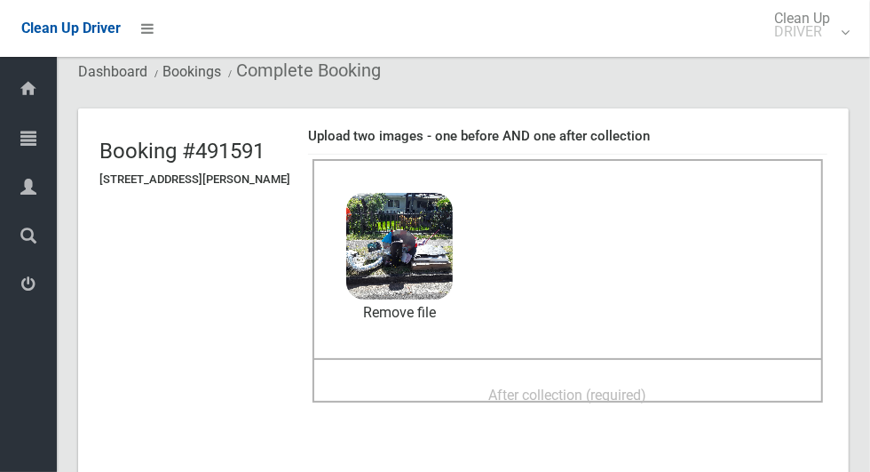
scroll to position [65, 0]
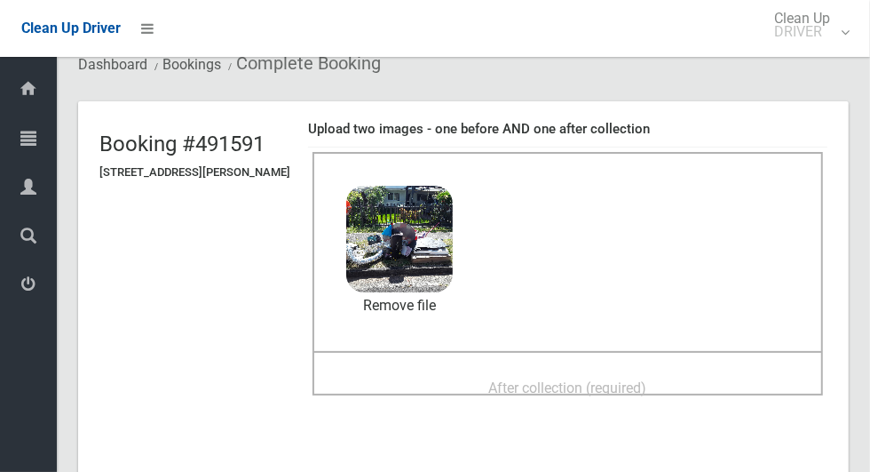
click at [692, 388] on div "After collection (required)" at bounding box center [568, 386] width 472 height 33
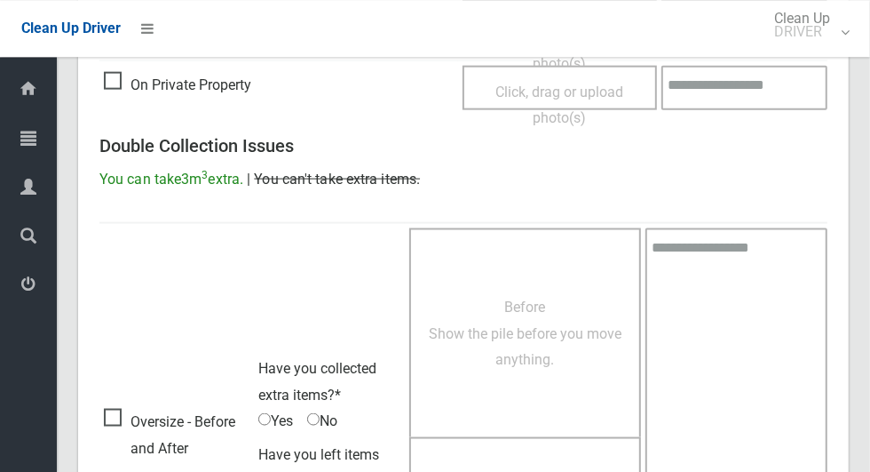
scroll to position [1453, 0]
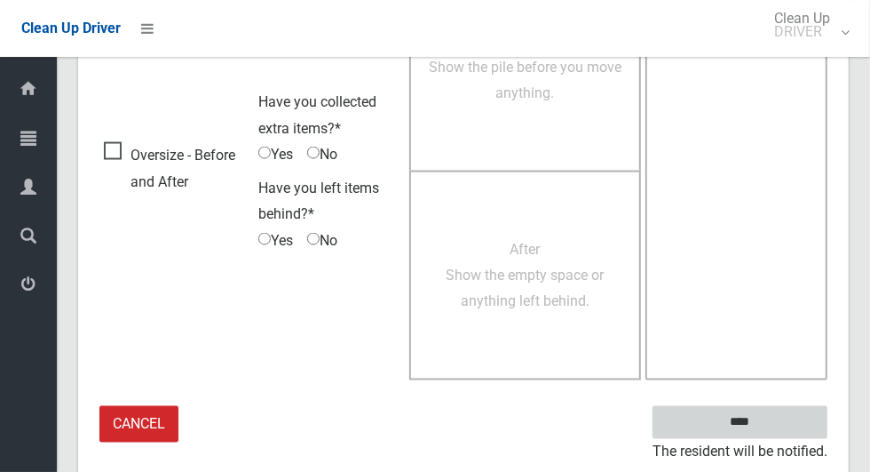
click at [786, 420] on input "****" at bounding box center [740, 422] width 175 height 33
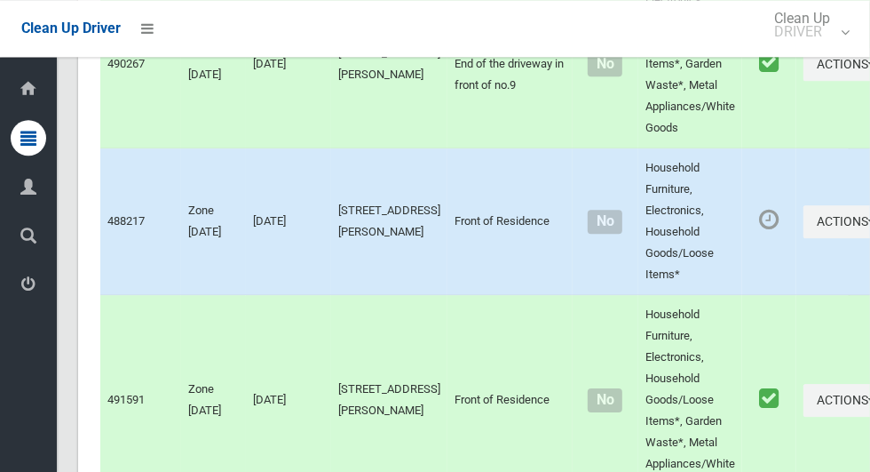
scroll to position [2721, 0]
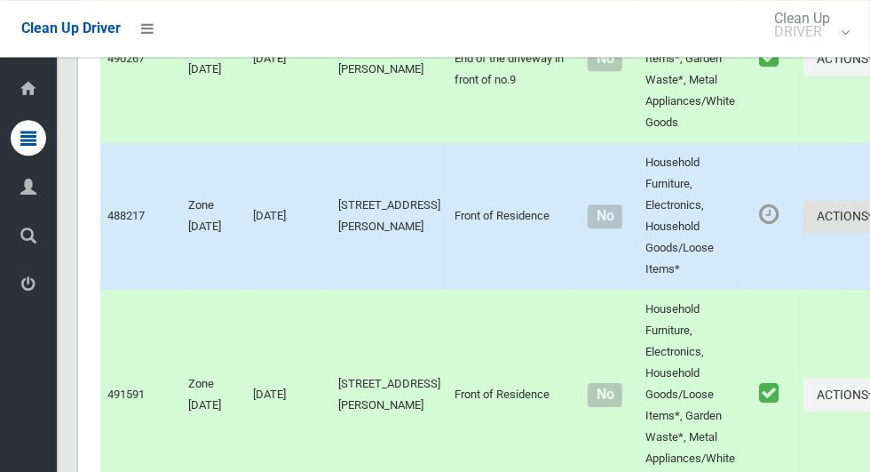
click at [804, 205] on button "Actions" at bounding box center [846, 216] width 85 height 33
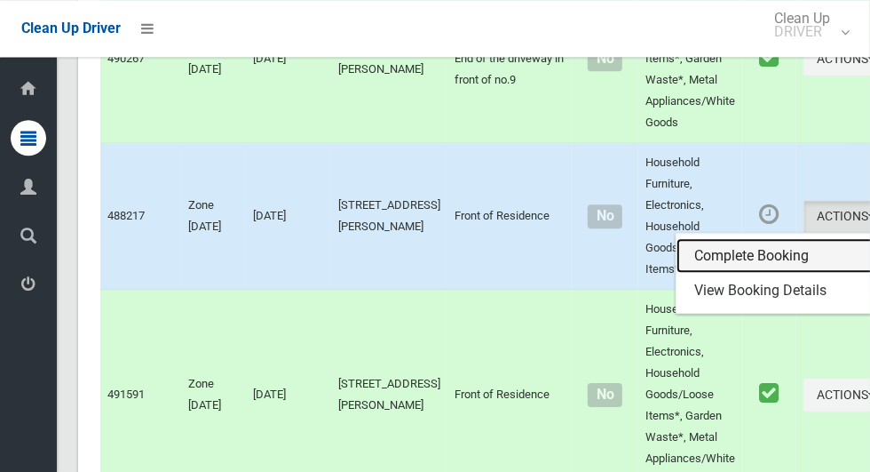
click at [761, 251] on link "Complete Booking" at bounding box center [782, 256] width 211 height 36
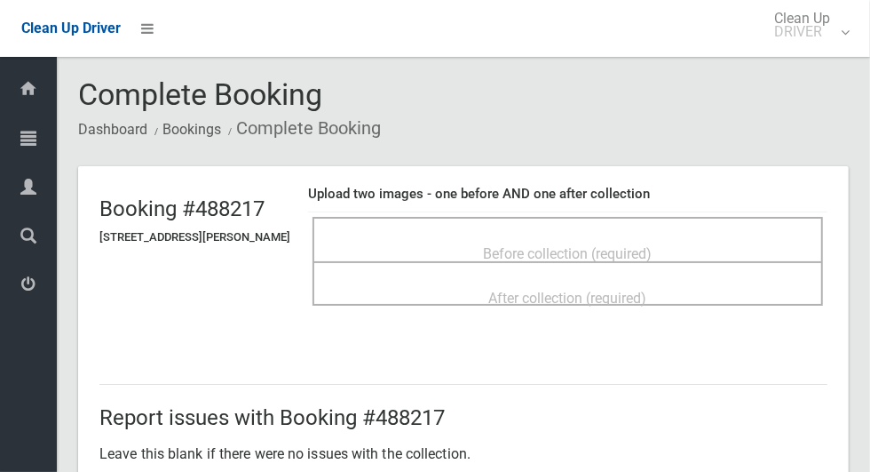
click at [665, 236] on div "Before collection (required)" at bounding box center [568, 252] width 472 height 33
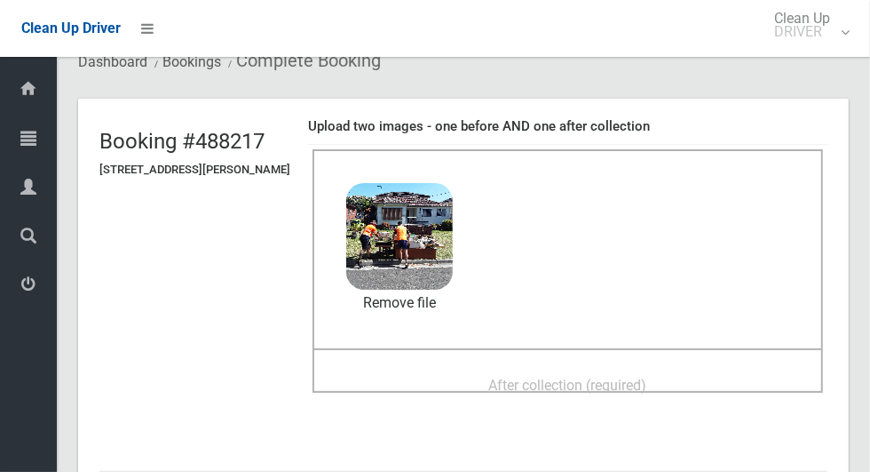
scroll to position [73, 0]
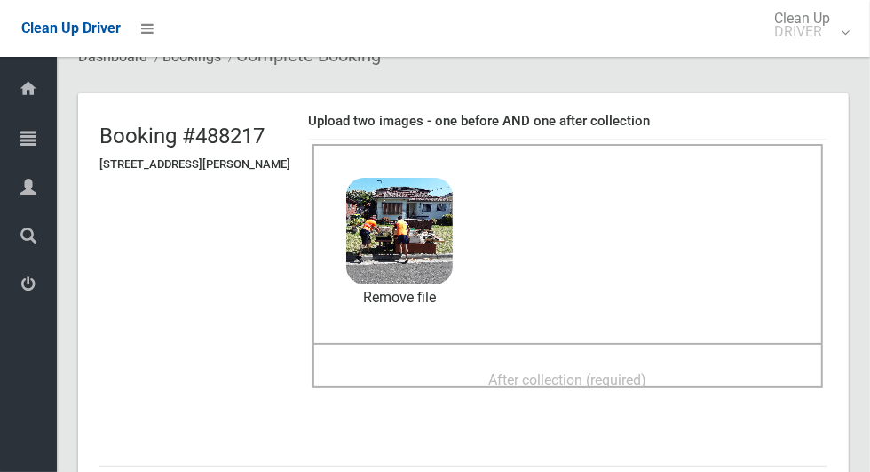
click at [695, 373] on div "After collection (required)" at bounding box center [568, 378] width 472 height 33
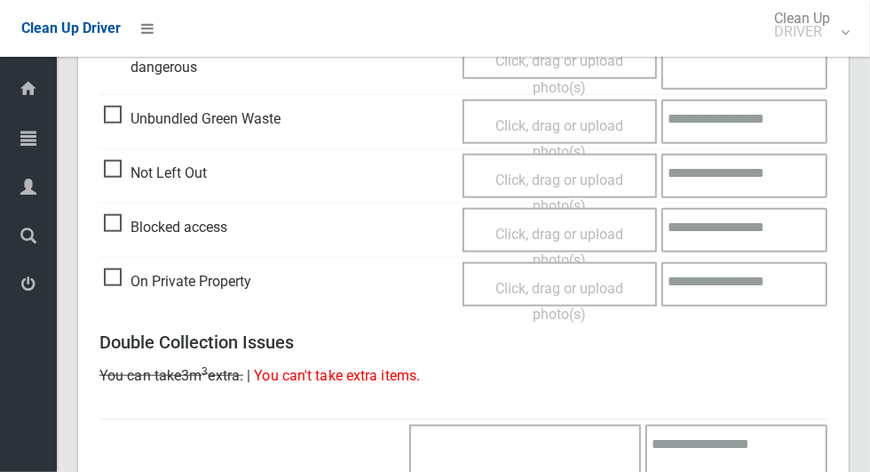
scroll to position [1453, 0]
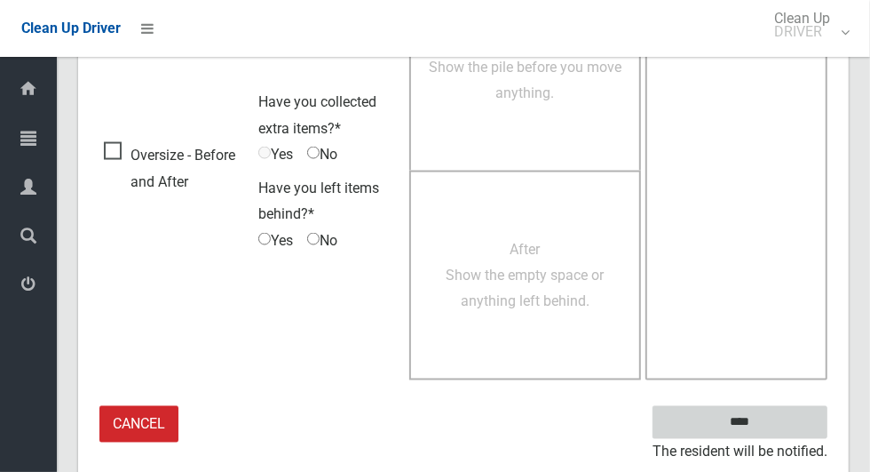
click at [790, 413] on input "****" at bounding box center [740, 422] width 175 height 33
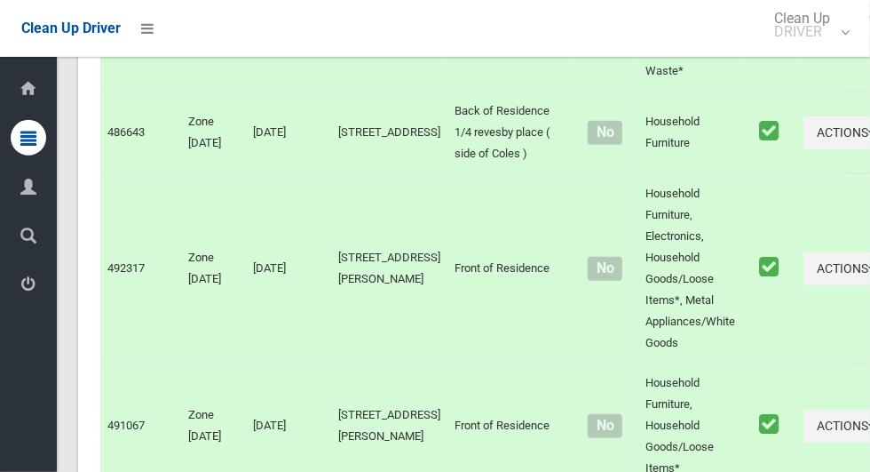
scroll to position [11465, 0]
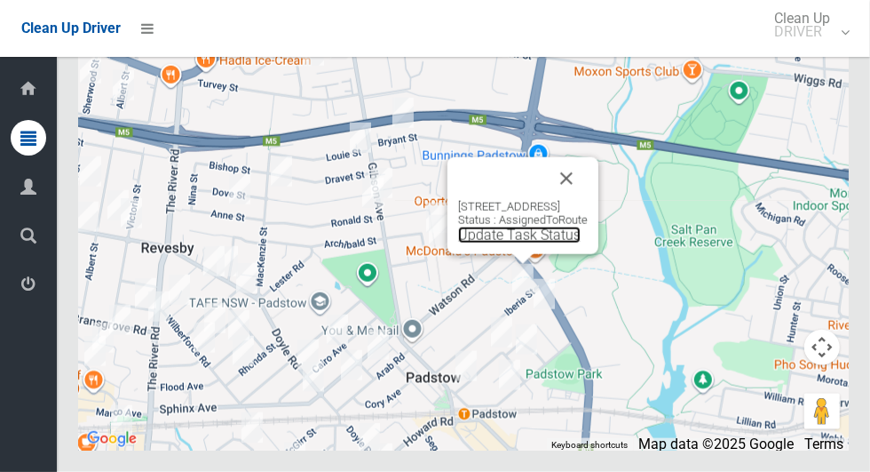
click at [517, 243] on link "Update Task Status" at bounding box center [519, 234] width 123 height 17
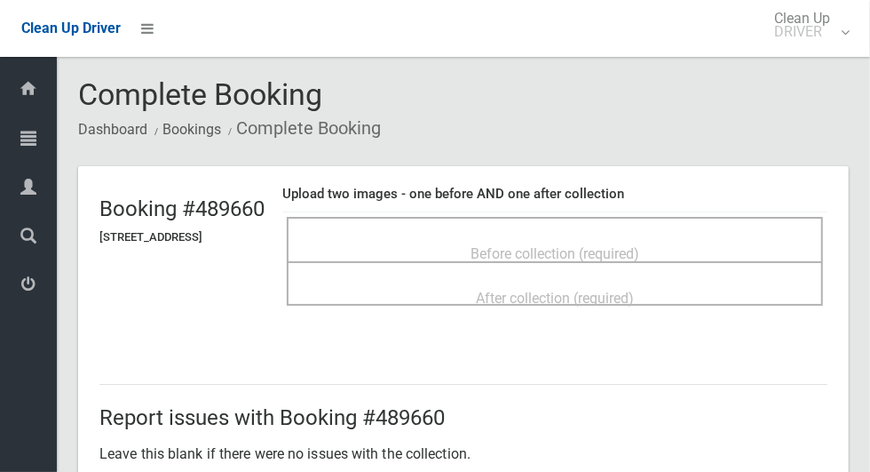
click at [639, 245] on span "Before collection (required)" at bounding box center [555, 253] width 169 height 17
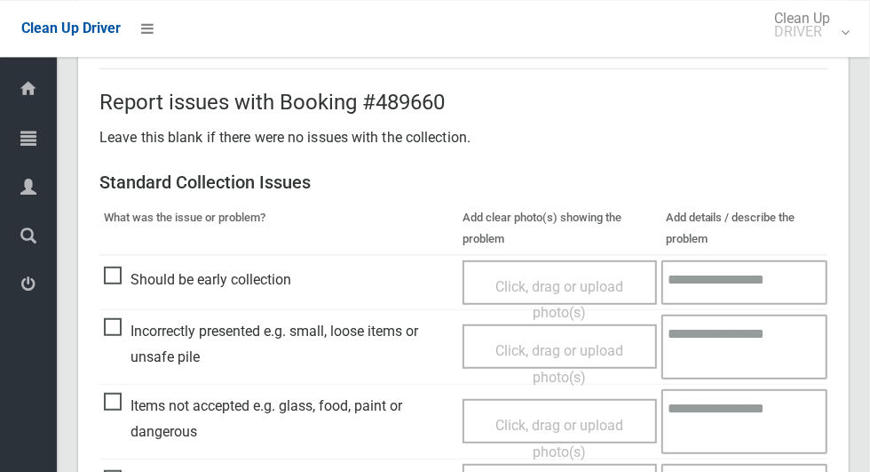
scroll to position [485, 0]
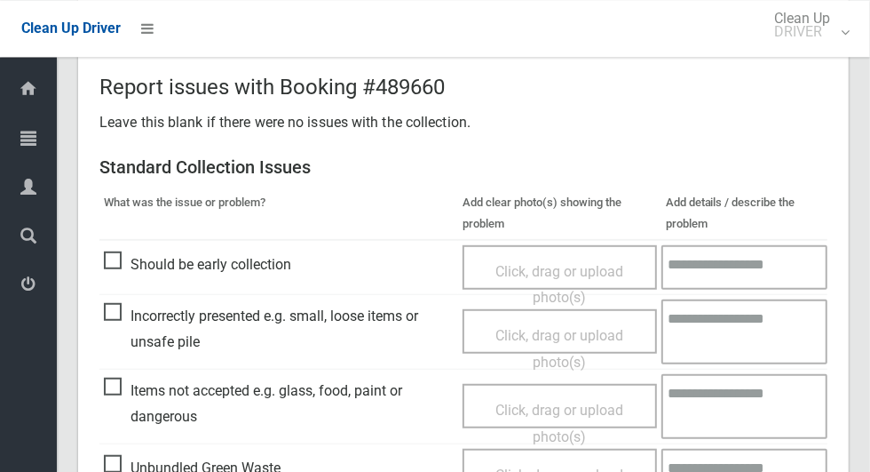
click at [124, 393] on span "Items not accepted e.g. glass, food, paint or dangerous" at bounding box center [279, 403] width 350 height 52
click at [570, 406] on span "Click, drag or upload photo(s)" at bounding box center [560, 423] width 128 height 44
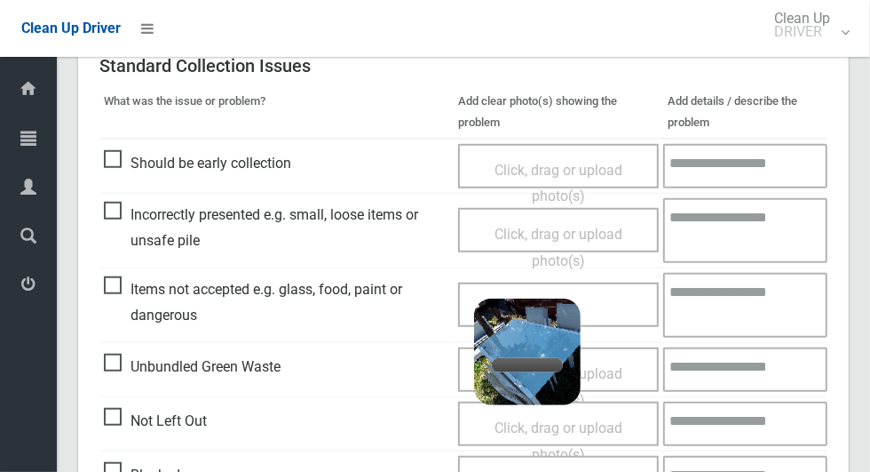
scroll to position [585, 0]
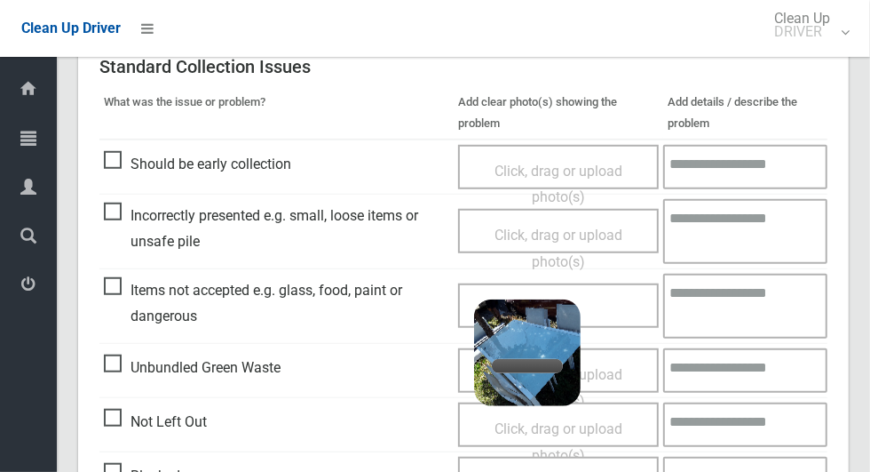
click at [768, 303] on textarea at bounding box center [745, 306] width 164 height 65
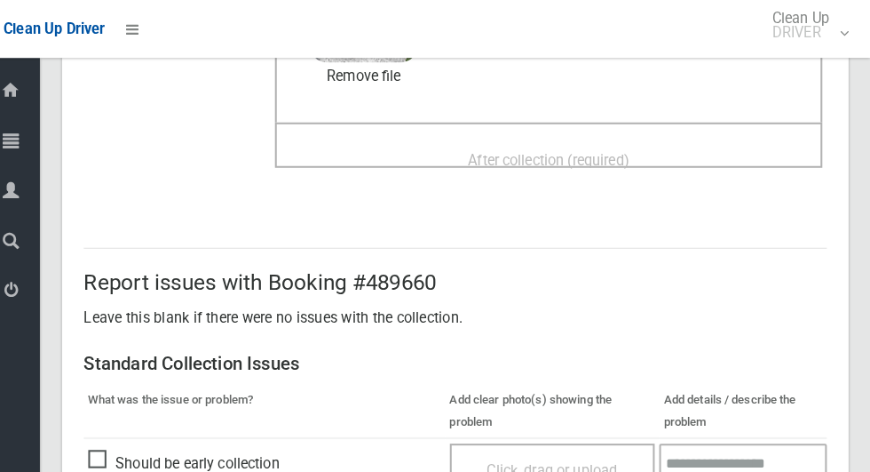
scroll to position [295, 0]
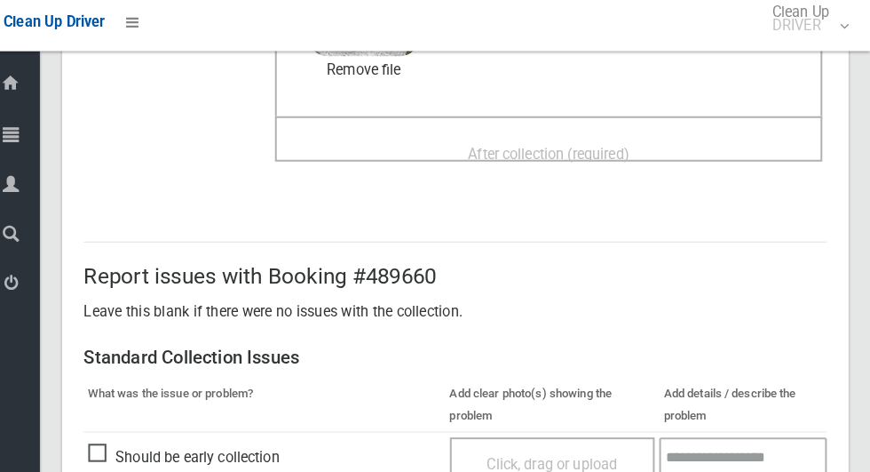
type textarea "**********"
click at [631, 152] on span "After collection (required)" at bounding box center [555, 157] width 158 height 17
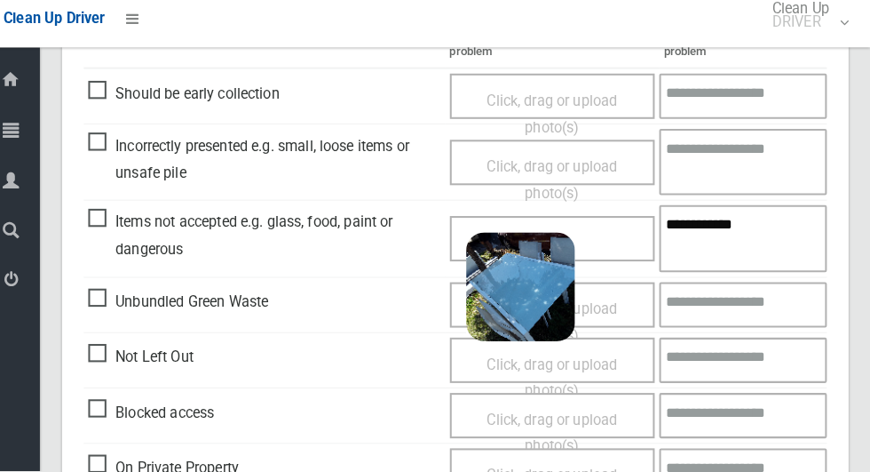
scroll to position [917, 0]
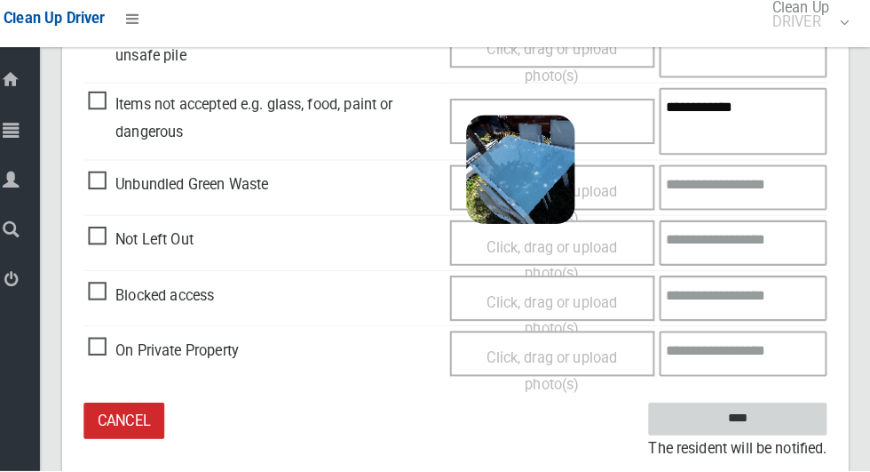
click at [796, 414] on input "****" at bounding box center [740, 421] width 175 height 33
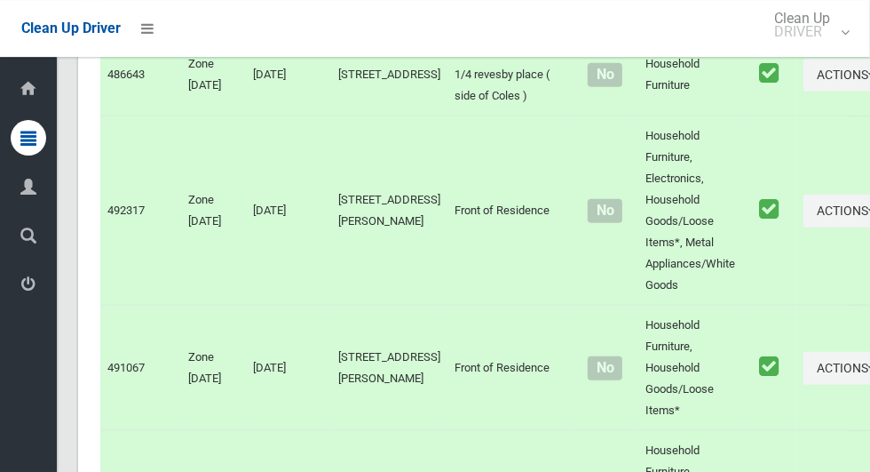
scroll to position [11465, 0]
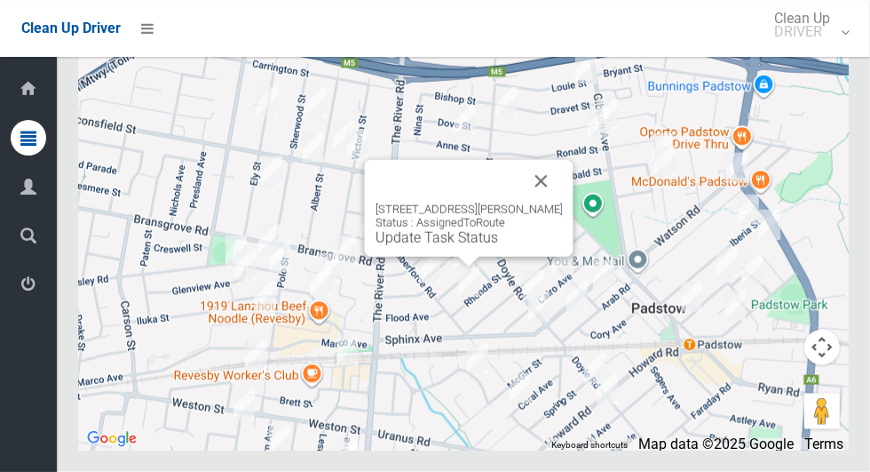
click at [475, 267] on div at bounding box center [469, 262] width 22 height 11
click at [548, 202] on button "Close" at bounding box center [541, 181] width 43 height 43
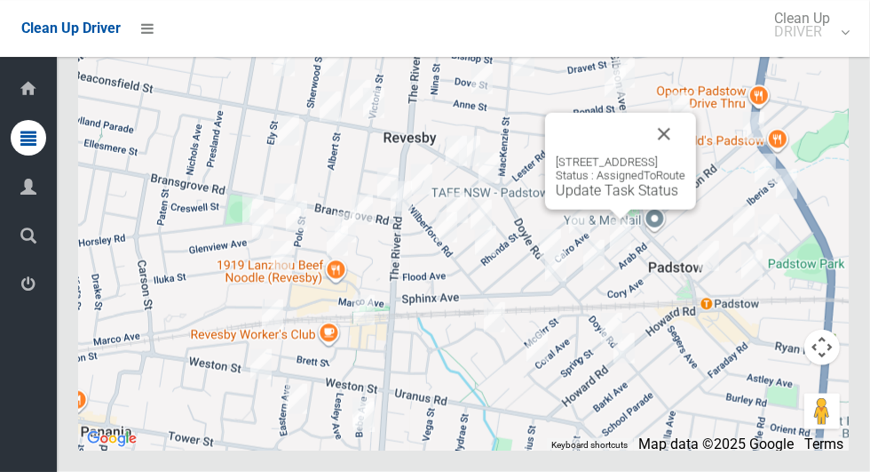
click at [686, 155] on button "Close" at bounding box center [664, 134] width 43 height 43
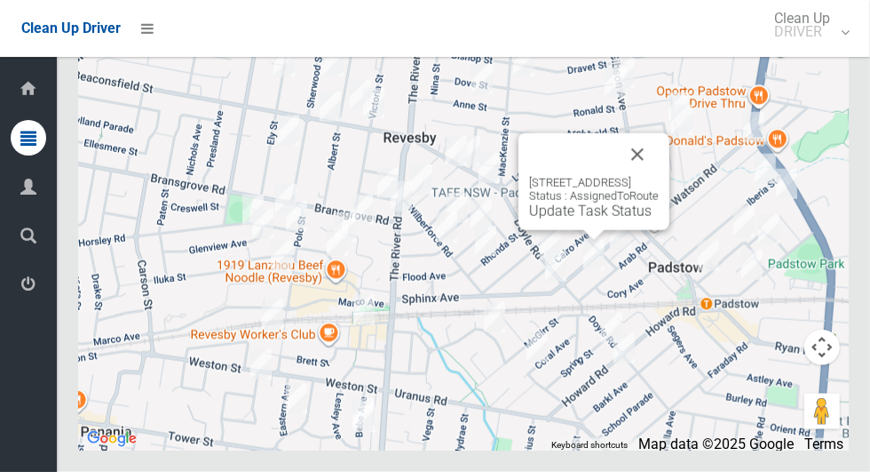
click at [659, 176] on button "Close" at bounding box center [637, 154] width 43 height 43
click at [659, 219] on div "25 Sphinx Avenue, PADSTOW NSW 2211 Status : AssignedToRoute Update Task Status" at bounding box center [594, 198] width 130 height 44
click at [659, 176] on button "Close" at bounding box center [637, 154] width 43 height 43
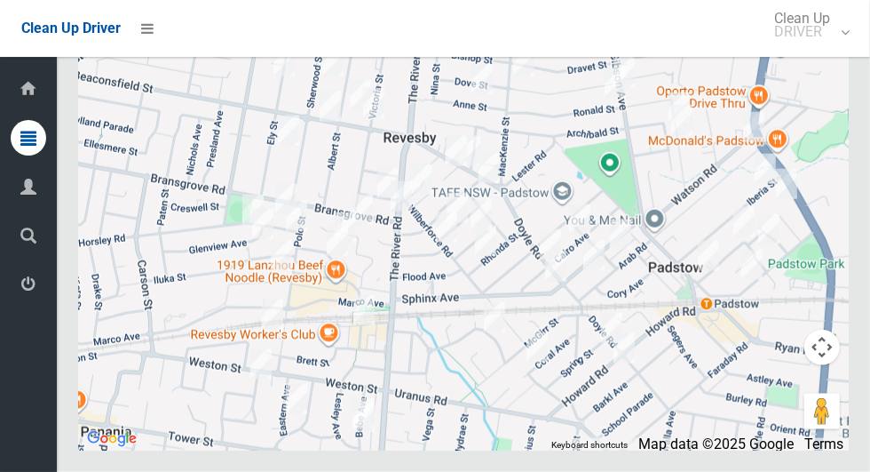
scroll to position [11463, 0]
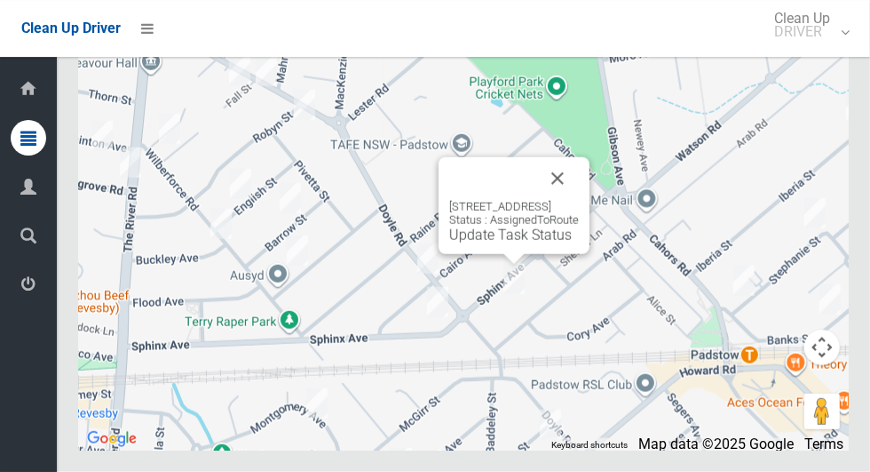
click at [579, 200] on button "Close" at bounding box center [557, 178] width 43 height 43
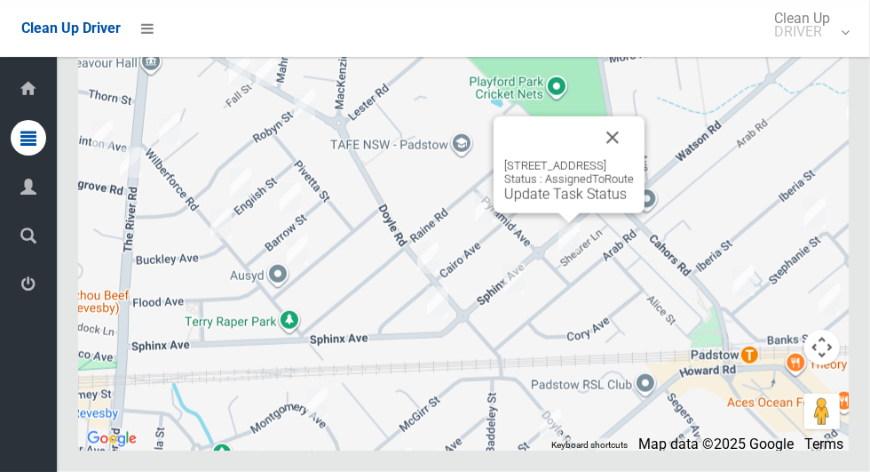
click at [645, 189] on div "1 Pyramid Avenue, PADSTOW NSW 2211 Status : AssignedToRoute Update Task Status" at bounding box center [569, 164] width 151 height 97
click at [634, 159] on button "Close" at bounding box center [612, 137] width 43 height 43
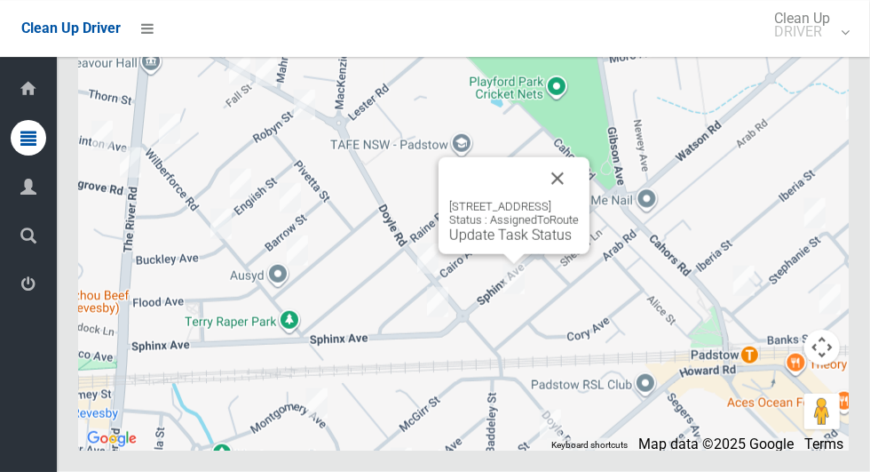
click at [579, 200] on button "Close" at bounding box center [557, 178] width 43 height 43
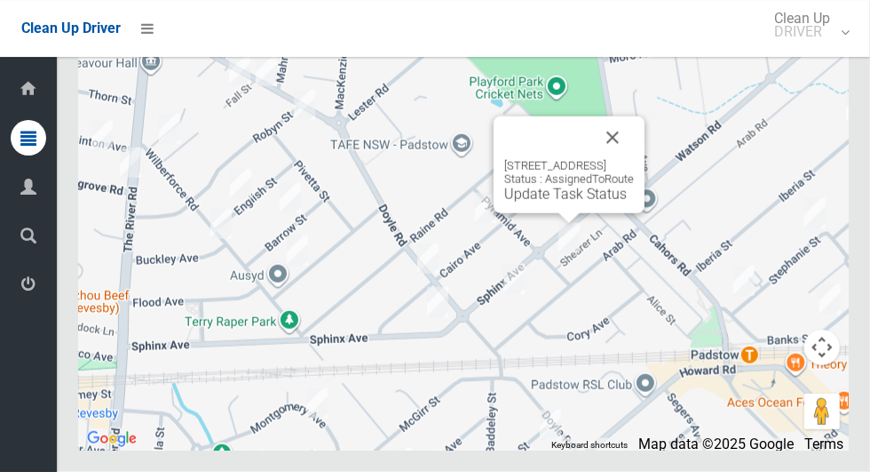
click at [634, 159] on button "Close" at bounding box center [612, 137] width 43 height 43
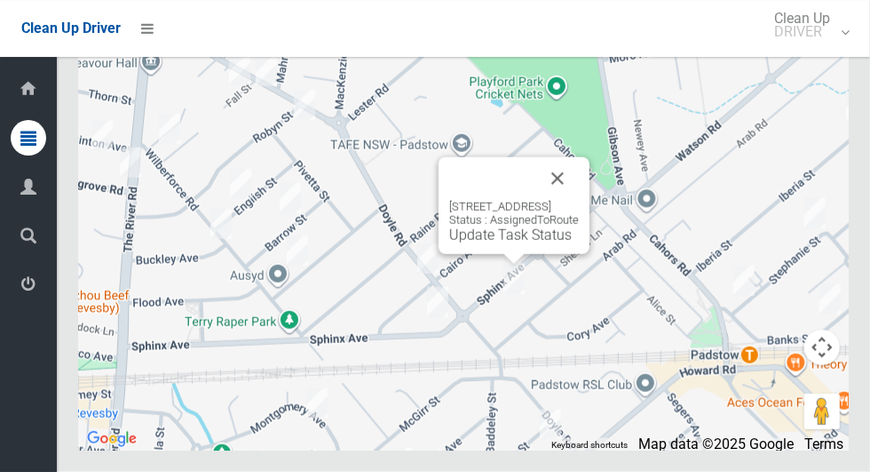
click at [579, 200] on button "Close" at bounding box center [557, 178] width 43 height 43
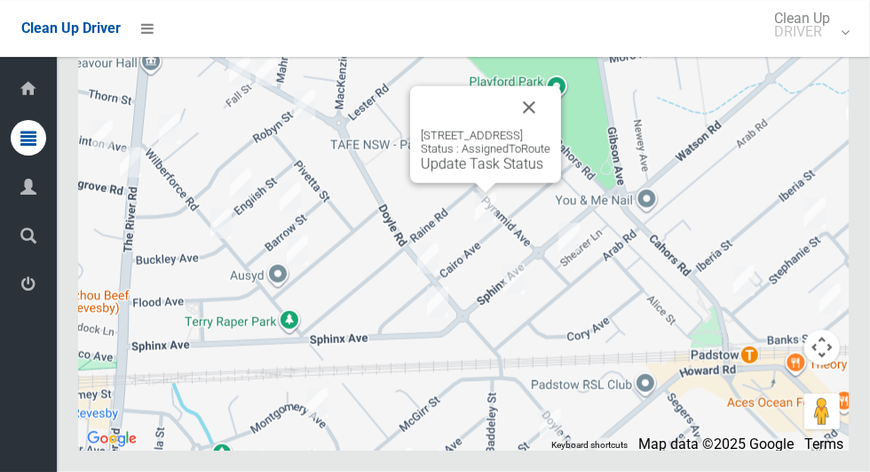
click at [551, 129] on button "Close" at bounding box center [529, 107] width 43 height 43
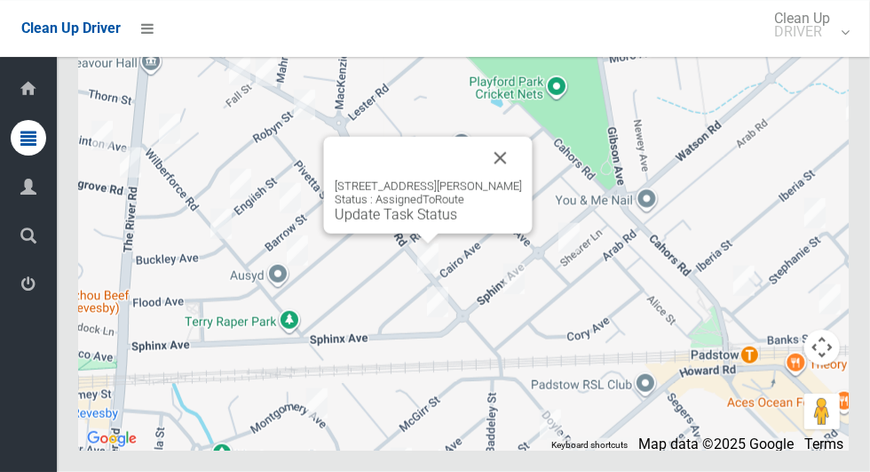
click at [495, 179] on button "Close" at bounding box center [501, 158] width 43 height 43
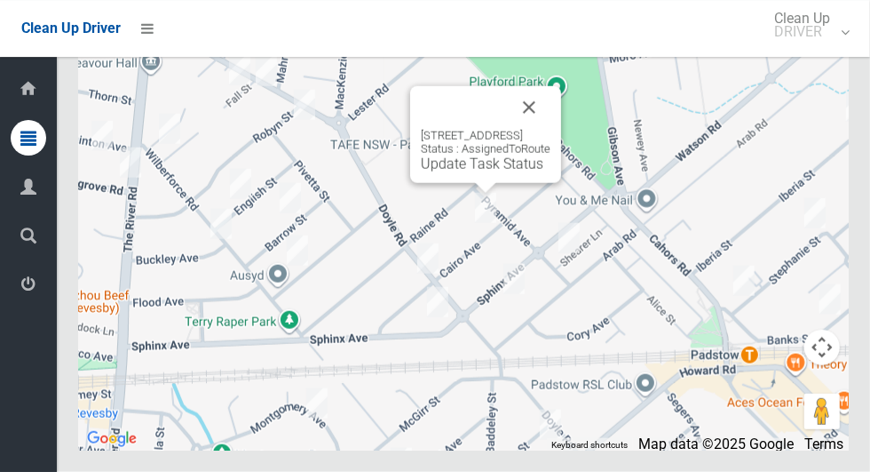
click at [551, 129] on button "Close" at bounding box center [529, 107] width 43 height 43
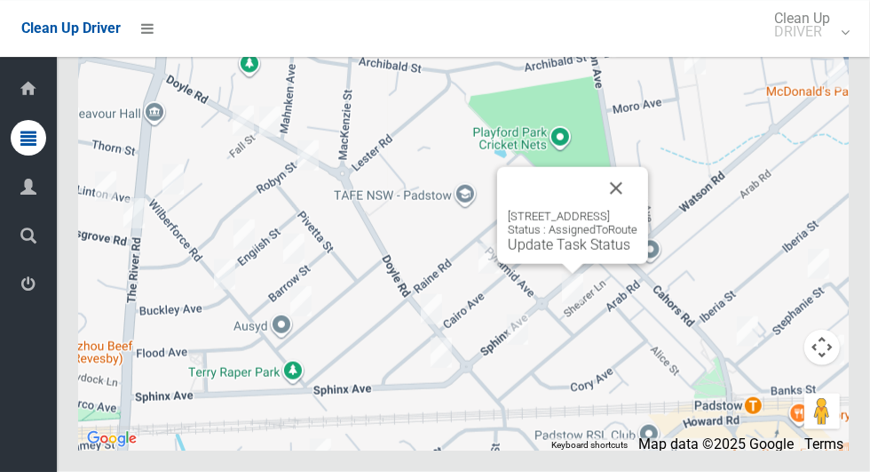
click at [554, 253] on link "Update Task Status" at bounding box center [569, 244] width 123 height 17
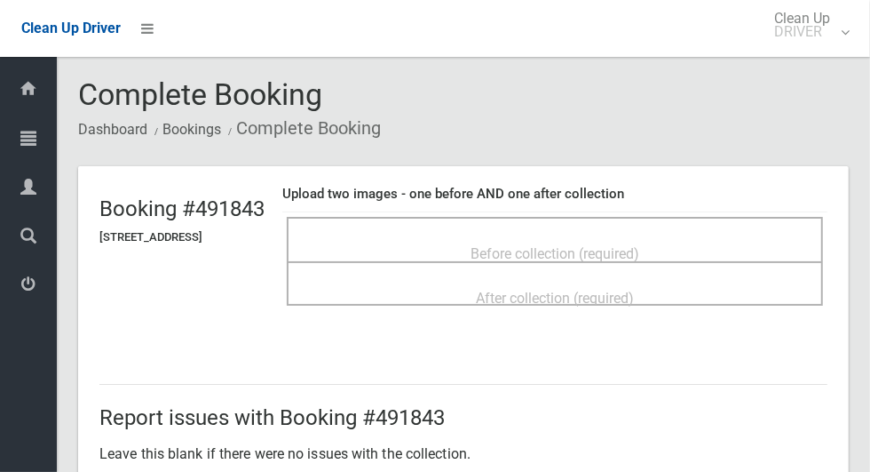
click at [697, 240] on div "Before collection (required)" at bounding box center [554, 252] width 497 height 33
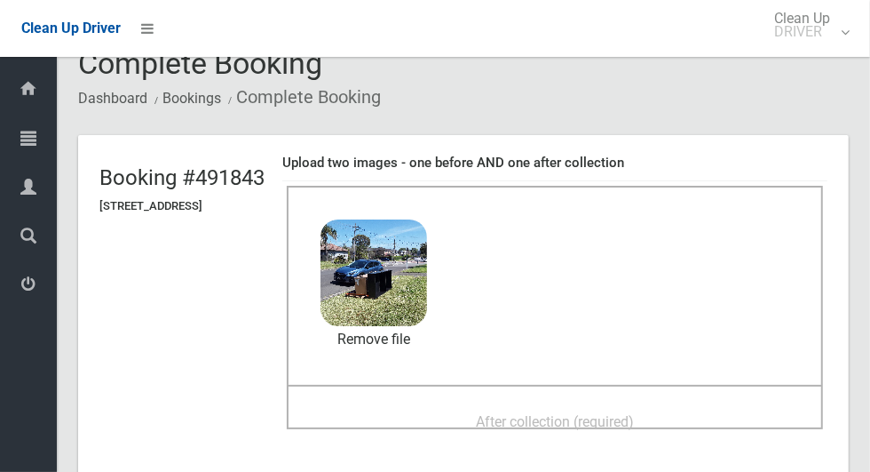
scroll to position [75, 0]
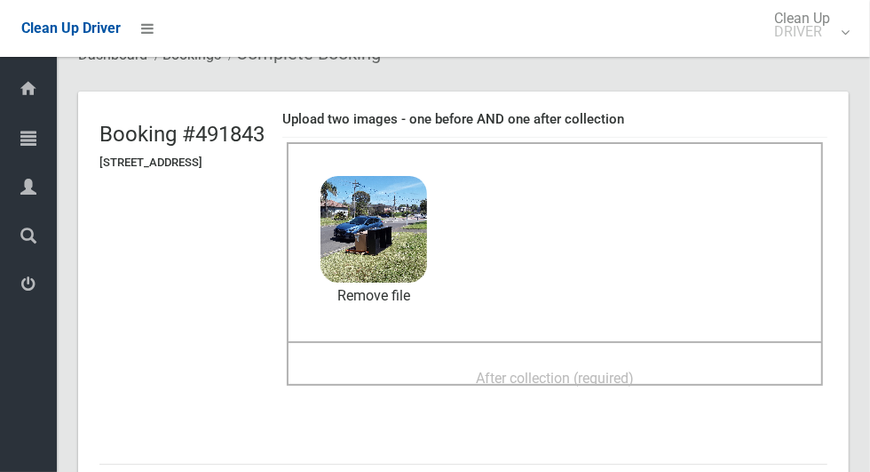
click at [711, 376] on div "After collection (required)" at bounding box center [554, 377] width 497 height 33
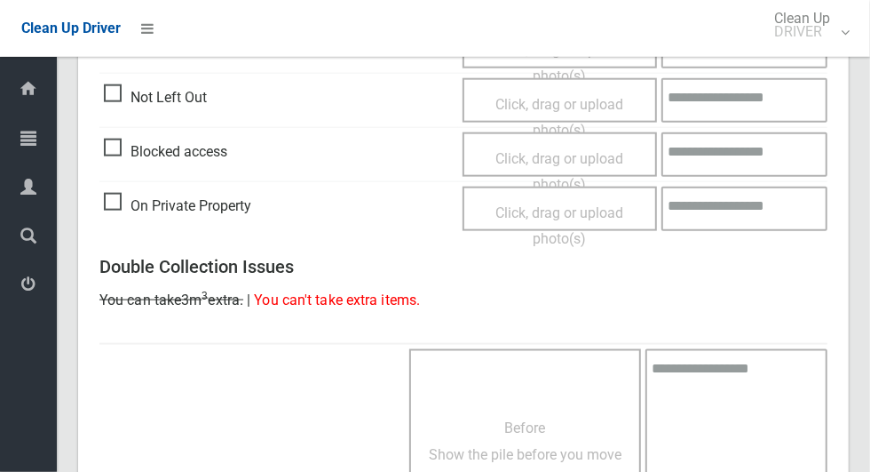
scroll to position [1453, 0]
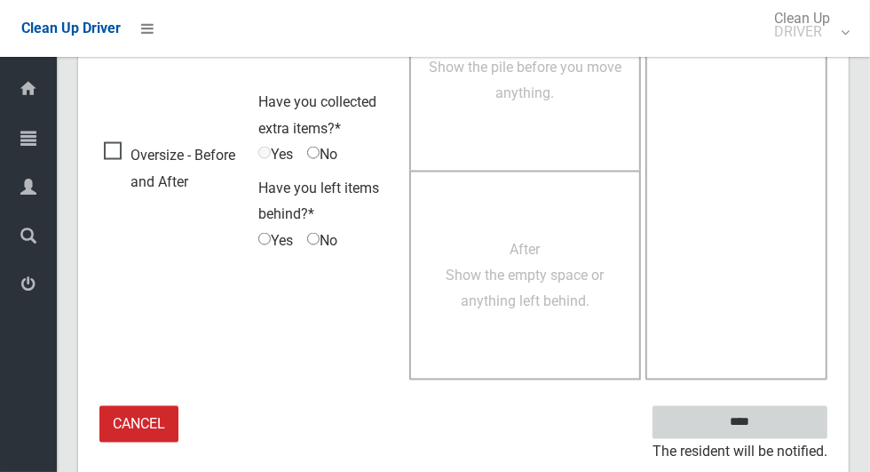
click at [798, 421] on input "****" at bounding box center [740, 422] width 175 height 33
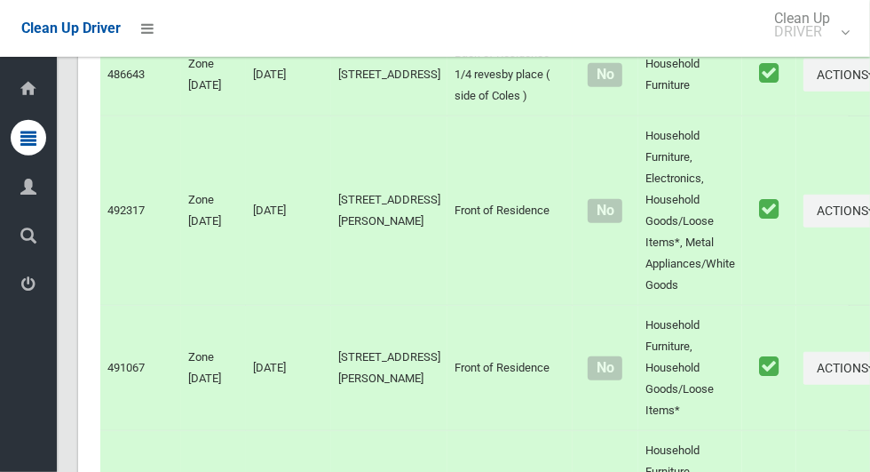
scroll to position [11465, 0]
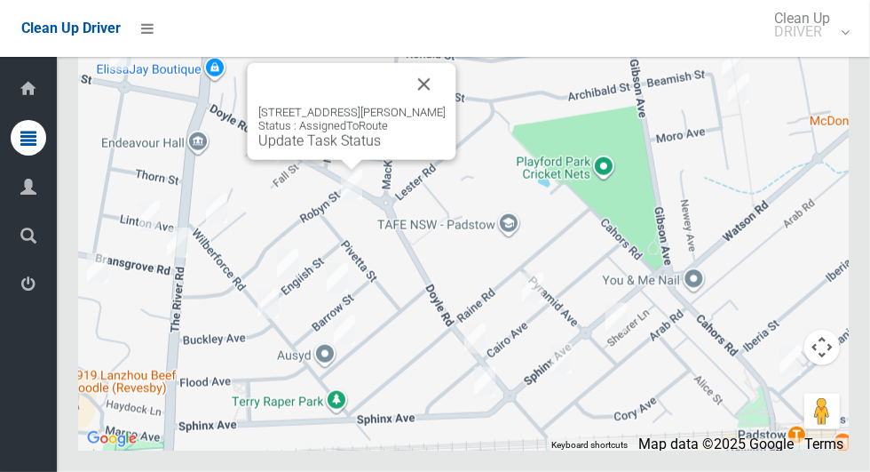
click at [425, 106] on button "Close" at bounding box center [424, 84] width 43 height 43
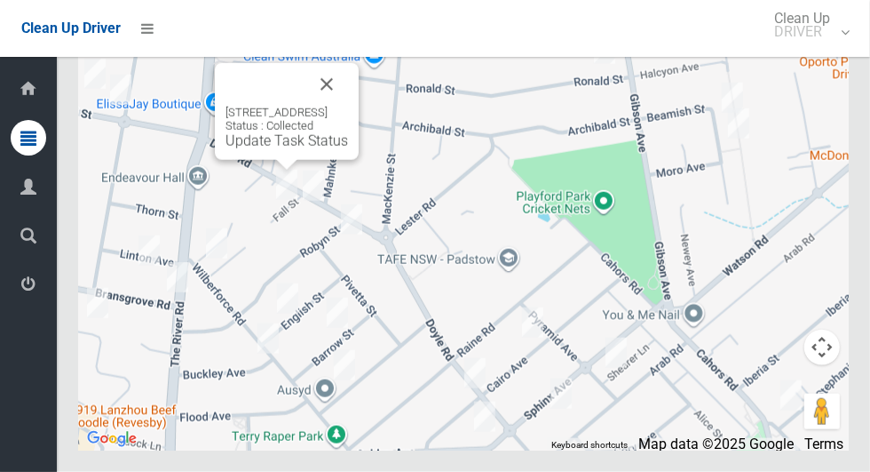
click at [348, 106] on button "Close" at bounding box center [327, 84] width 43 height 43
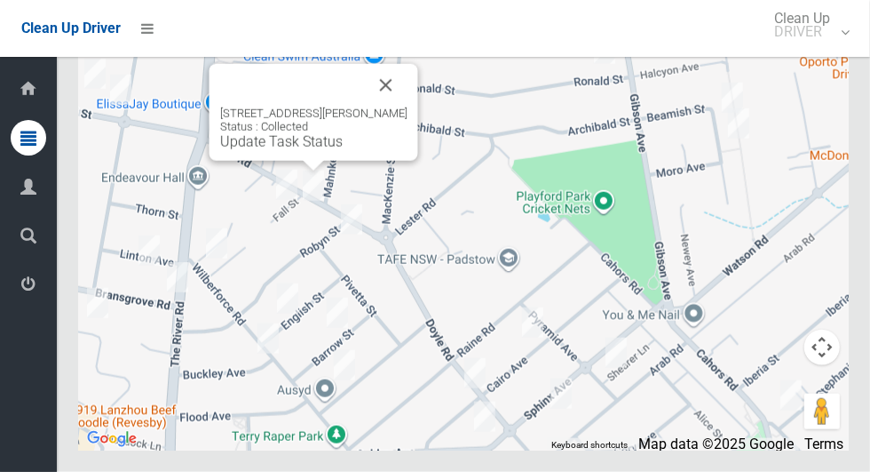
click at [391, 107] on button "Close" at bounding box center [386, 85] width 43 height 43
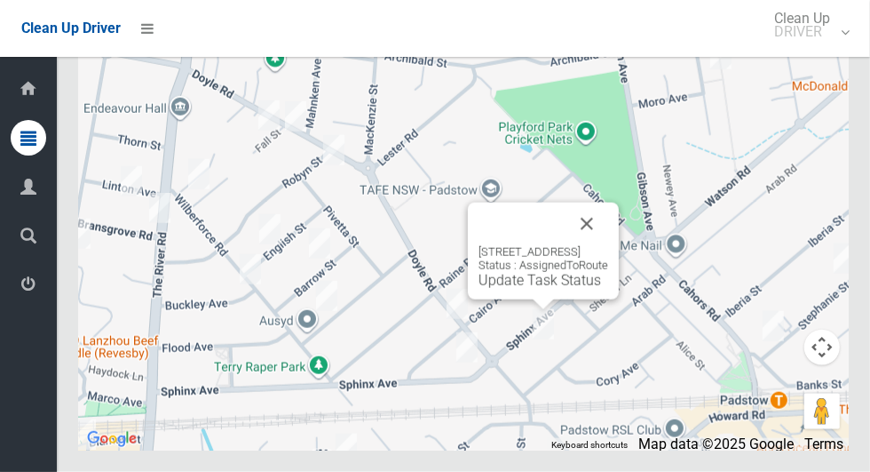
click at [608, 245] on button "Close" at bounding box center [587, 223] width 43 height 43
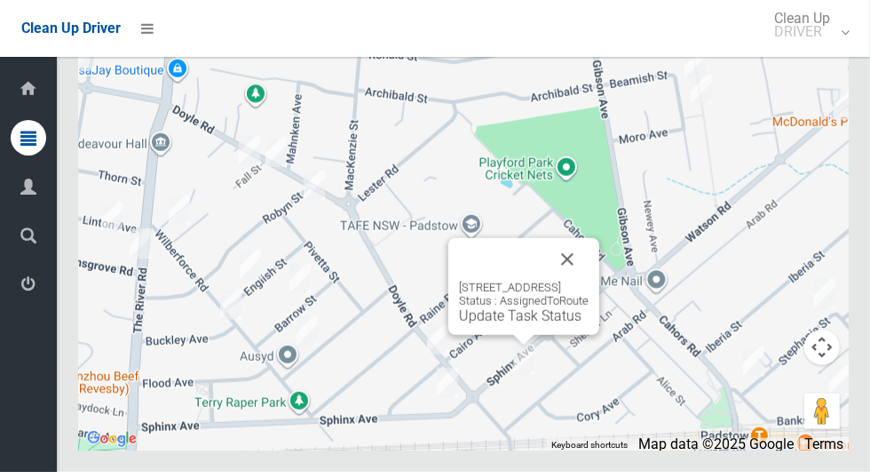
click at [524, 324] on link "Update Task Status" at bounding box center [520, 315] width 123 height 17
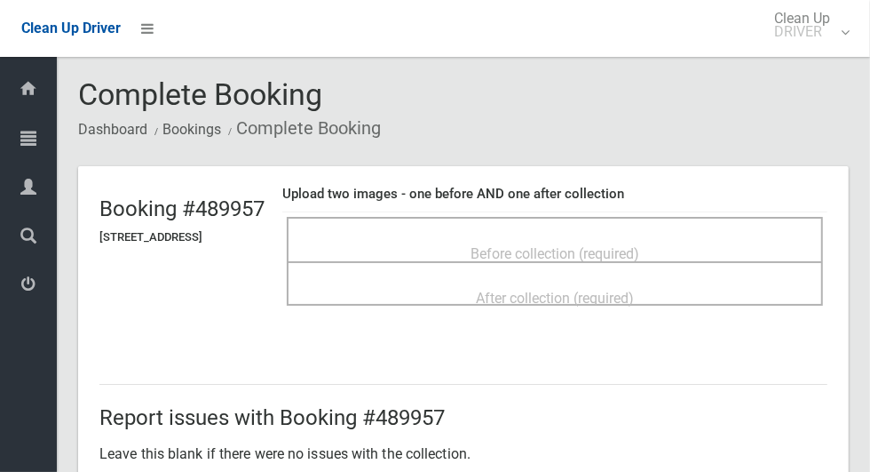
click at [722, 236] on div "Before collection (required)" at bounding box center [554, 252] width 497 height 33
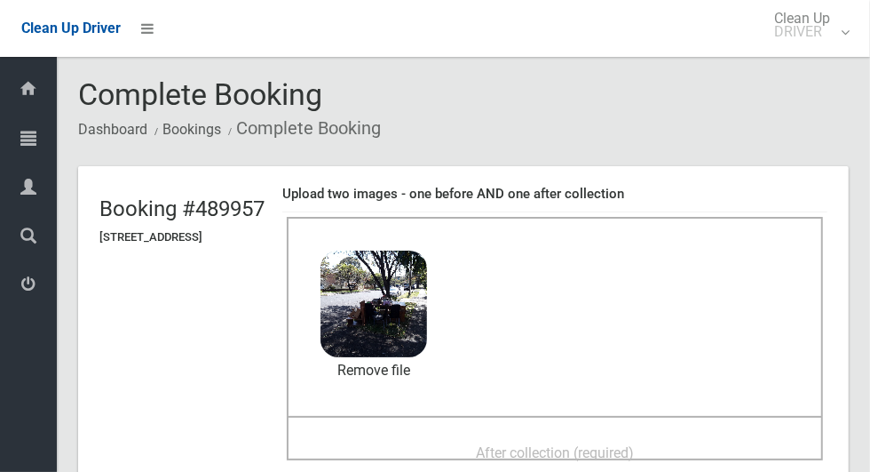
click at [607, 444] on span "After collection (required)" at bounding box center [555, 452] width 158 height 17
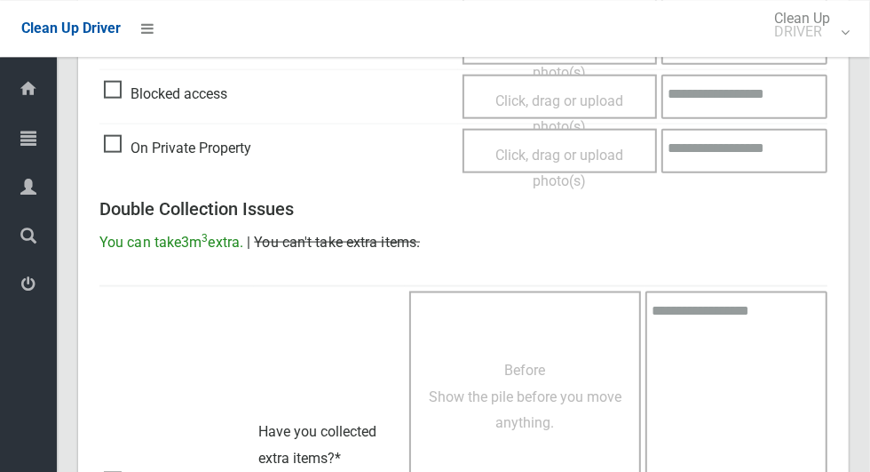
scroll to position [1453, 0]
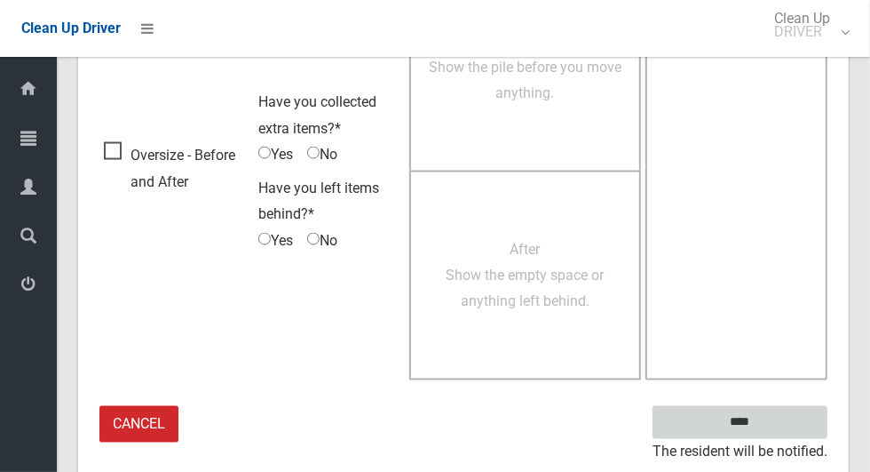
click at [793, 420] on input "****" at bounding box center [740, 422] width 175 height 33
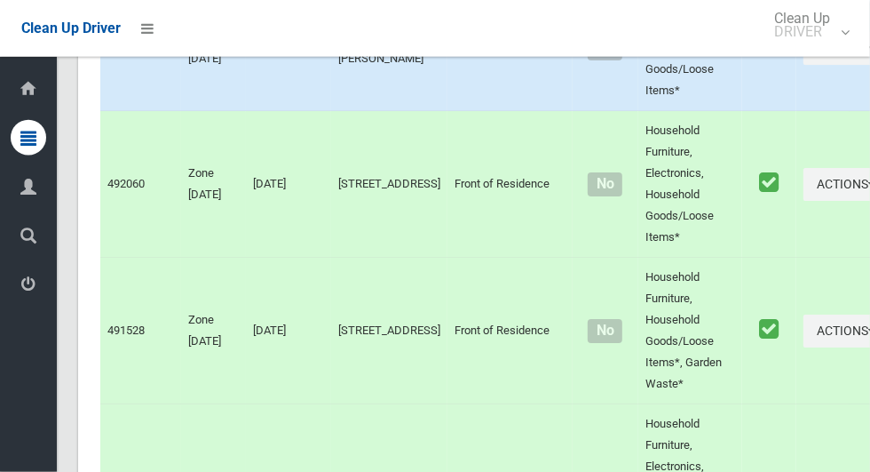
scroll to position [11465, 0]
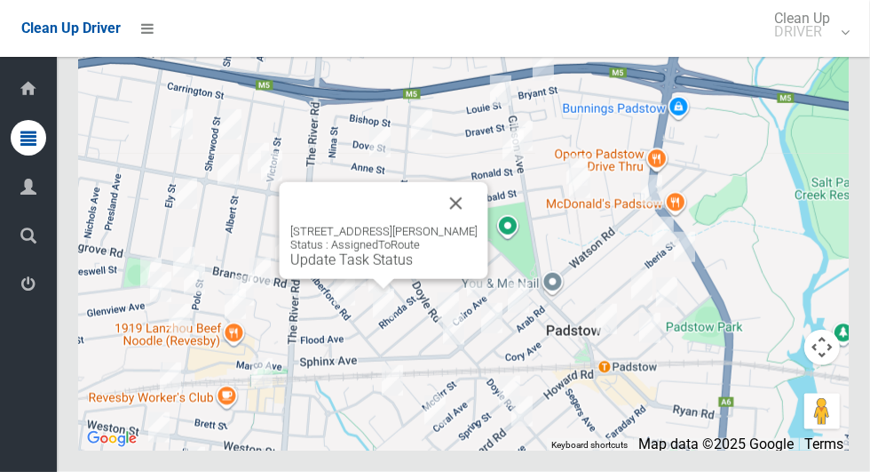
click at [469, 225] on button "Close" at bounding box center [456, 203] width 43 height 43
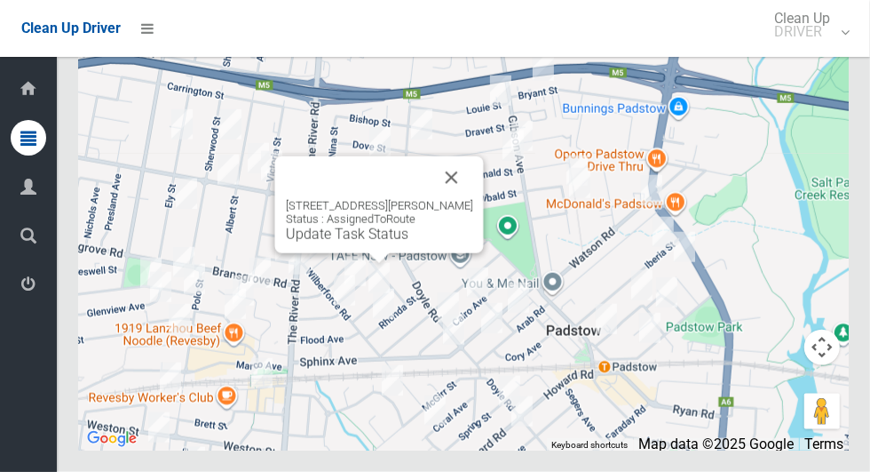
click at [451, 199] on button "Close" at bounding box center [452, 177] width 43 height 43
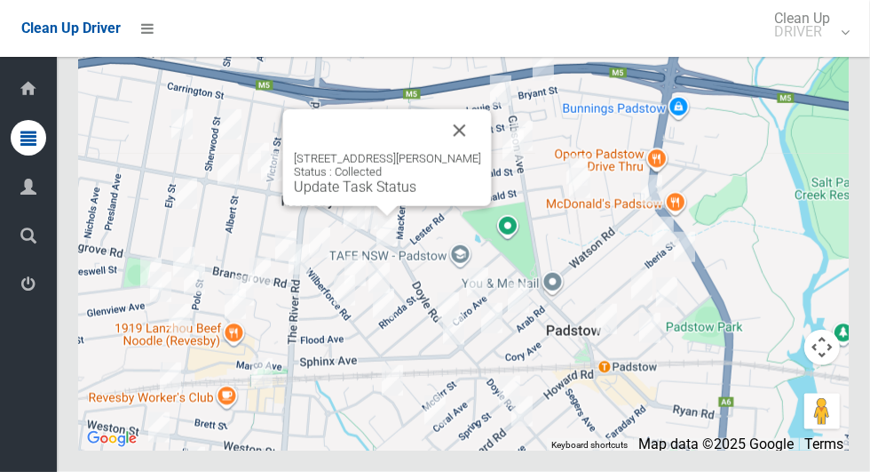
click at [465, 152] on button "Close" at bounding box center [460, 130] width 43 height 43
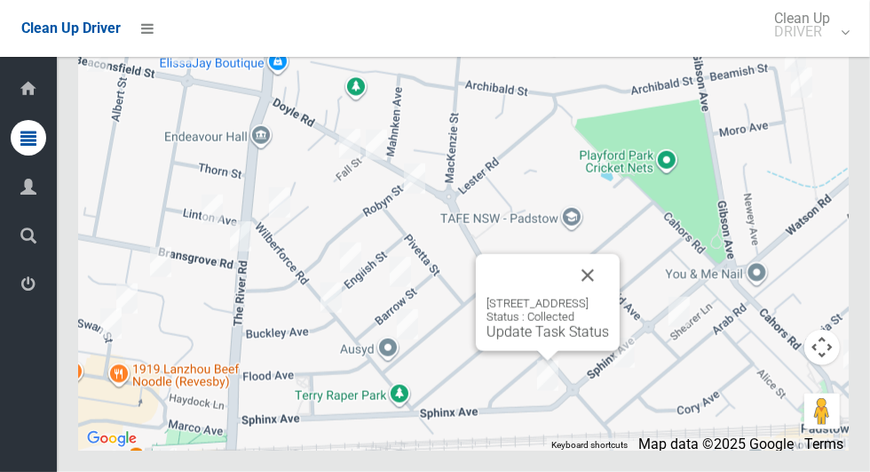
click at [609, 297] on button "Close" at bounding box center [588, 275] width 43 height 43
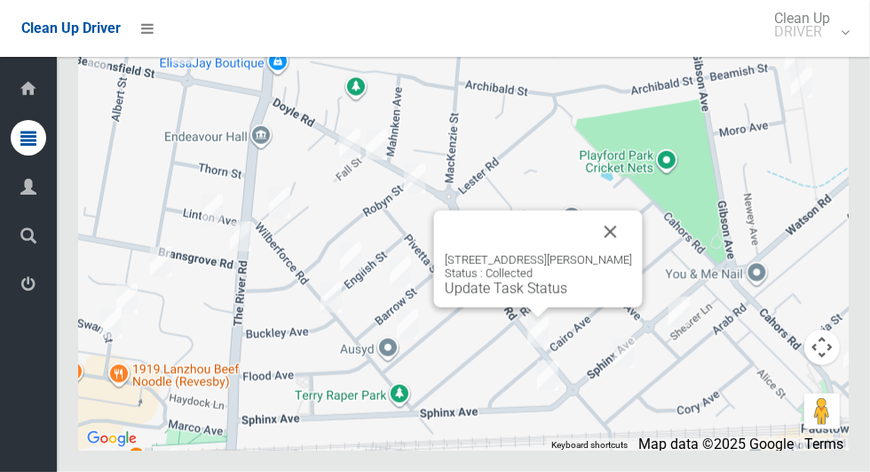
click at [606, 253] on button "Close" at bounding box center [611, 231] width 43 height 43
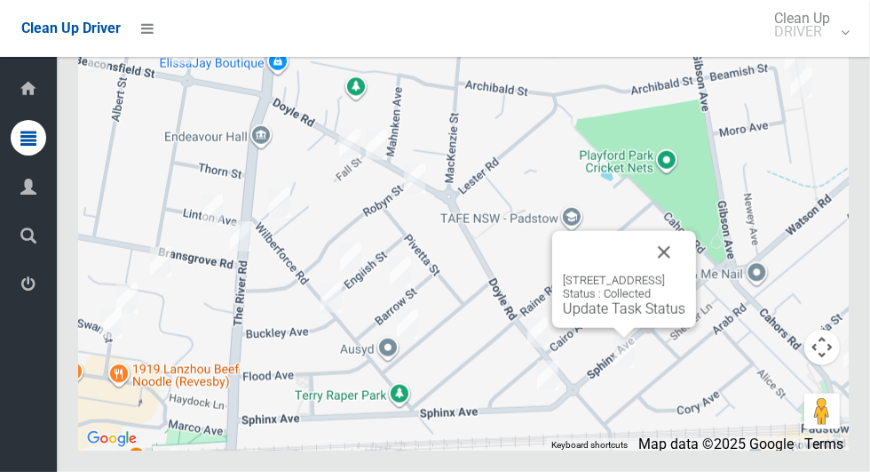
click at [686, 274] on button "Close" at bounding box center [664, 252] width 43 height 43
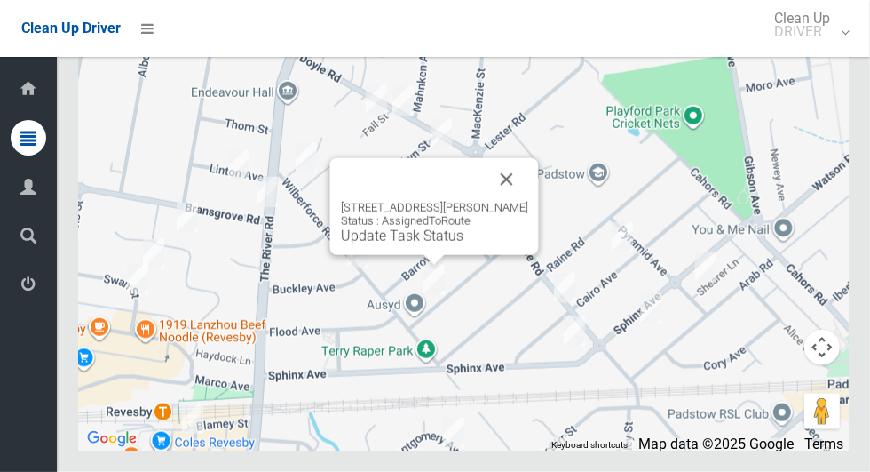
click at [511, 201] on button "Close" at bounding box center [507, 179] width 43 height 43
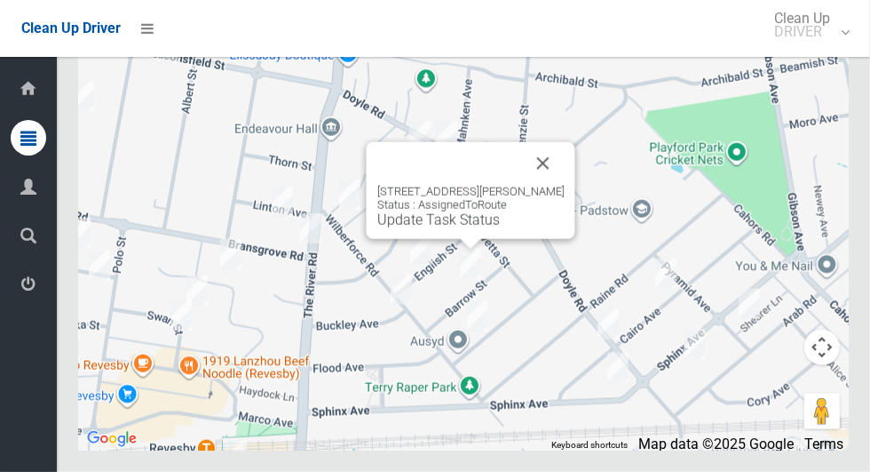
click at [540, 185] on button "Close" at bounding box center [543, 163] width 43 height 43
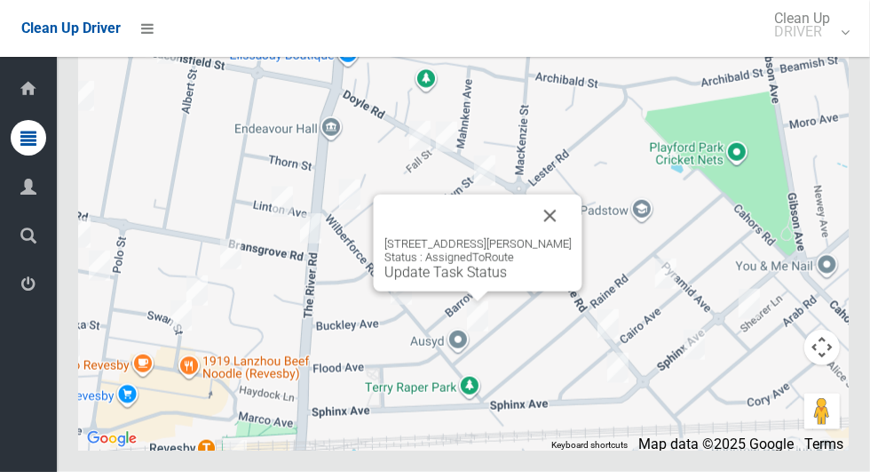
click at [568, 237] on button "Close" at bounding box center [550, 215] width 43 height 43
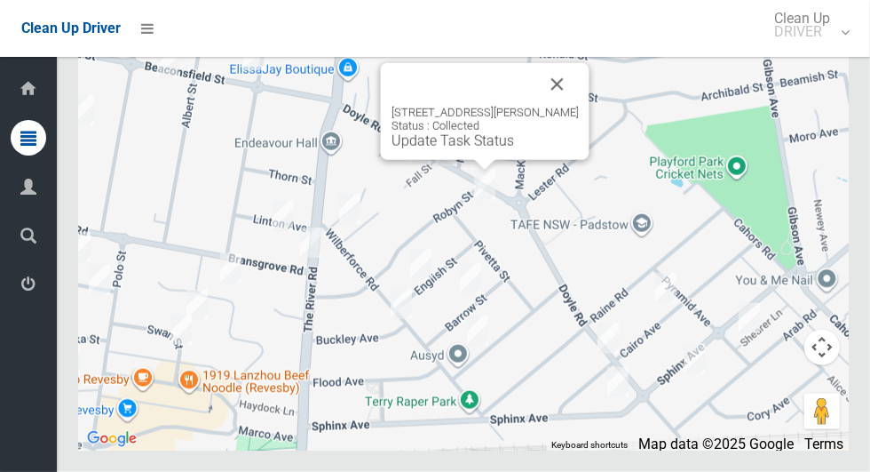
click at [558, 106] on button "Close" at bounding box center [557, 84] width 43 height 43
click at [547, 106] on button "Close" at bounding box center [557, 84] width 43 height 43
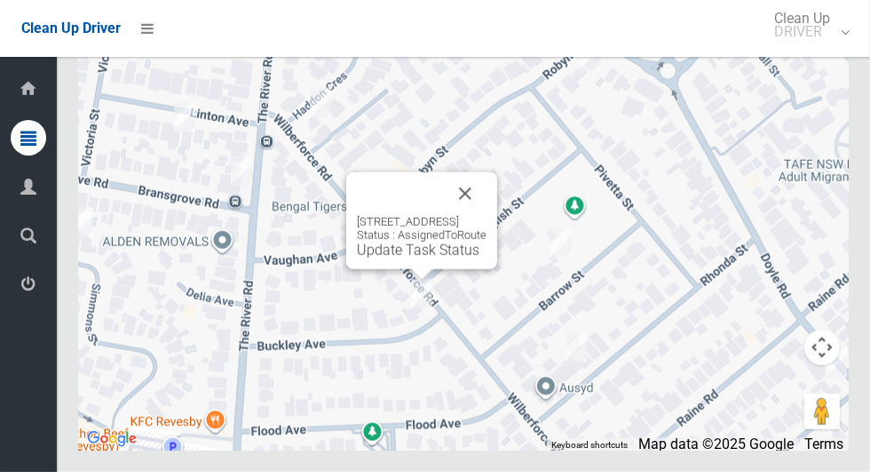
click at [487, 215] on button "Close" at bounding box center [465, 193] width 43 height 43
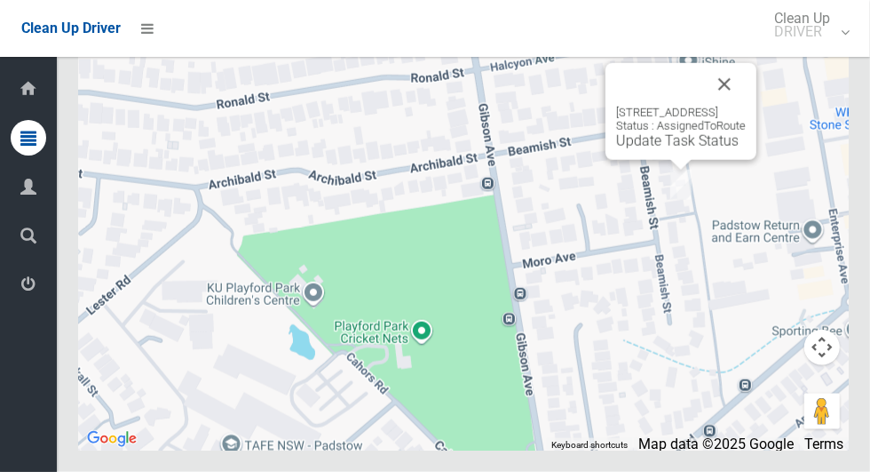
click at [746, 106] on button "Close" at bounding box center [724, 84] width 43 height 43
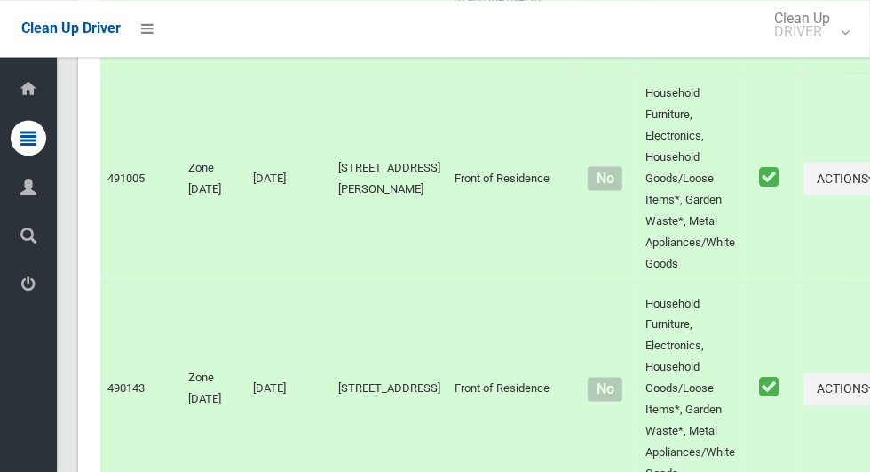
scroll to position [0, 0]
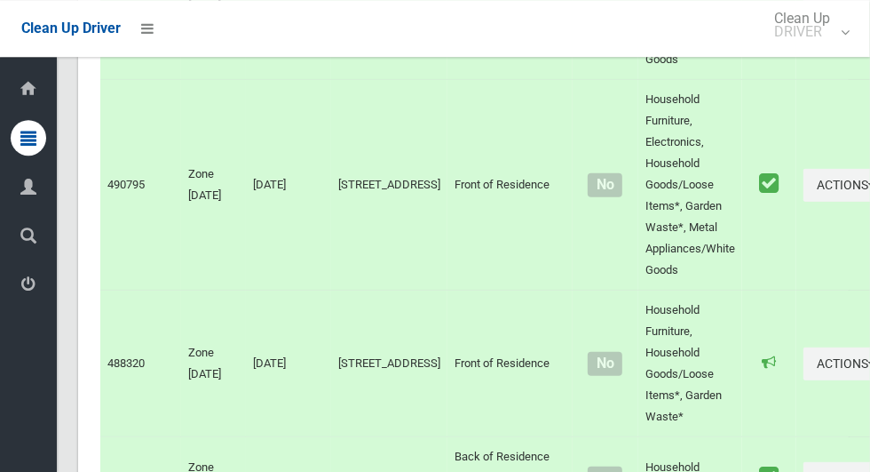
scroll to position [11465, 0]
